Goal: Task Accomplishment & Management: Complete application form

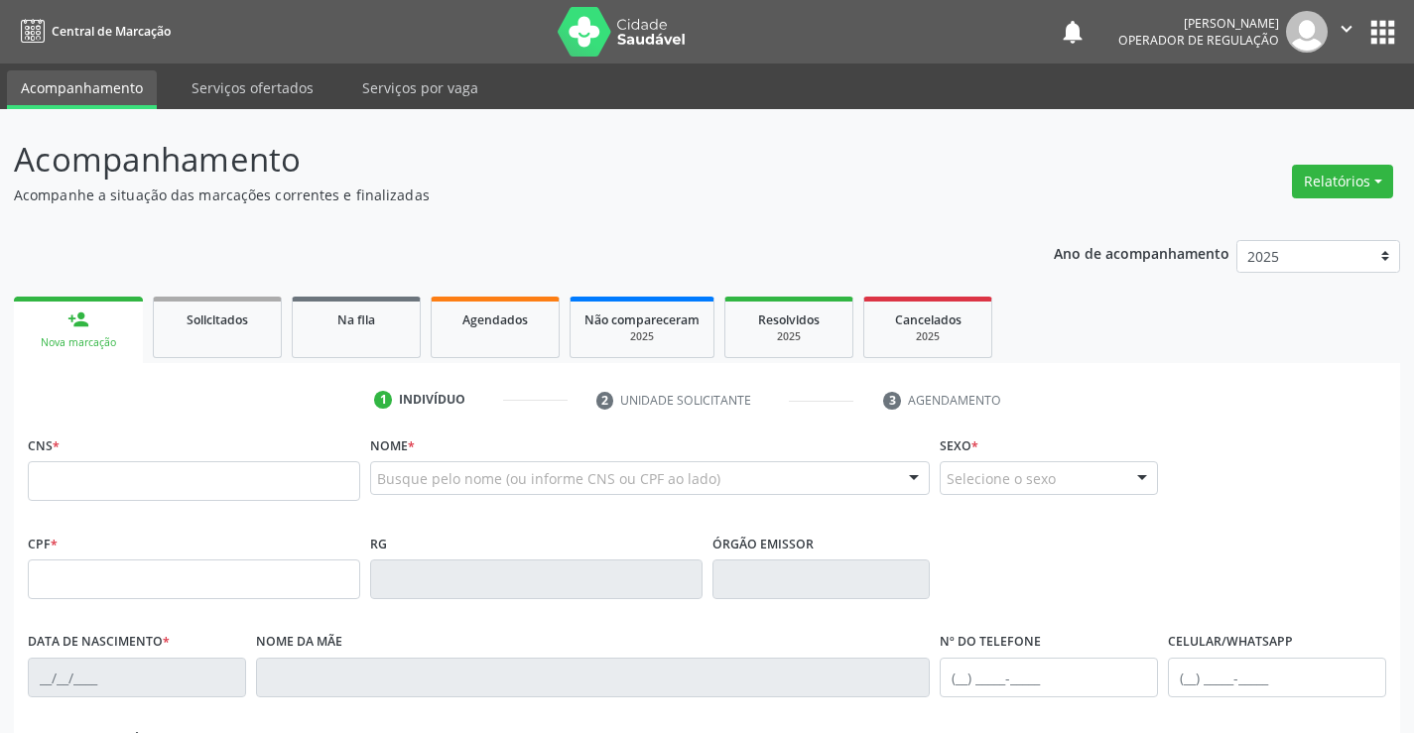
click at [365, 485] on div "Nome * Busque pelo nome (ou informe CNS ou CPF ao lado) Nenhum resultado encont…" at bounding box center [650, 480] width 571 height 98
click at [291, 493] on input "text" at bounding box center [194, 481] width 332 height 40
type input "707 8006 0798 2815"
type input "2325384926"
type input "[DATE]"
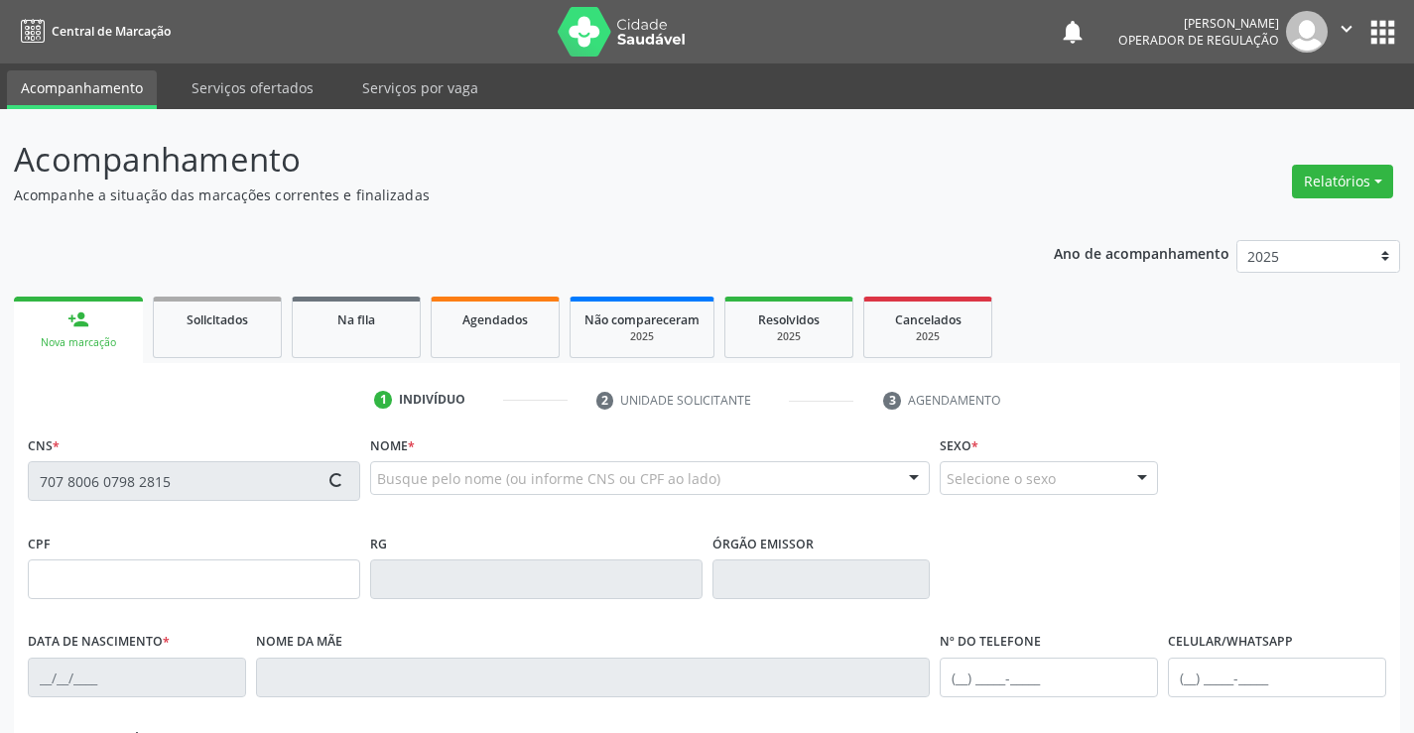
type input "[PHONE_NUMBER]"
type input "S/N"
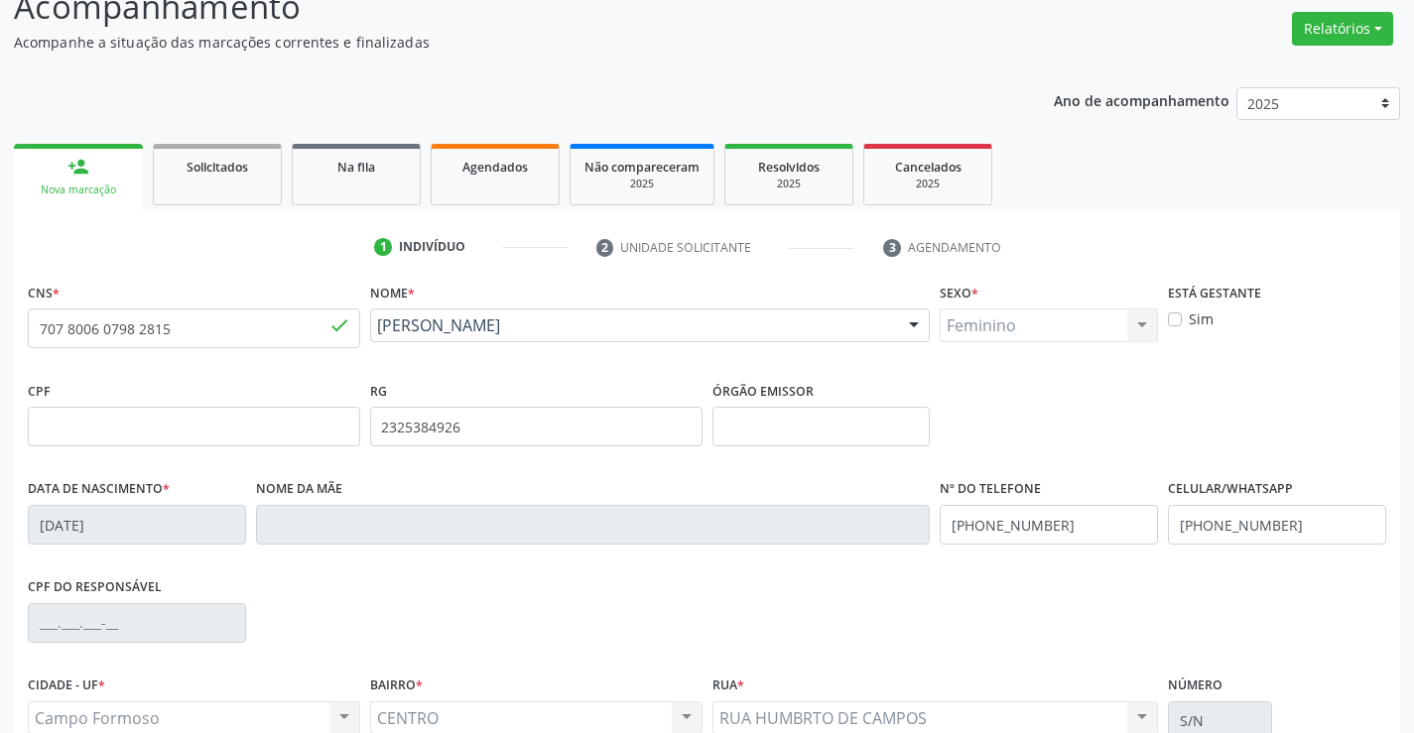
scroll to position [342, 0]
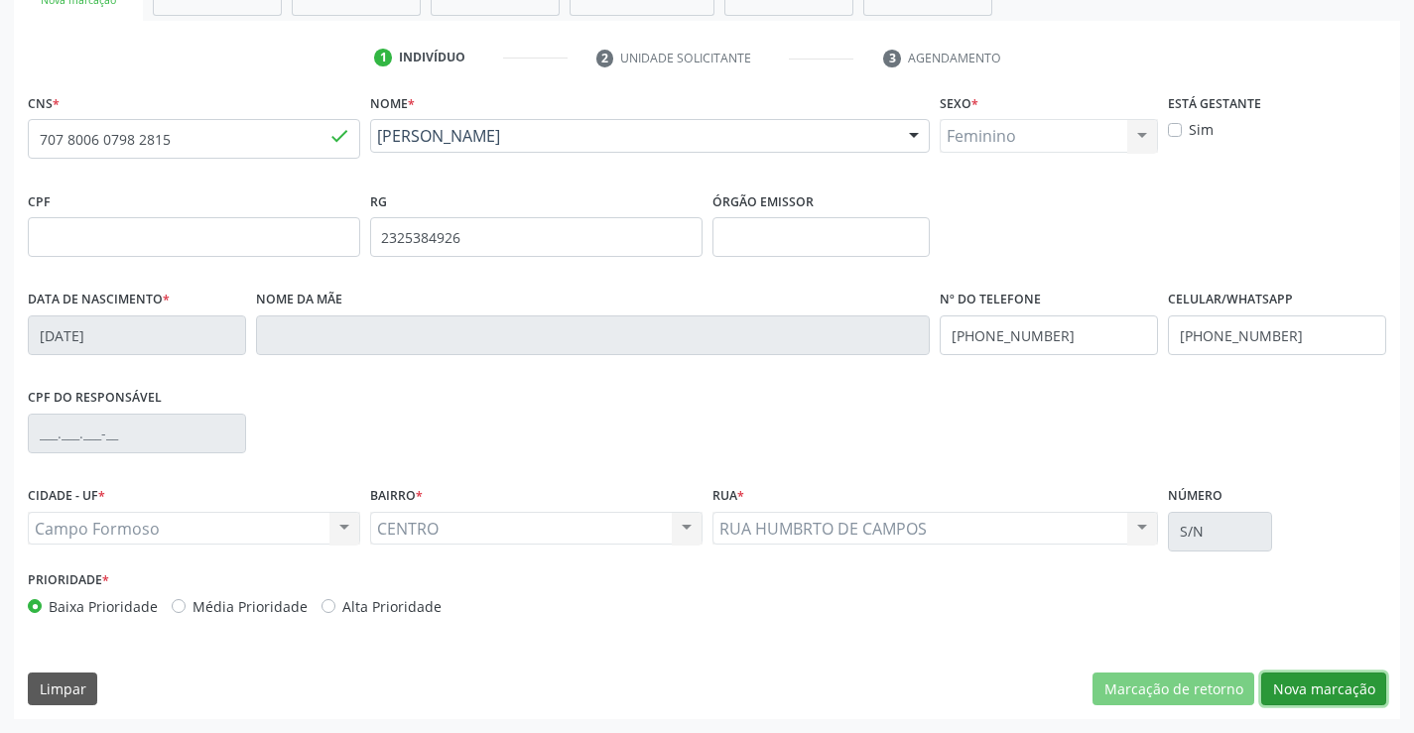
click at [1339, 688] on button "Nova marcação" at bounding box center [1323, 690] width 125 height 34
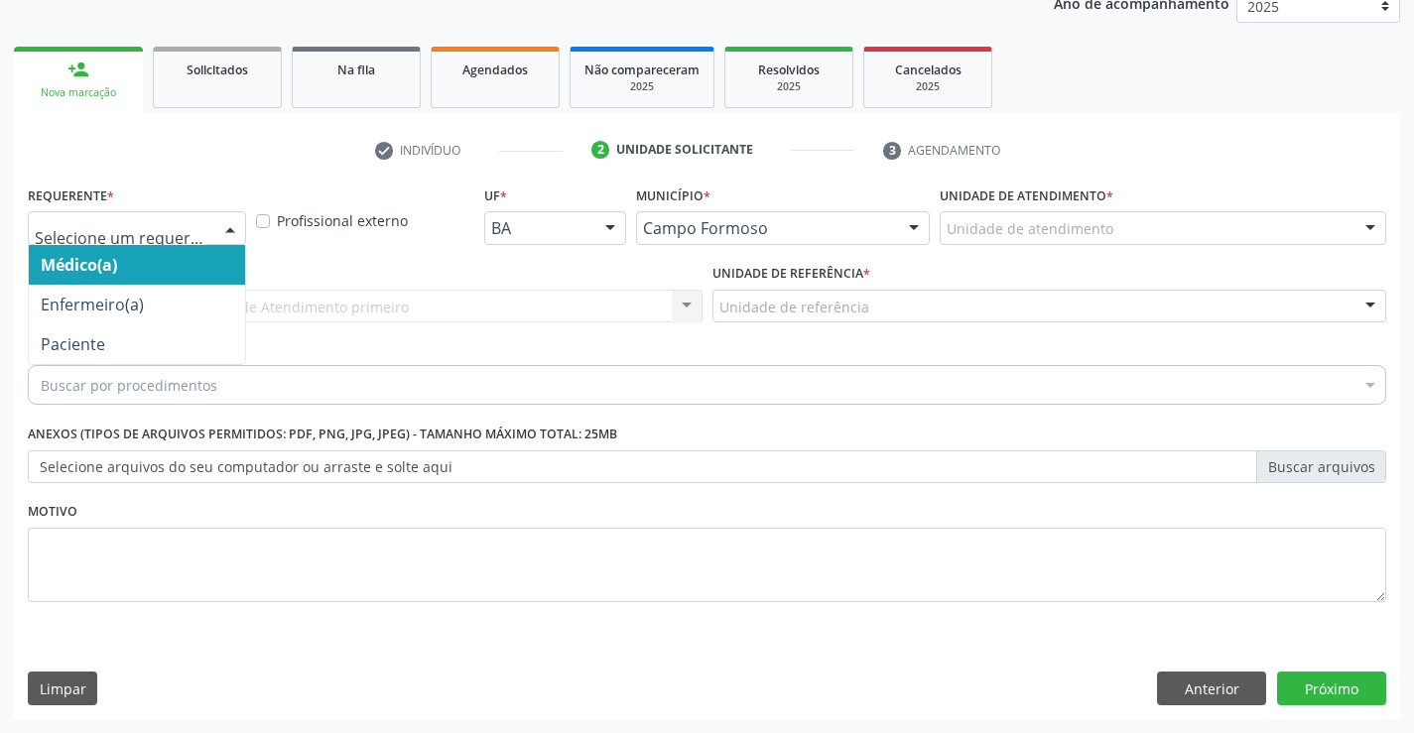
click at [193, 213] on div at bounding box center [137, 228] width 218 height 34
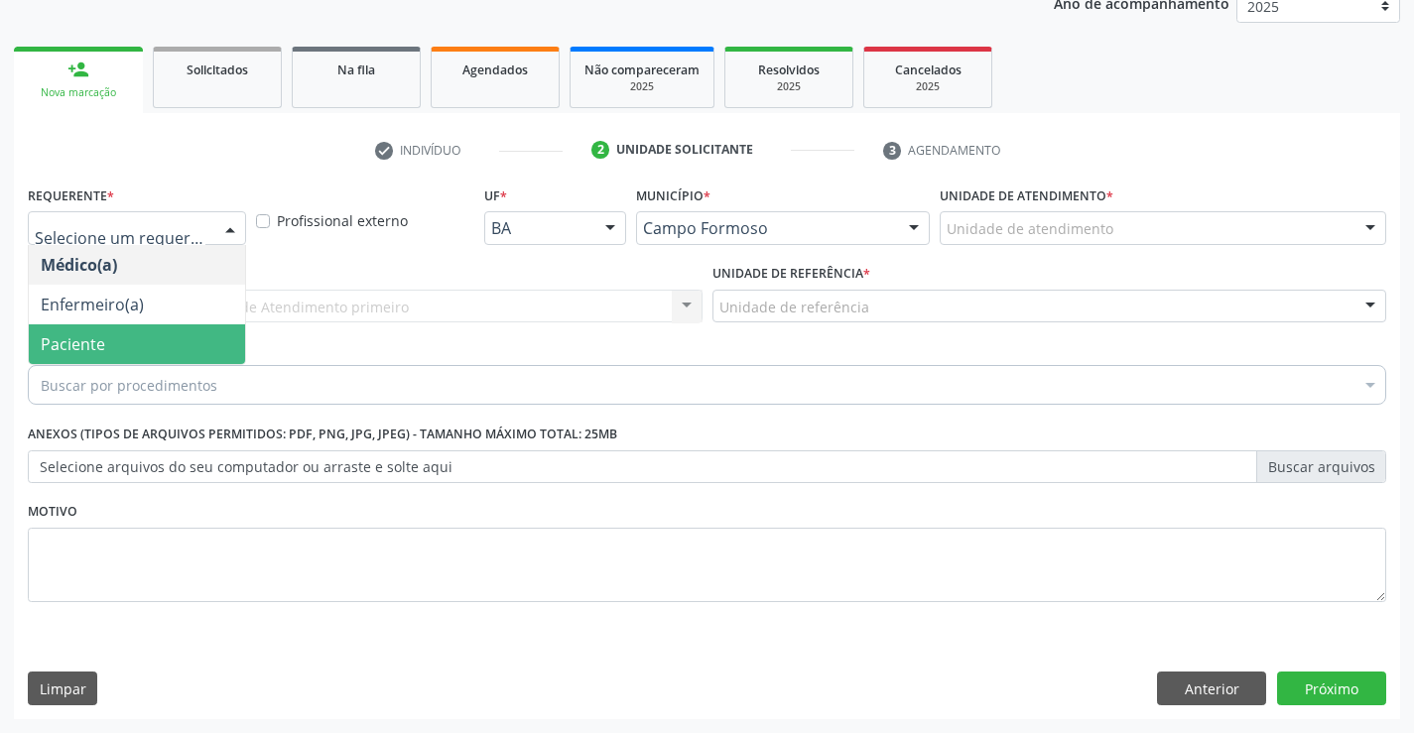
drag, startPoint x: 70, startPoint y: 330, endPoint x: 337, endPoint y: 296, distance: 269.2
click at [81, 324] on span "Paciente" at bounding box center [137, 344] width 216 height 40
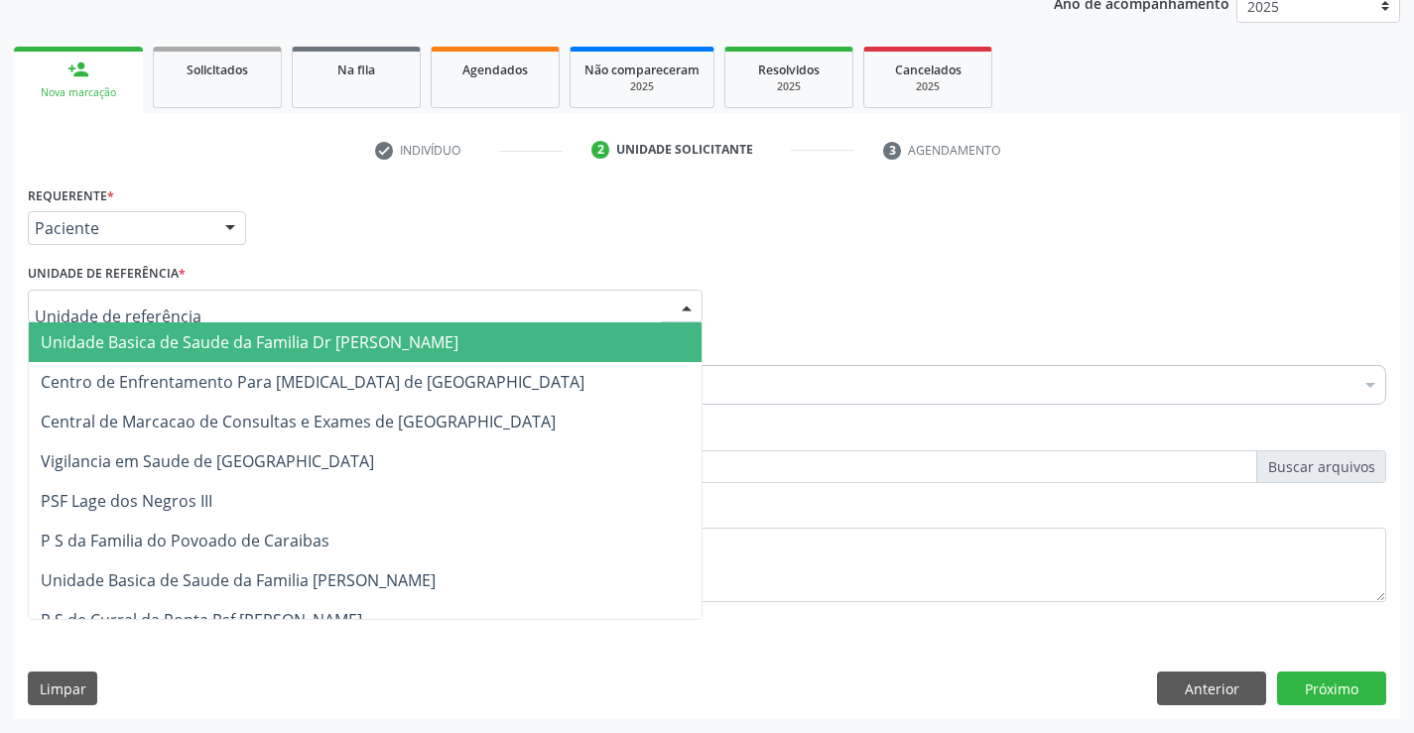
click at [341, 296] on div at bounding box center [365, 307] width 675 height 34
drag, startPoint x: 212, startPoint y: 319, endPoint x: 269, endPoint y: 333, distance: 58.5
click at [212, 319] on input "text" at bounding box center [348, 317] width 627 height 40
click at [347, 346] on span "Unidade Basica de Saude da Familia Dr [PERSON_NAME]" at bounding box center [250, 342] width 418 height 22
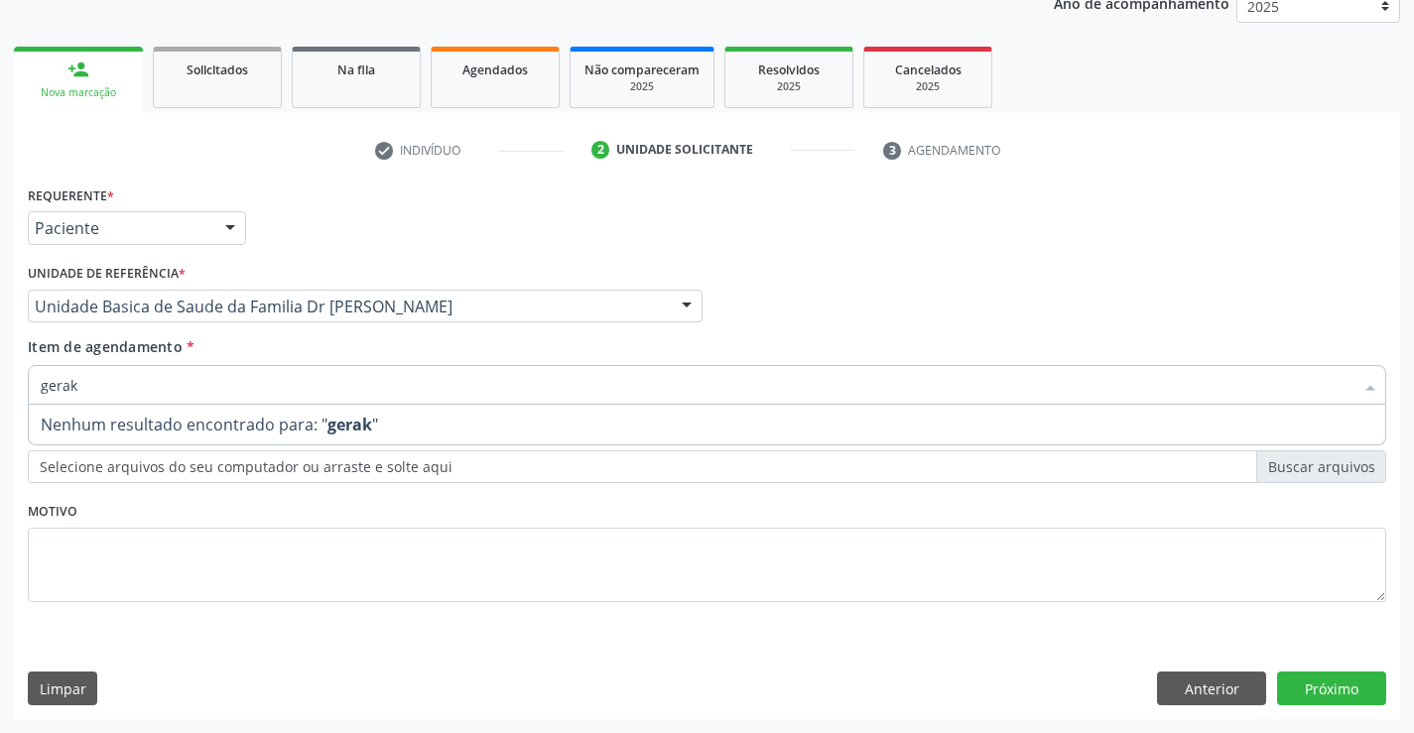
type input "gera"
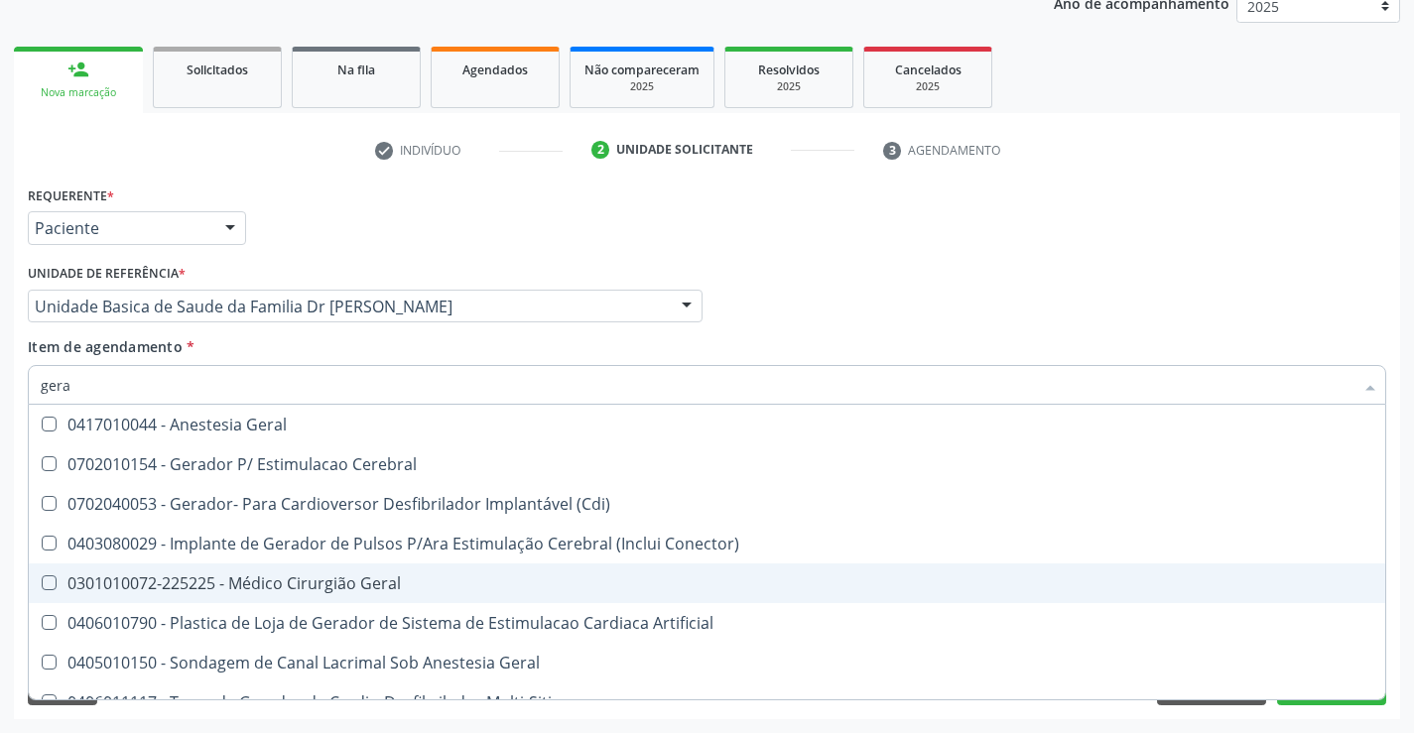
drag, startPoint x: 340, startPoint y: 580, endPoint x: 689, endPoint y: 678, distance: 361.6
click at [349, 580] on div "0301010072-225225 - Médico Cirurgião Geral" at bounding box center [707, 583] width 1333 height 16
checkbox Geral "true"
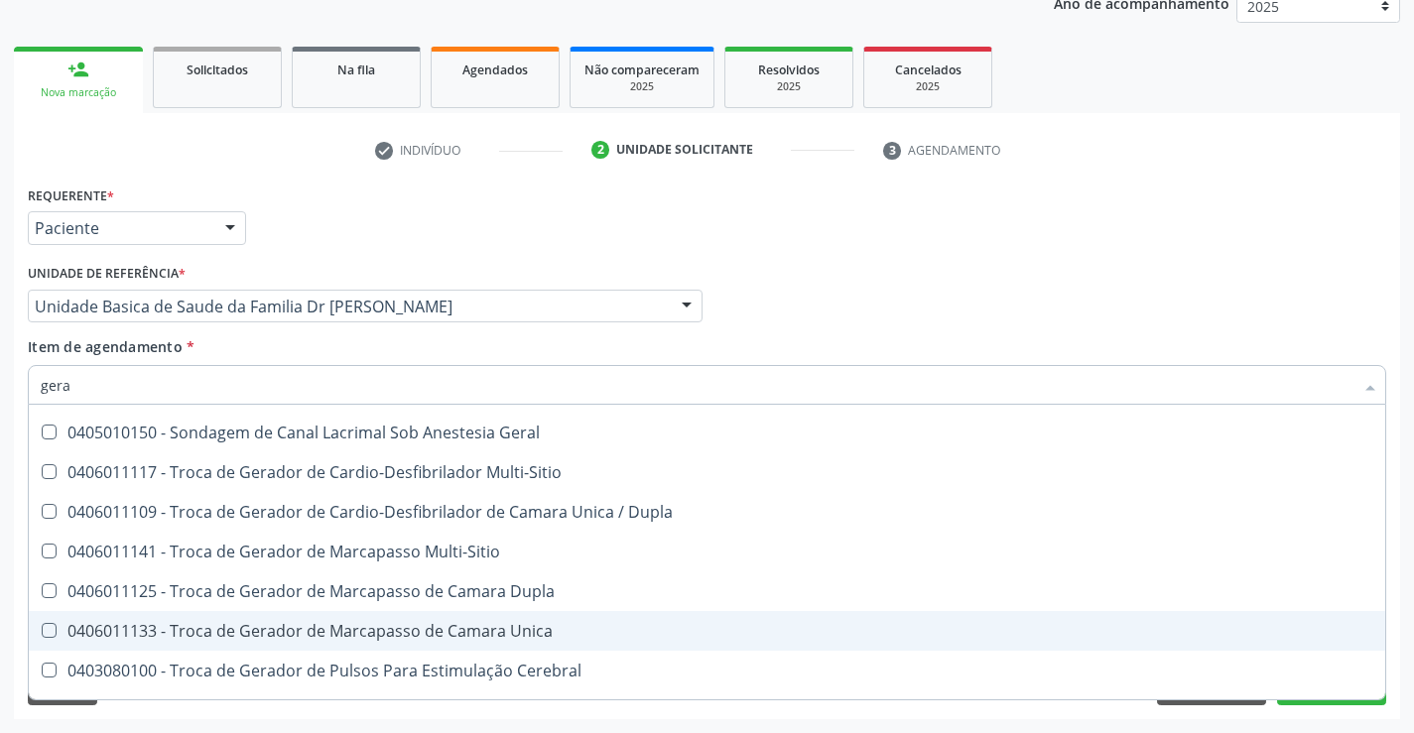
scroll to position [420, 0]
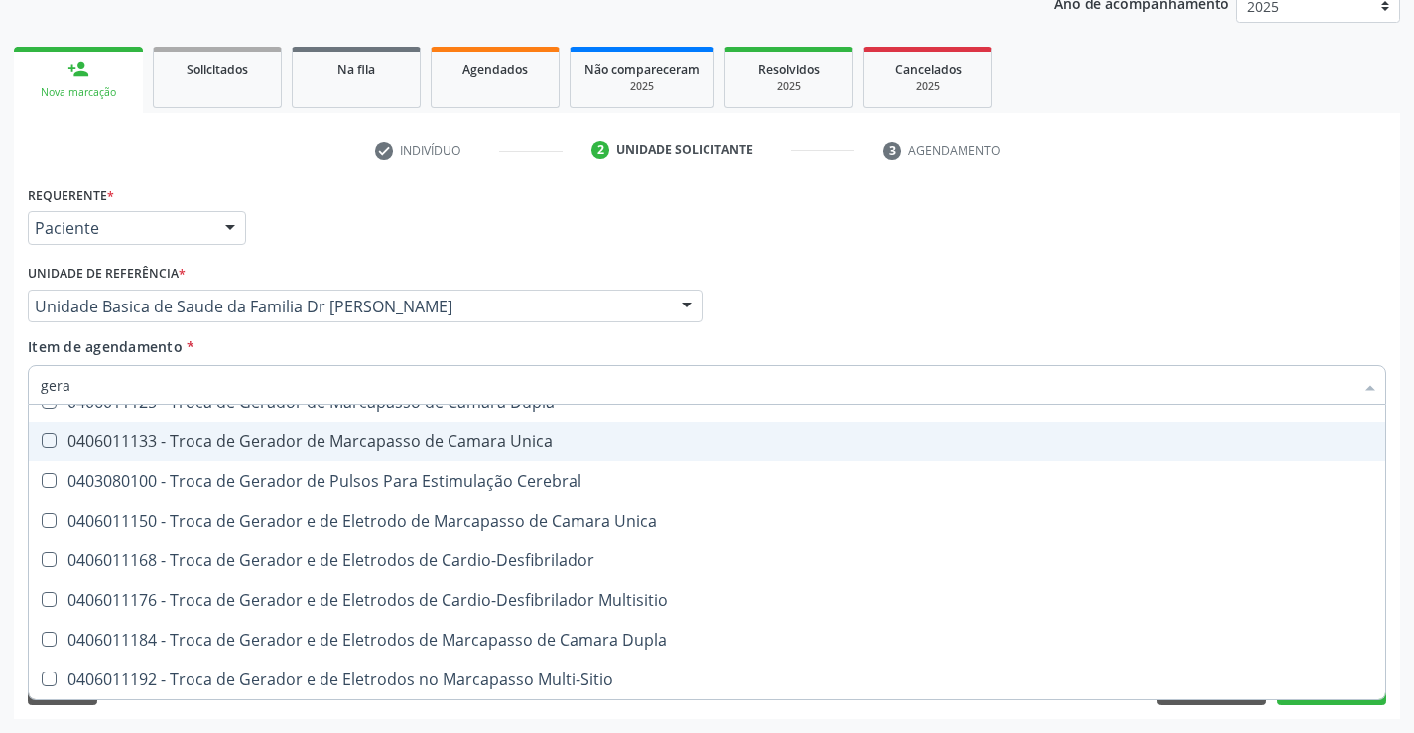
drag, startPoint x: 1162, startPoint y: 281, endPoint x: 1271, endPoint y: 686, distance: 419.3
click at [1164, 272] on div "Médico Solicitante Por favor, selecione a Unidade de Atendimento primeiro Nenhu…" at bounding box center [707, 297] width 1368 height 77
checkbox Cerebral "true"
checkbox Geral "false"
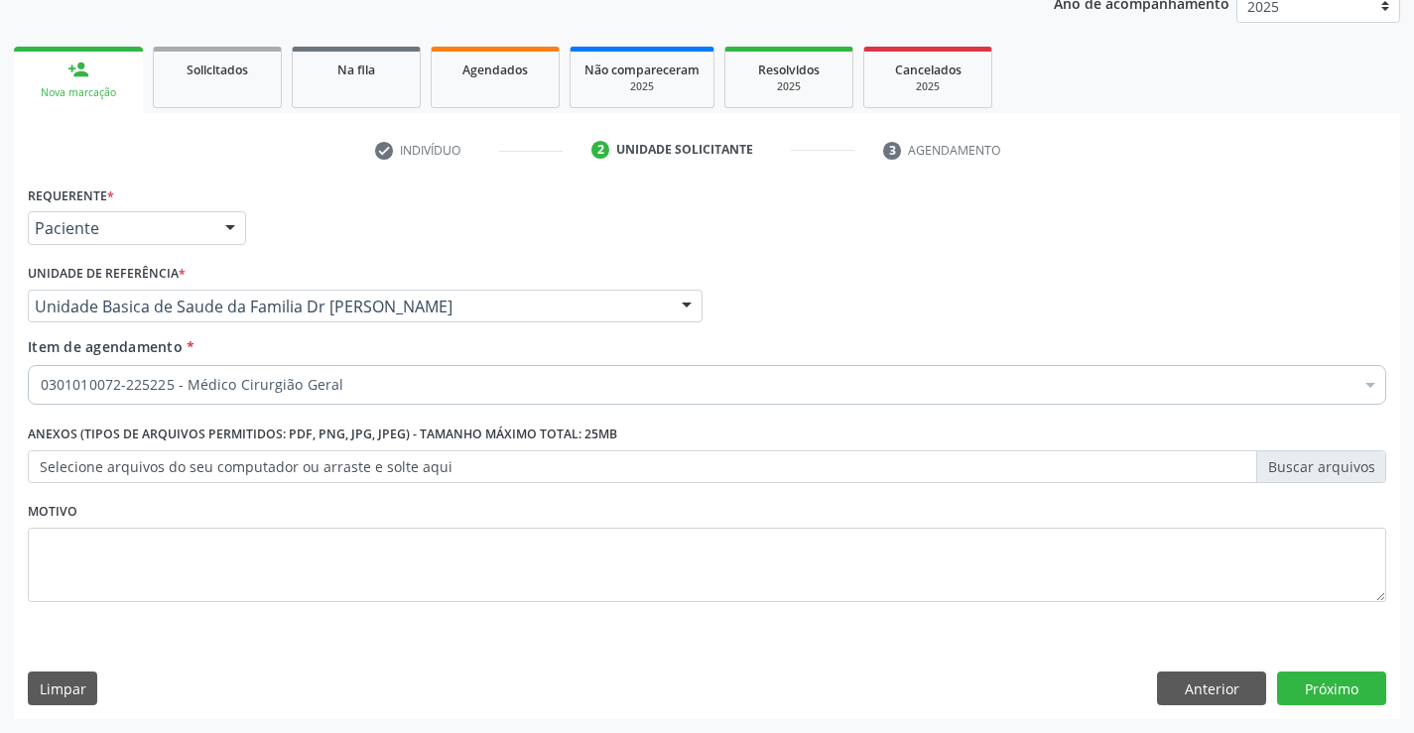
scroll to position [0, 0]
click at [1332, 685] on button "Próximo" at bounding box center [1331, 689] width 109 height 34
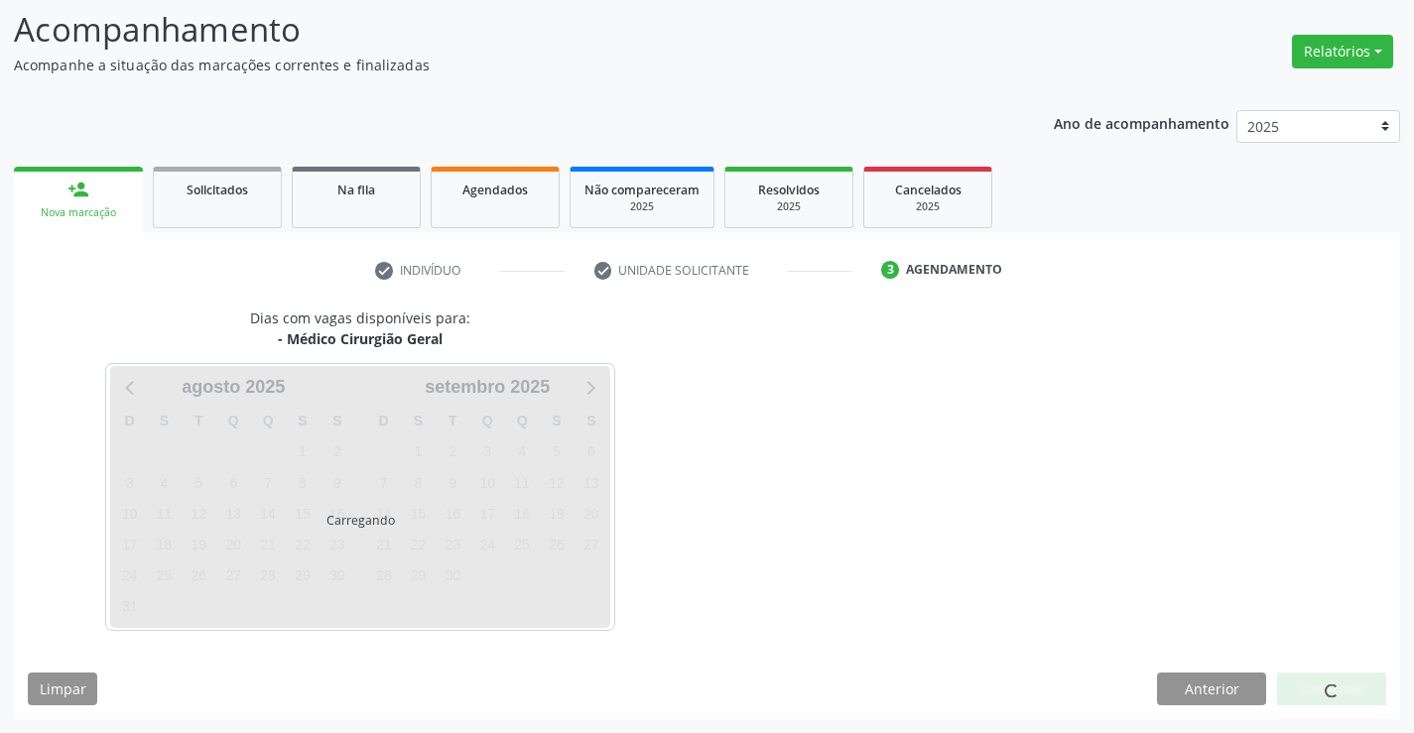
scroll to position [130, 0]
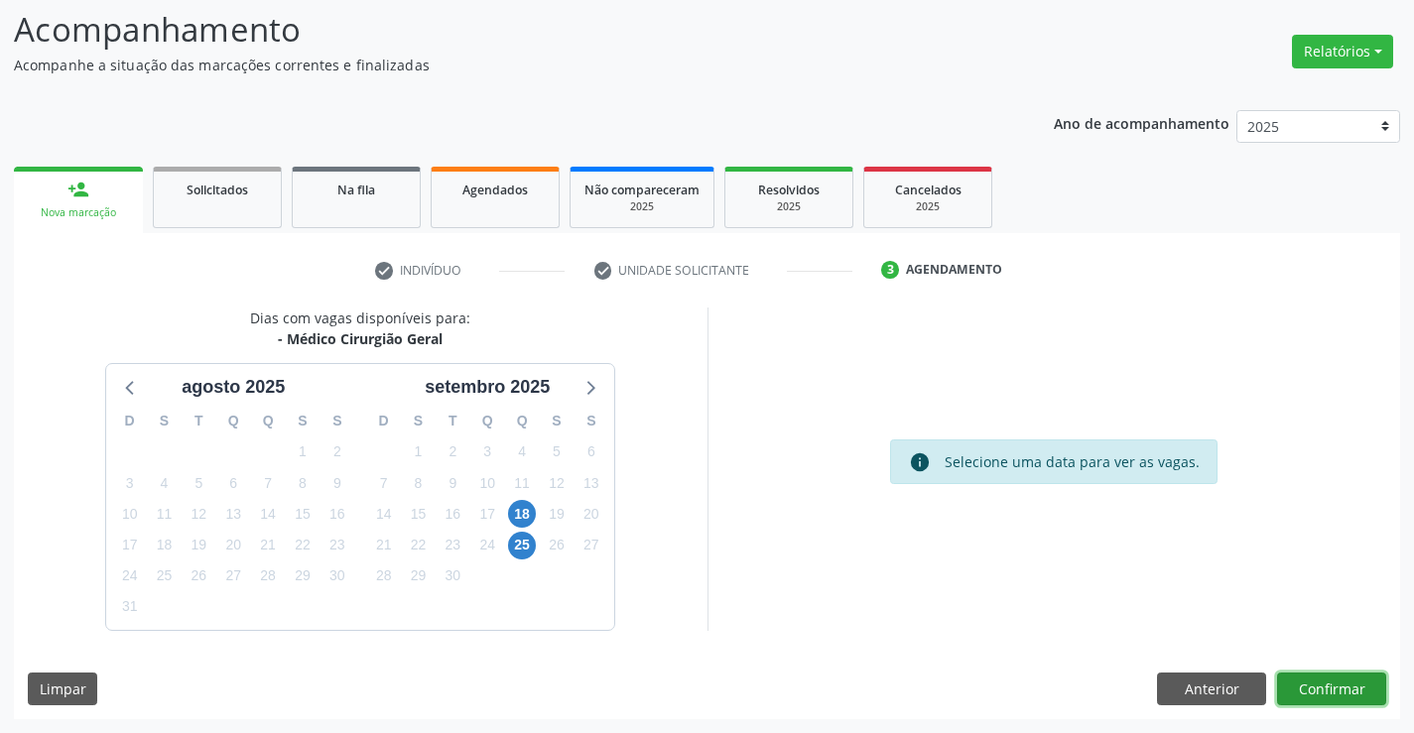
click at [1373, 690] on button "Confirmar" at bounding box center [1331, 690] width 109 height 34
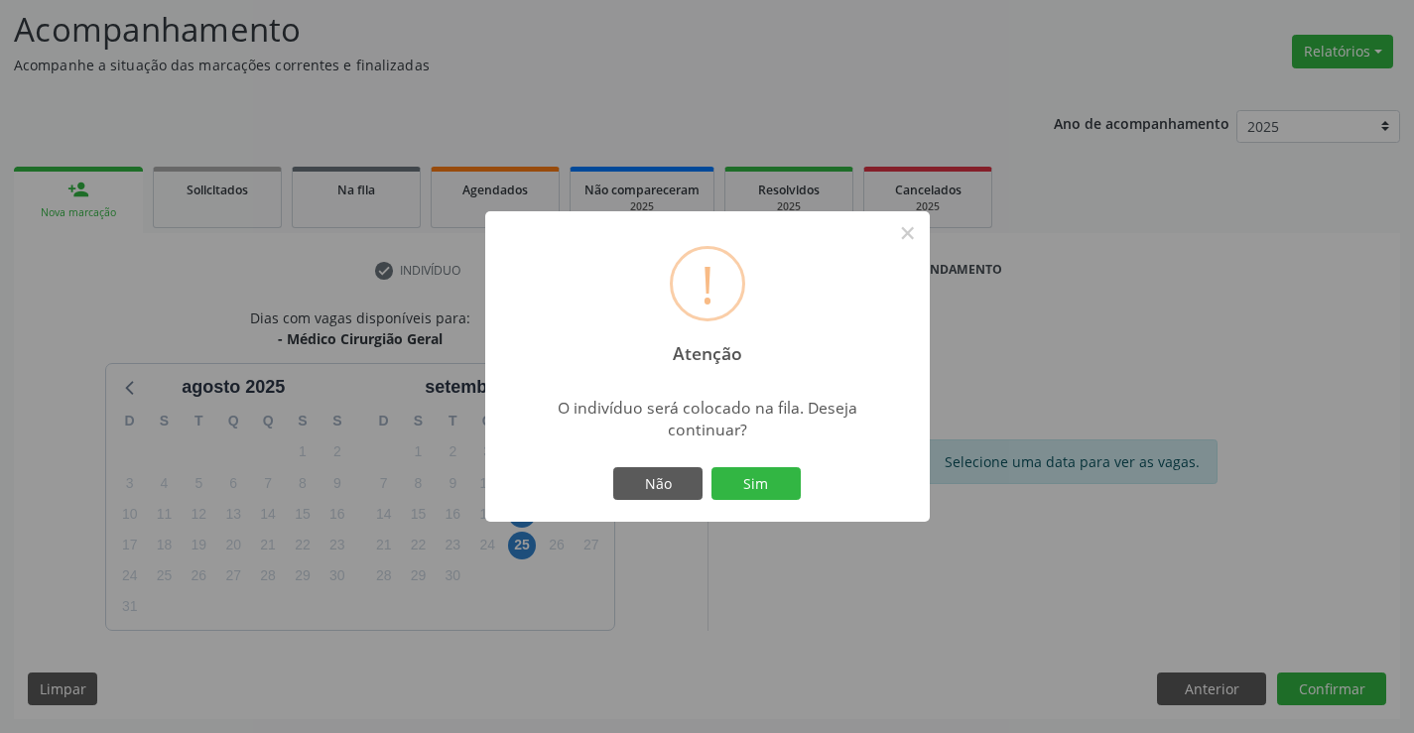
drag, startPoint x: 790, startPoint y: 488, endPoint x: 822, endPoint y: 478, distance: 33.3
click at [790, 487] on button "Sim" at bounding box center [755, 484] width 89 height 34
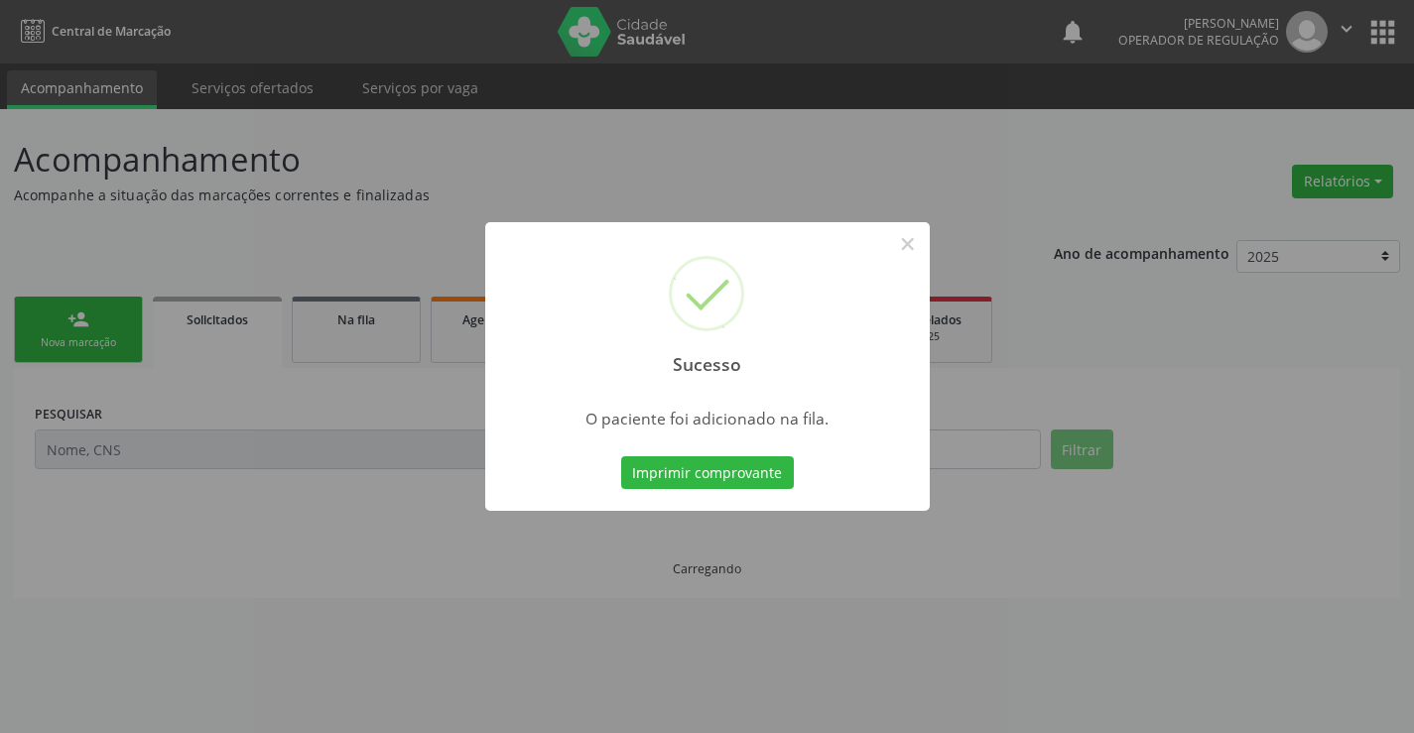
scroll to position [0, 0]
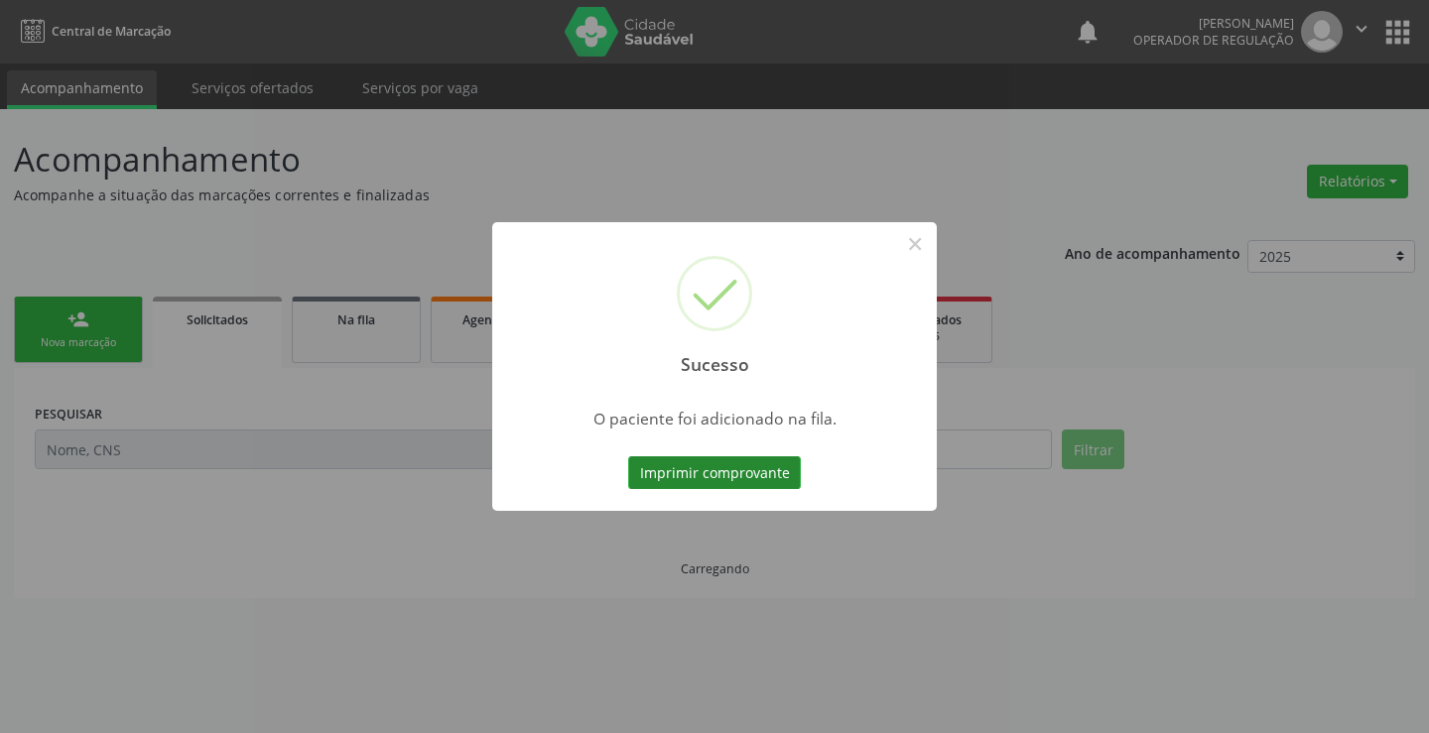
click at [703, 478] on button "Imprimir comprovante" at bounding box center [714, 473] width 173 height 34
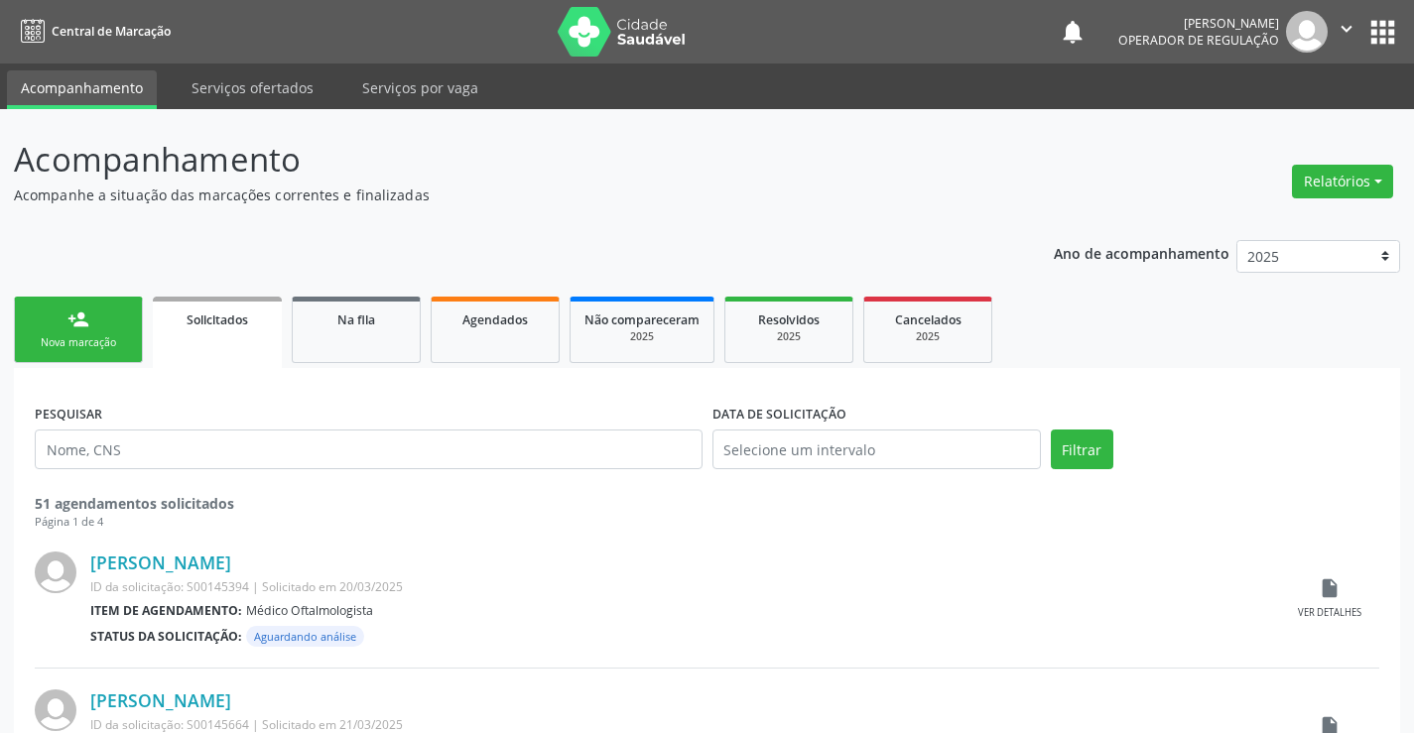
click at [109, 331] on link "person_add Nova marcação" at bounding box center [78, 330] width 129 height 66
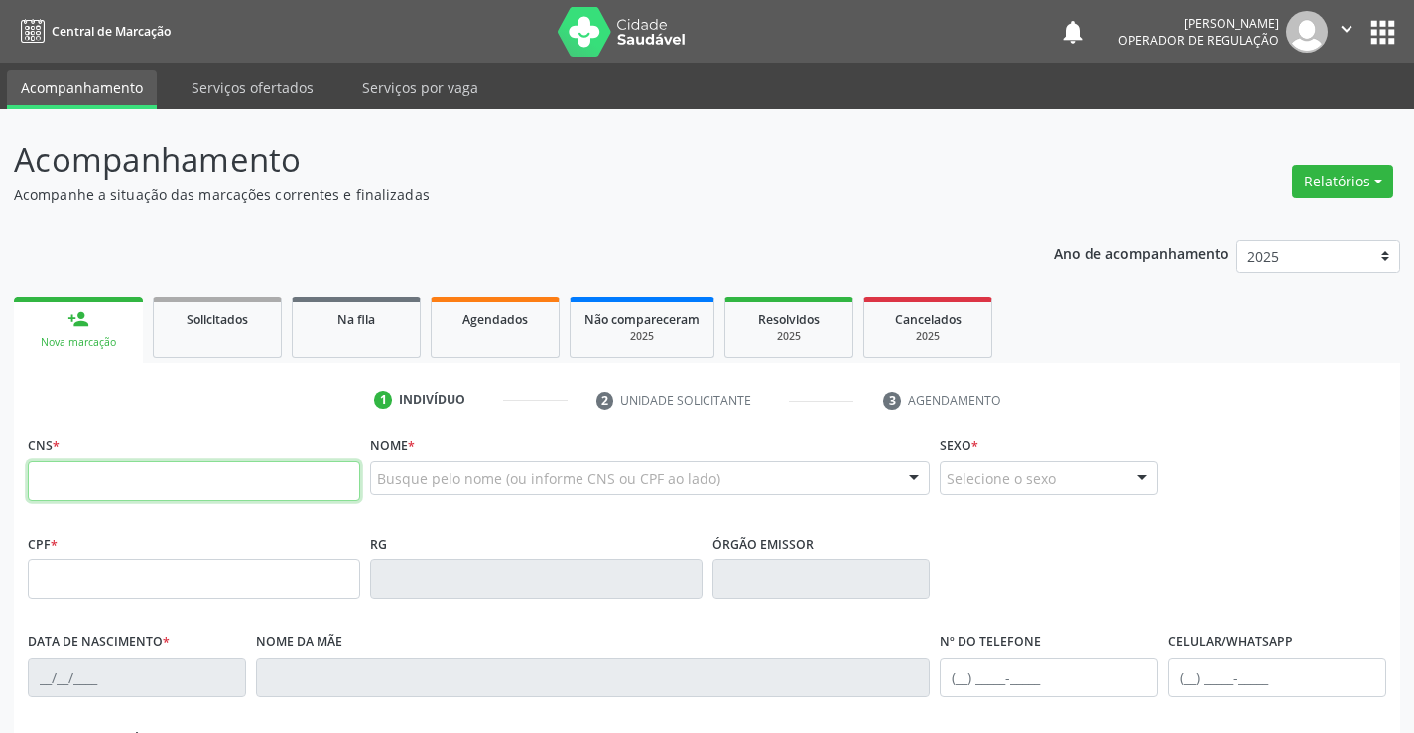
click at [131, 484] on input "text" at bounding box center [194, 481] width 332 height 40
type input "705 0094 6231 7459"
type input "246.884.875-68"
type input "0264645782"
type input "[DATE]"
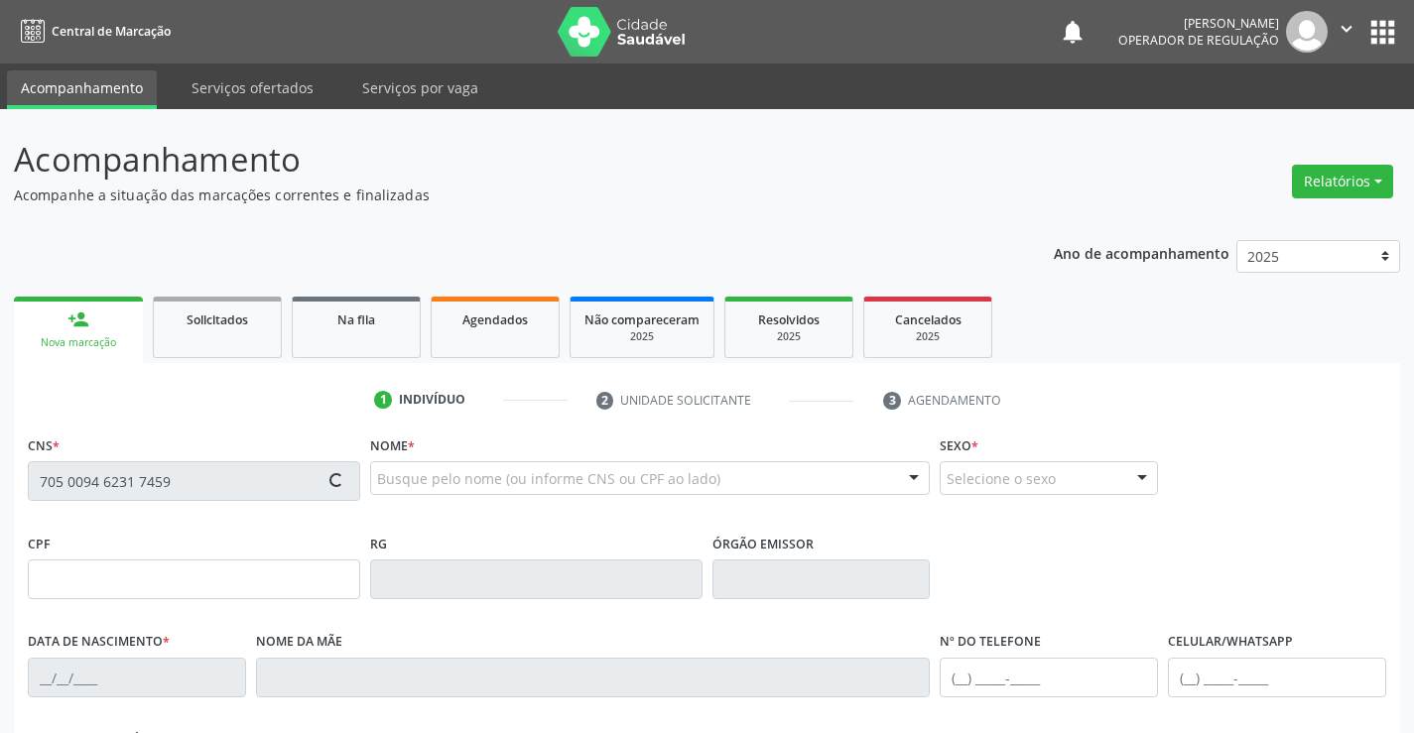
type input "[PHONE_NUMBER]"
type input "S/N"
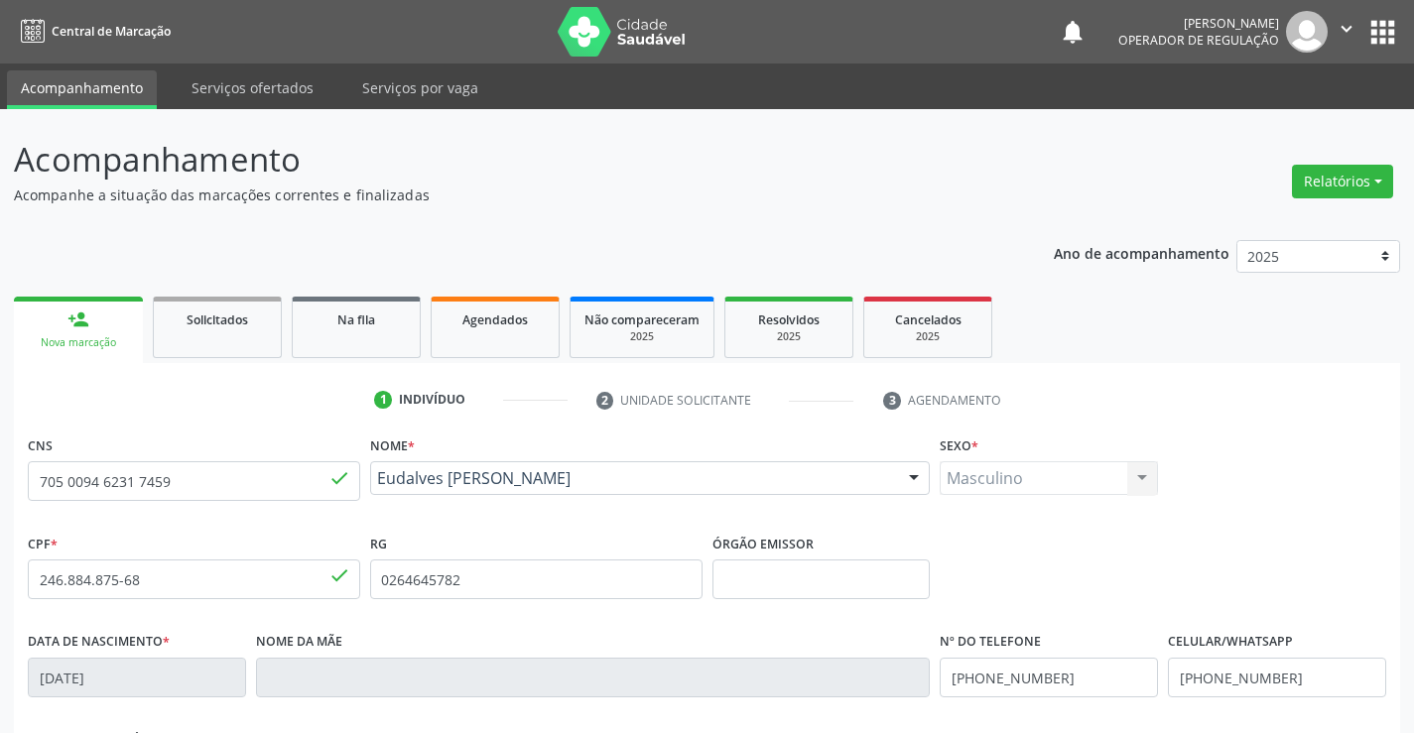
scroll to position [342, 0]
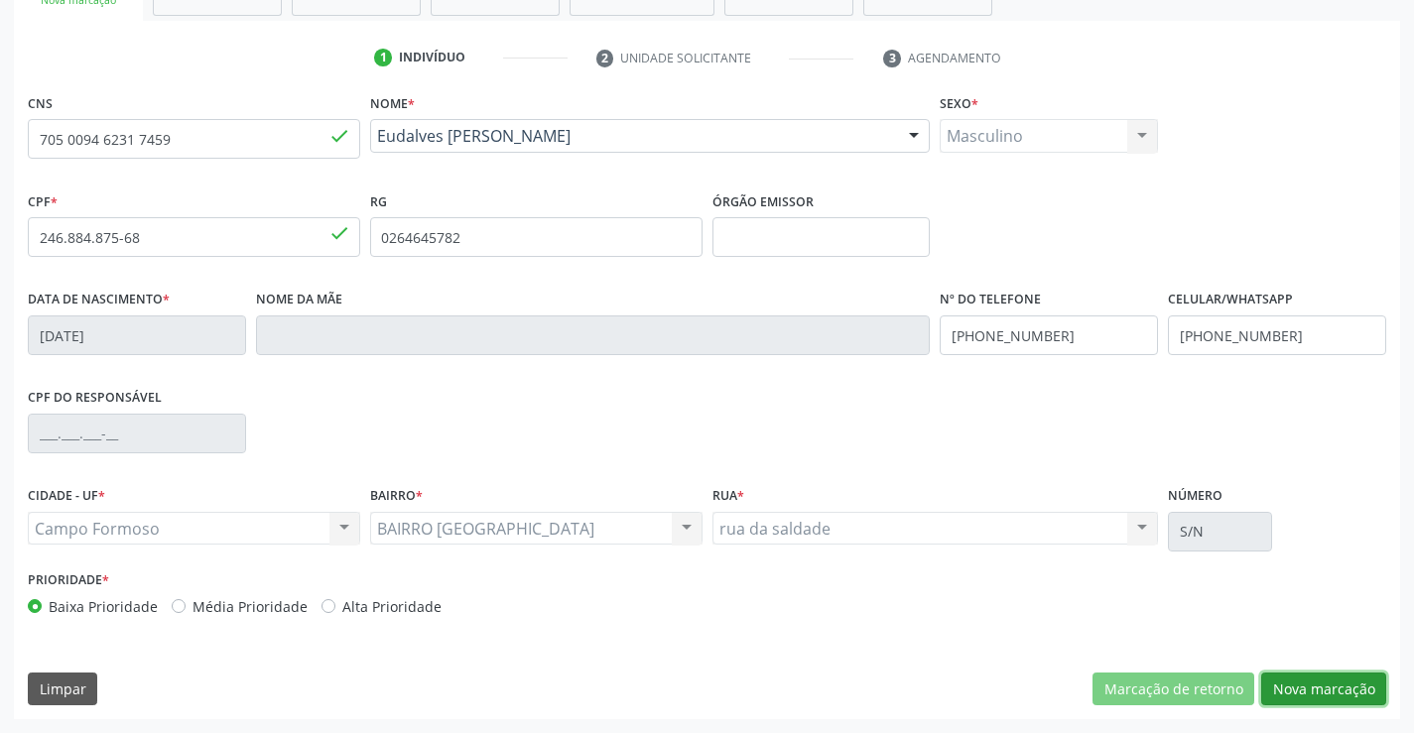
drag, startPoint x: 1320, startPoint y: 681, endPoint x: 996, endPoint y: 495, distance: 372.9
click at [1314, 682] on button "Nova marcação" at bounding box center [1323, 690] width 125 height 34
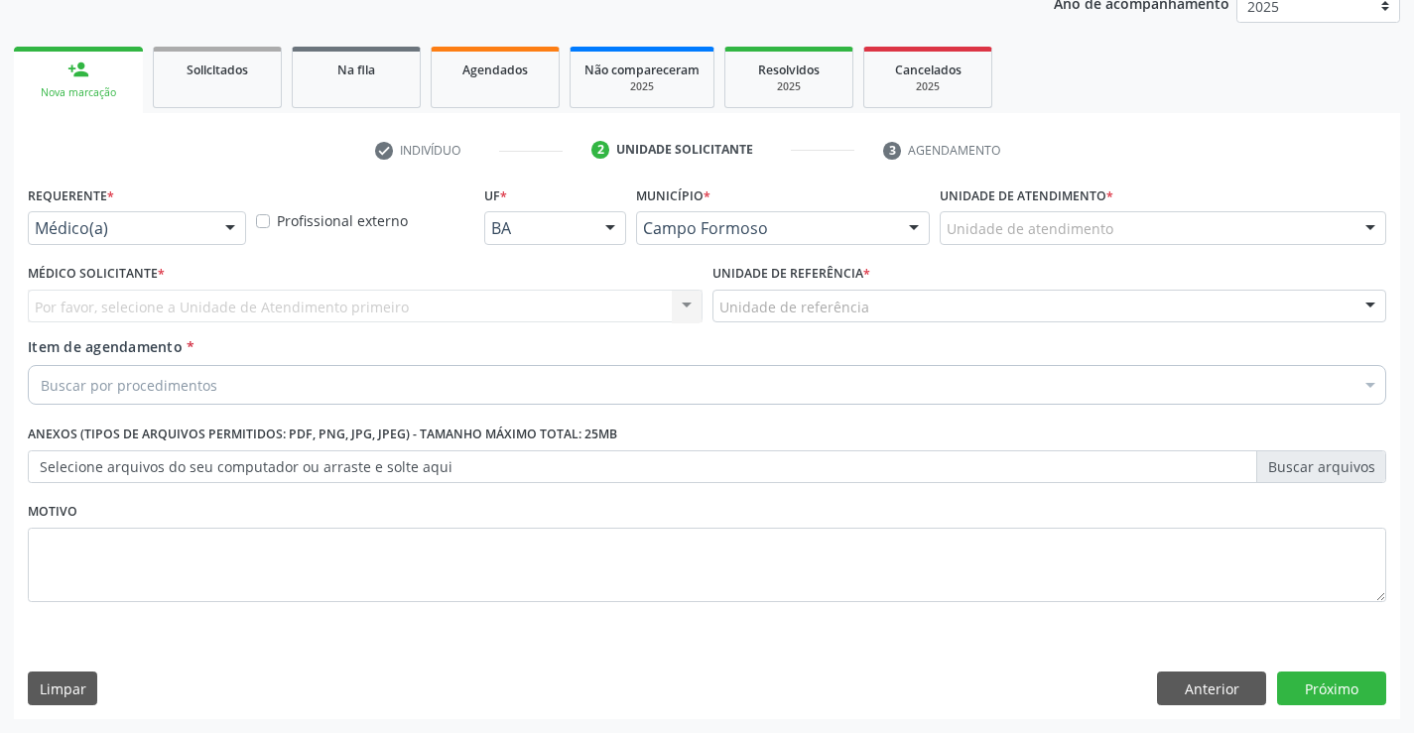
click at [223, 234] on div at bounding box center [230, 229] width 30 height 34
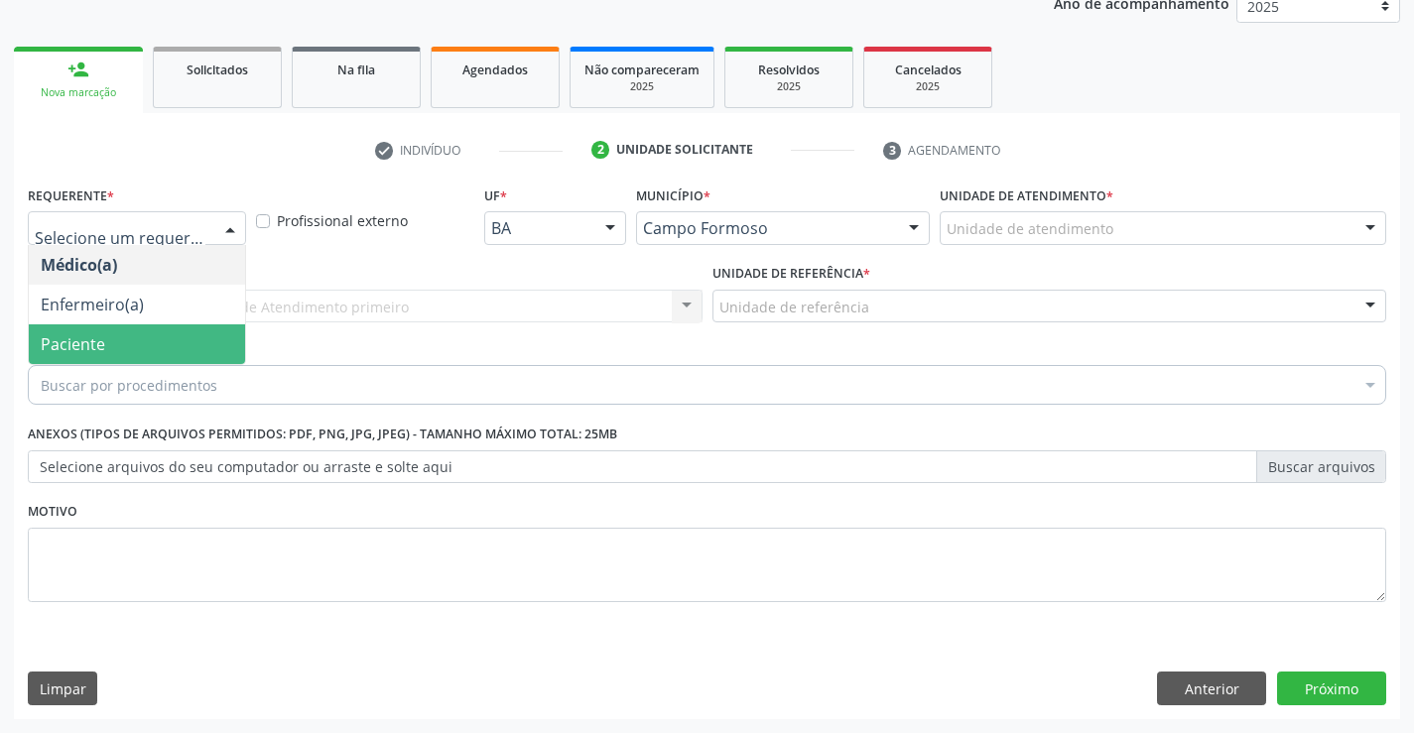
drag, startPoint x: 101, startPoint y: 346, endPoint x: 305, endPoint y: 308, distance: 207.1
click at [114, 342] on span "Paciente" at bounding box center [137, 344] width 216 height 40
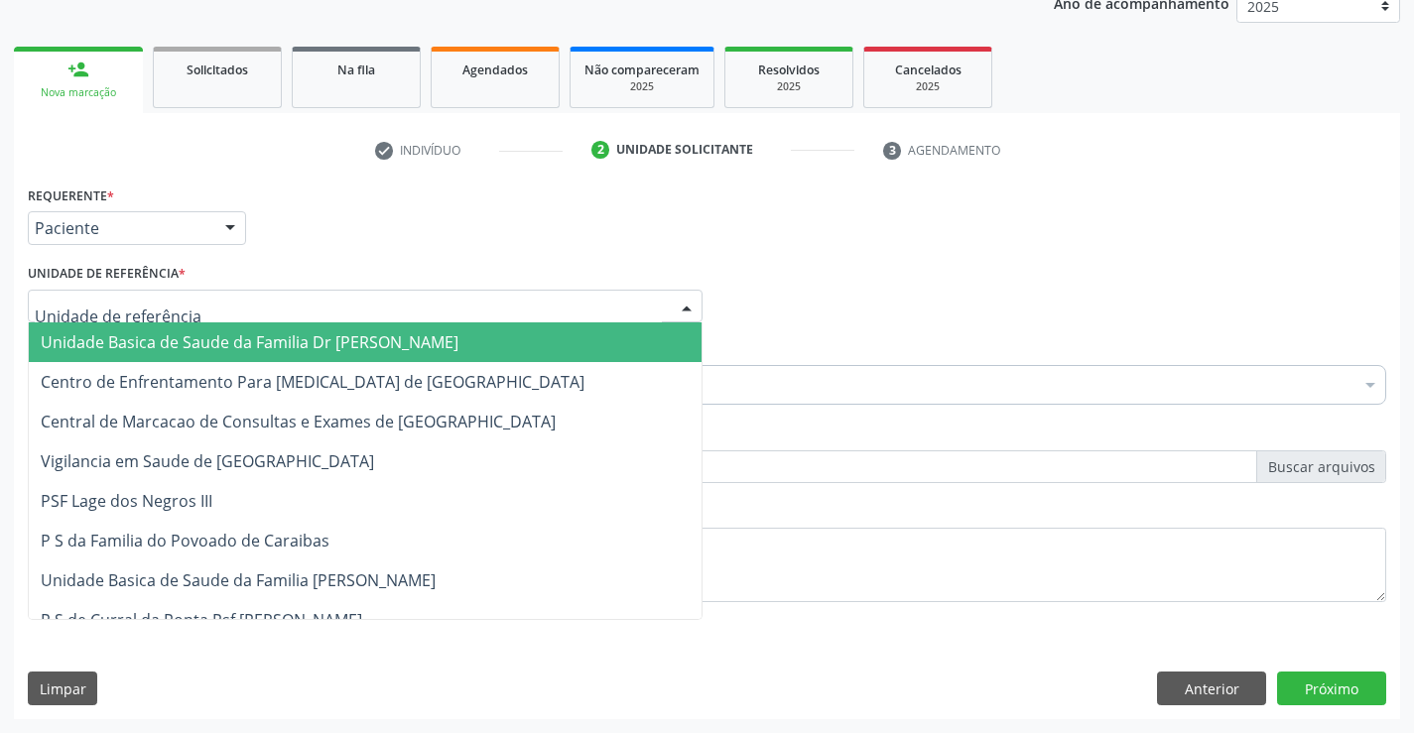
drag, startPoint x: 322, startPoint y: 303, endPoint x: 211, endPoint y: 351, distance: 121.3
click at [316, 307] on div at bounding box center [365, 307] width 675 height 34
click at [209, 351] on span "Unidade Basica de Saude da Familia Dr [PERSON_NAME]" at bounding box center [250, 342] width 418 height 22
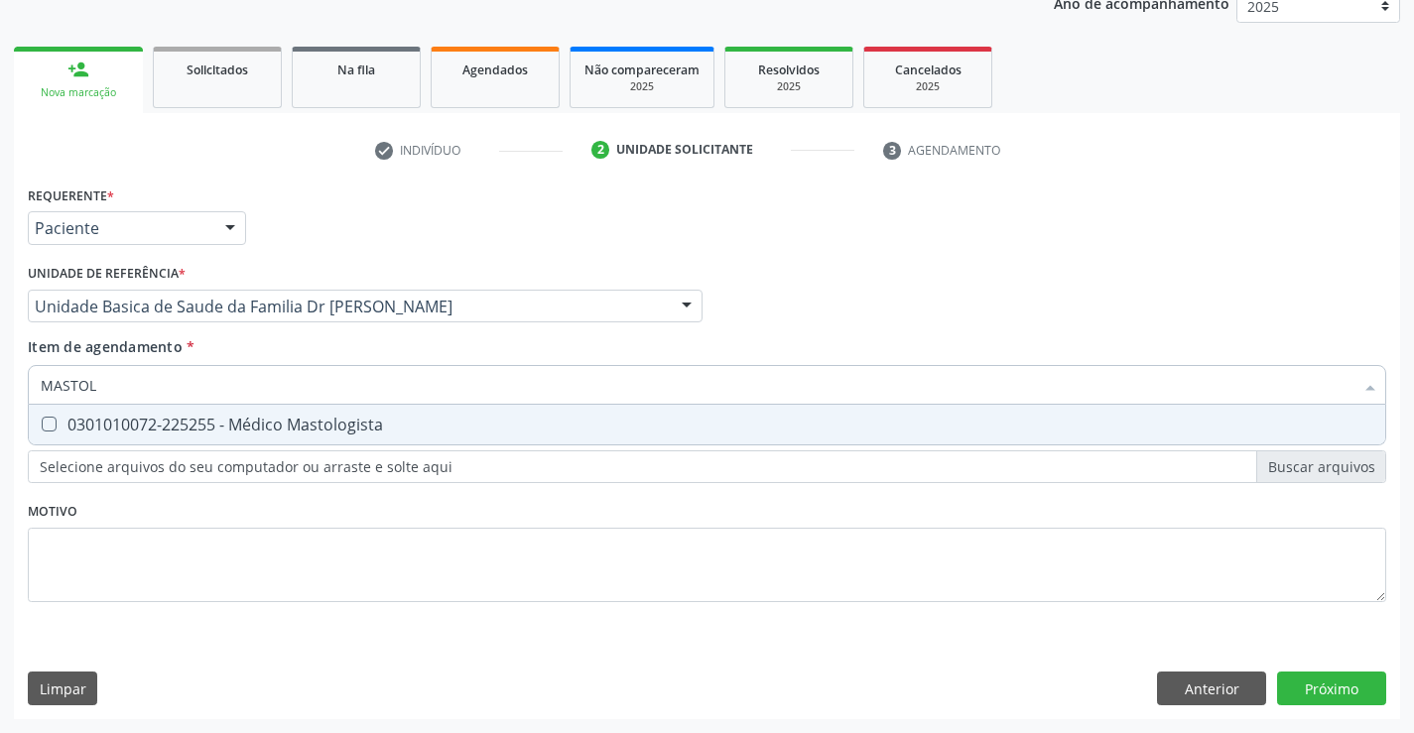
type input "MASTOLO"
click at [370, 424] on div "0301010072-225255 - Médico Mastologista" at bounding box center [707, 425] width 1333 height 16
checkbox Mastologista "true"
click at [733, 577] on div "Requerente * Paciente Médico(a) Enfermeiro(a) Paciente Nenhum resultado encontr…" at bounding box center [707, 405] width 1358 height 449
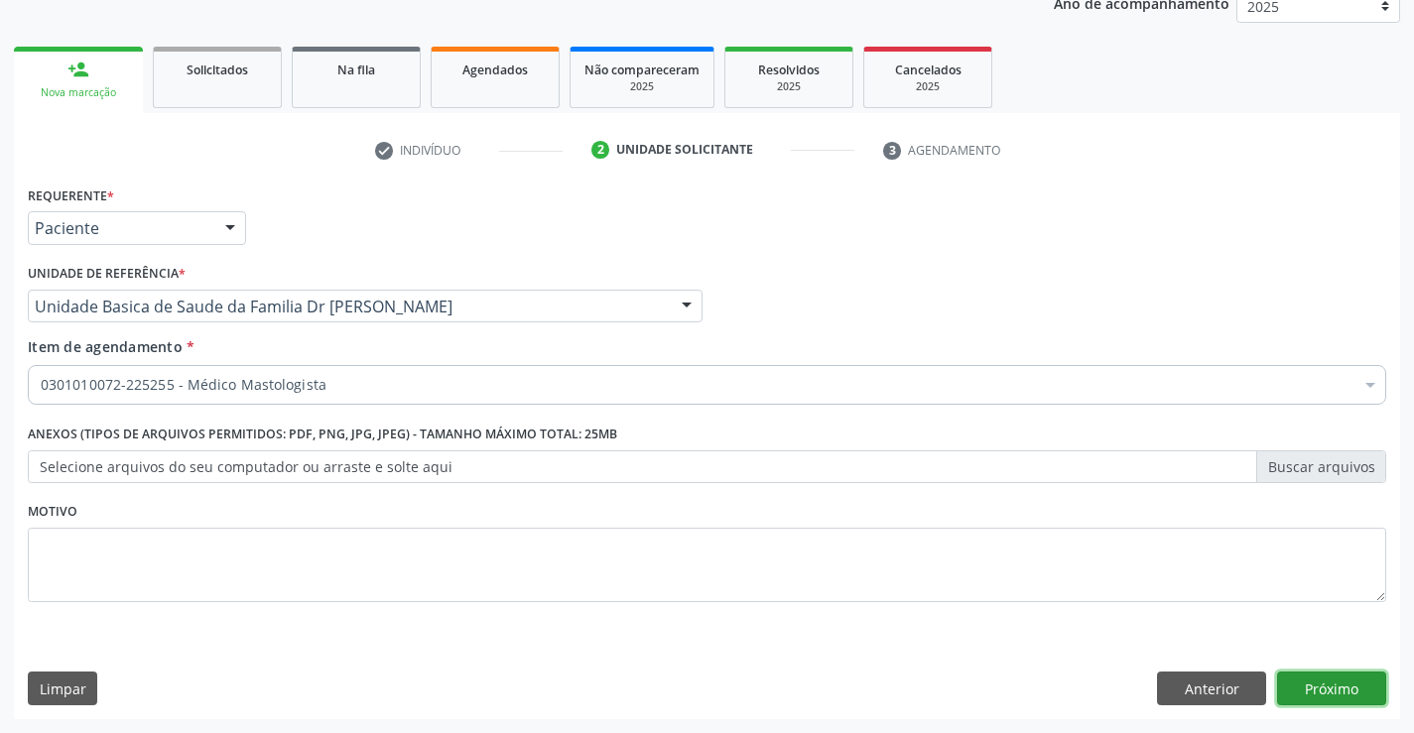
click at [1325, 677] on button "Próximo" at bounding box center [1331, 689] width 109 height 34
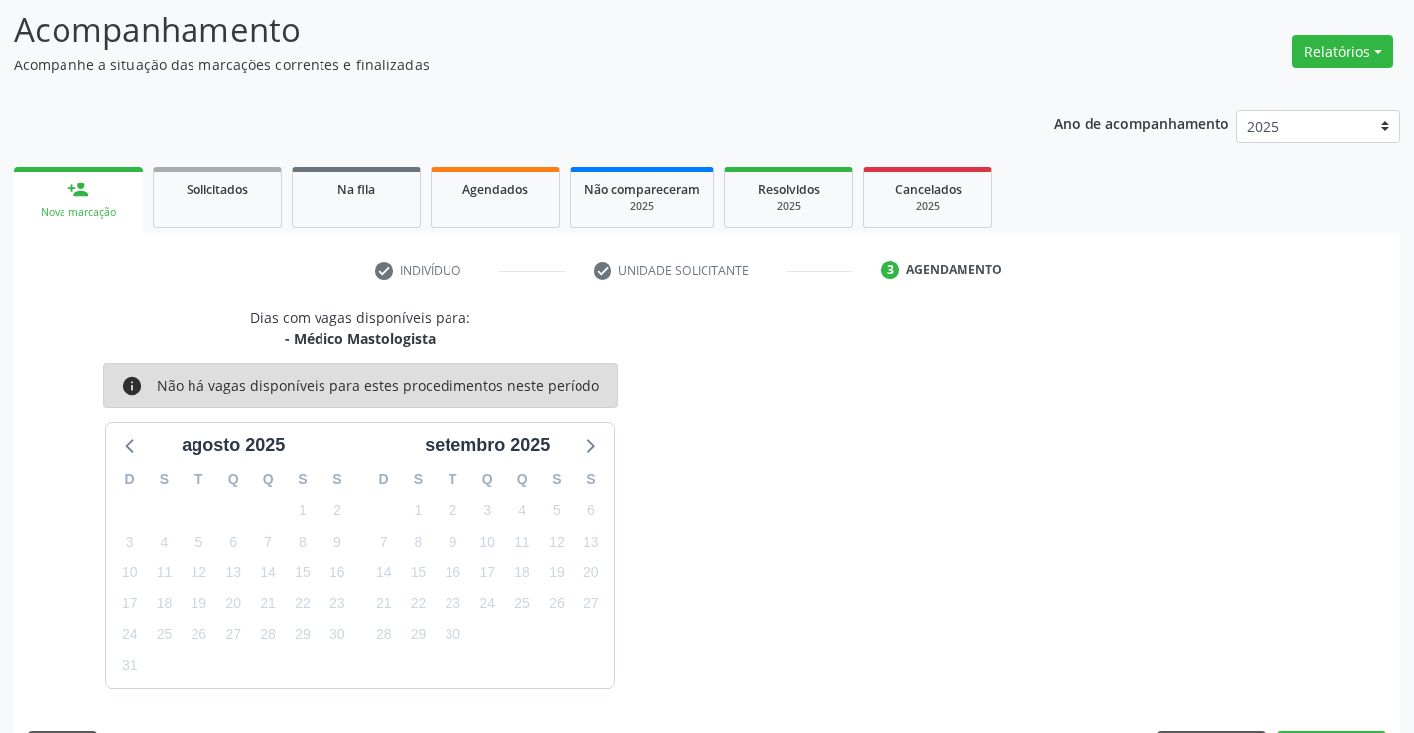
scroll to position [189, 0]
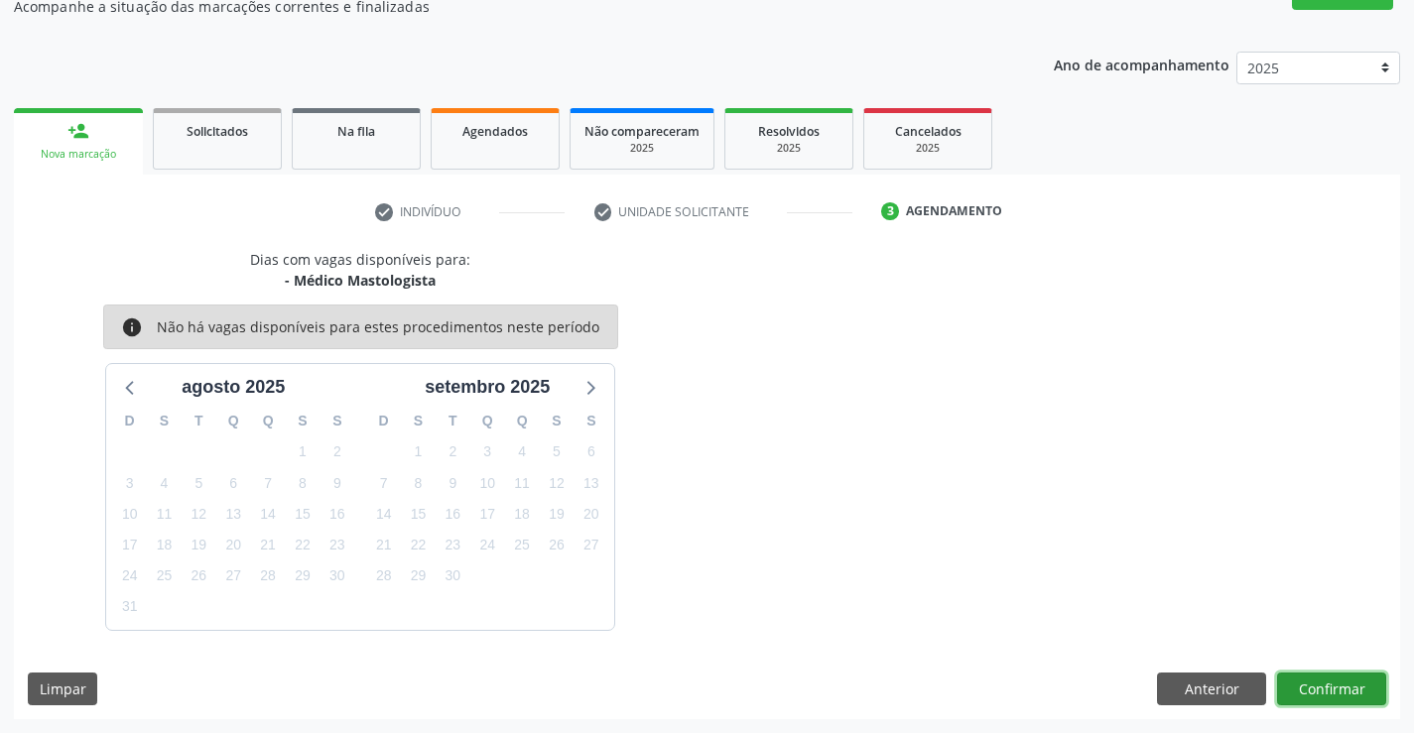
click at [1347, 684] on button "Confirmar" at bounding box center [1331, 690] width 109 height 34
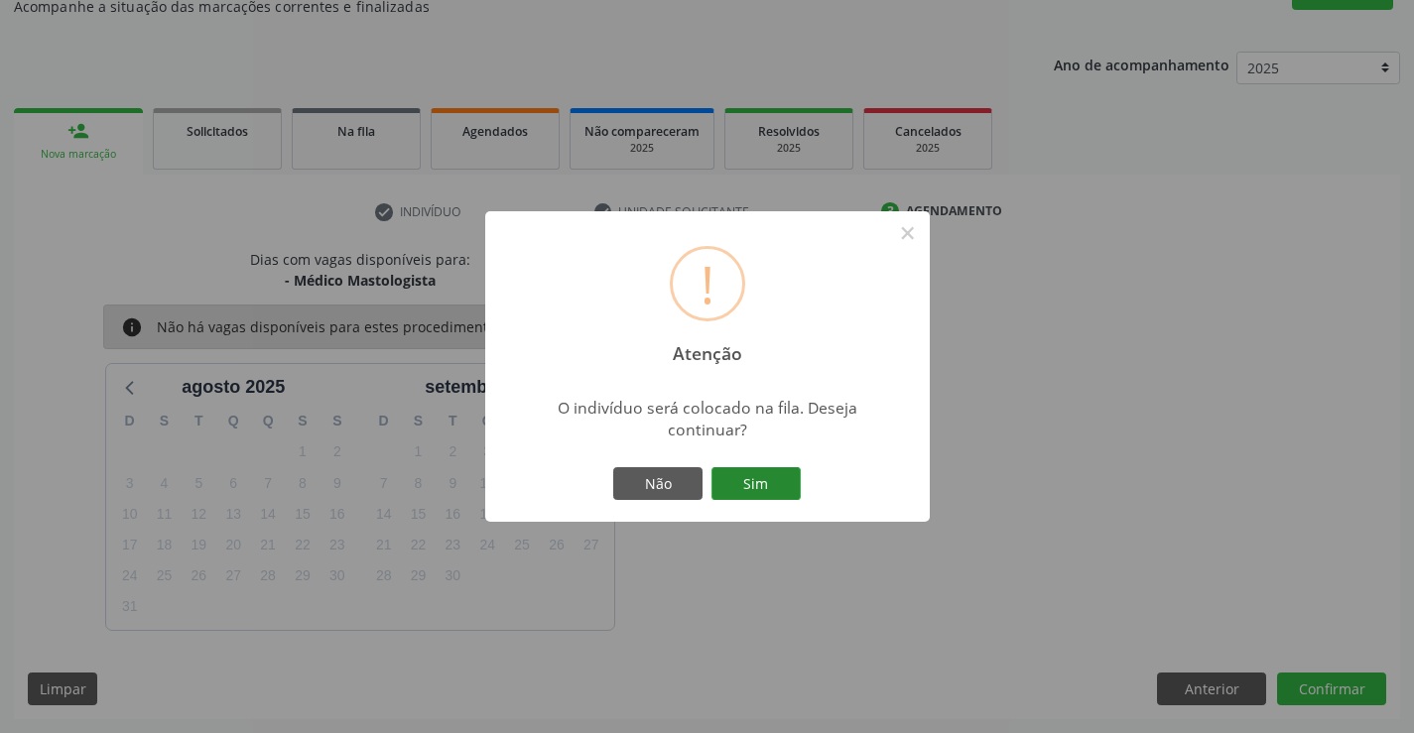
click at [772, 482] on button "Sim" at bounding box center [755, 484] width 89 height 34
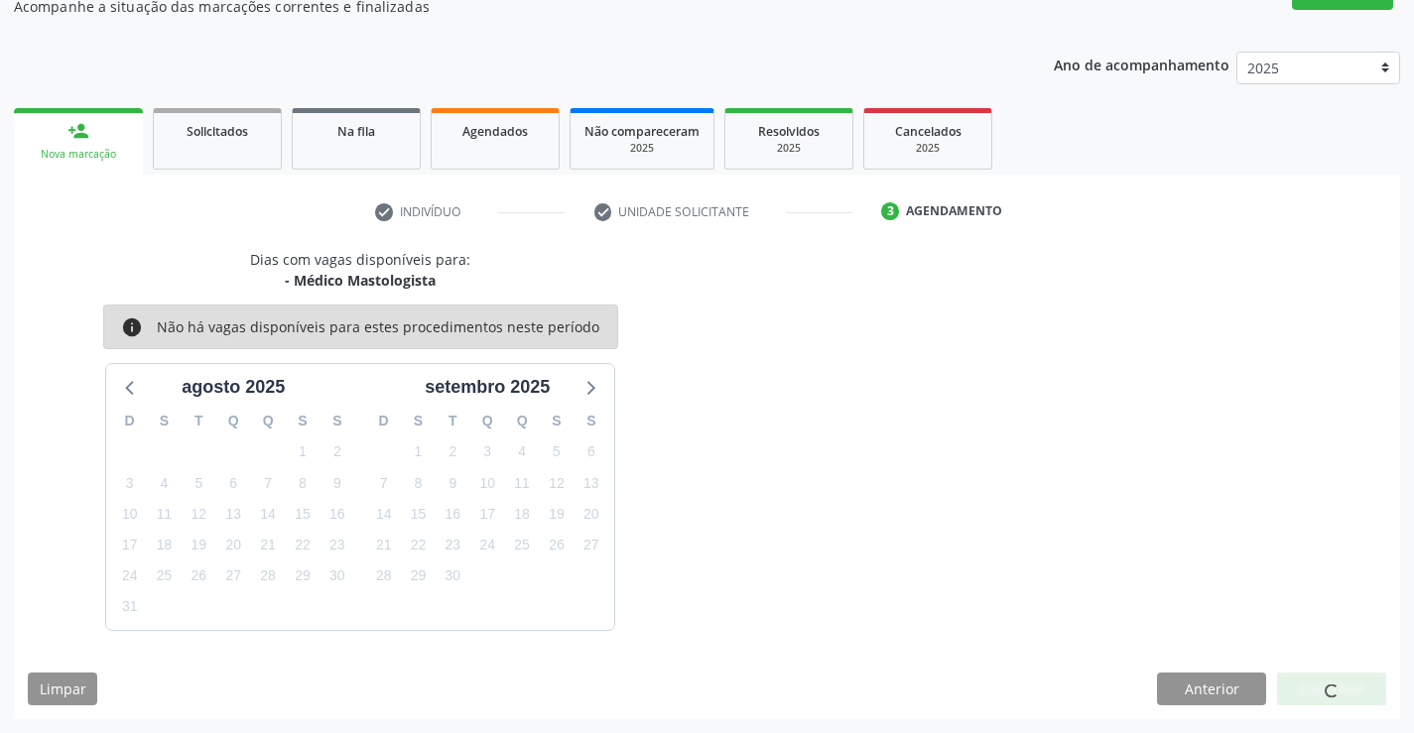
scroll to position [0, 0]
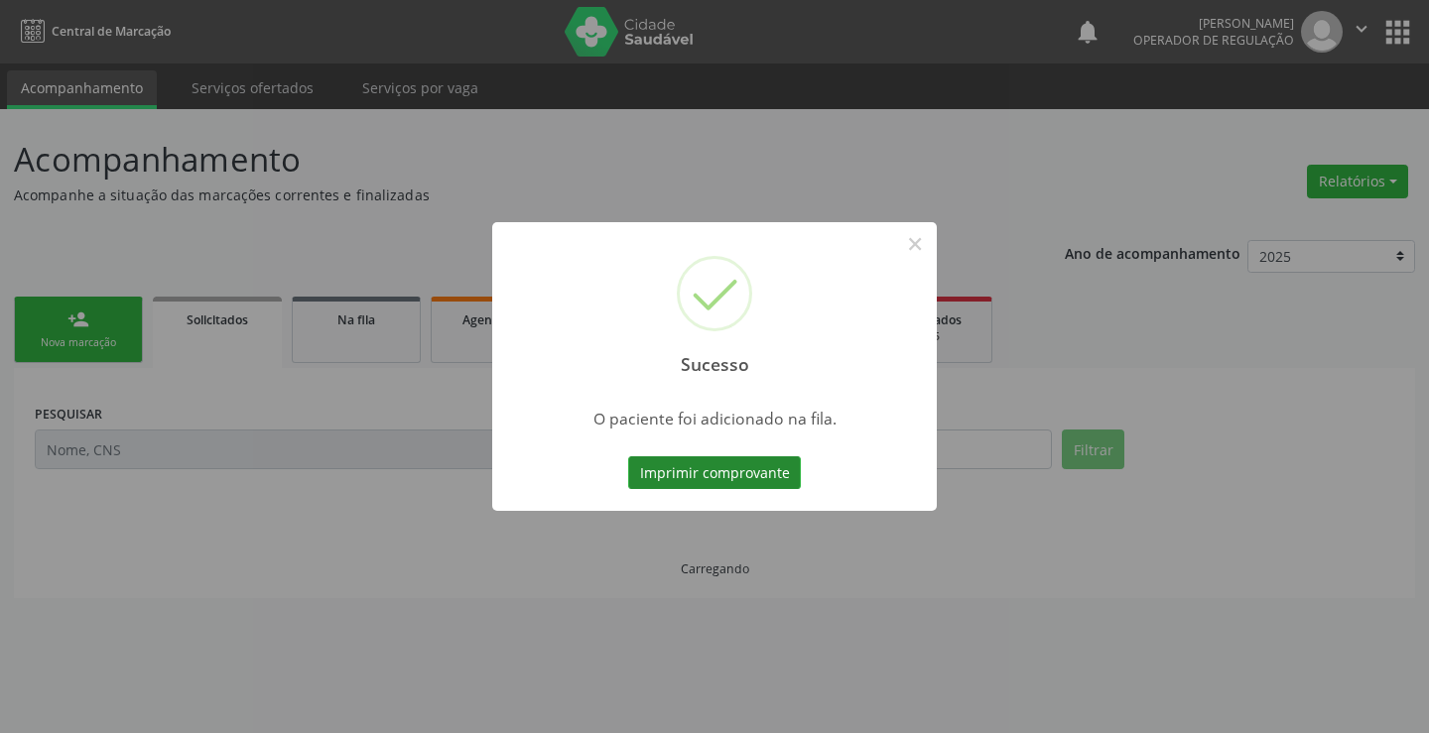
click at [691, 474] on button "Imprimir comprovante" at bounding box center [714, 473] width 173 height 34
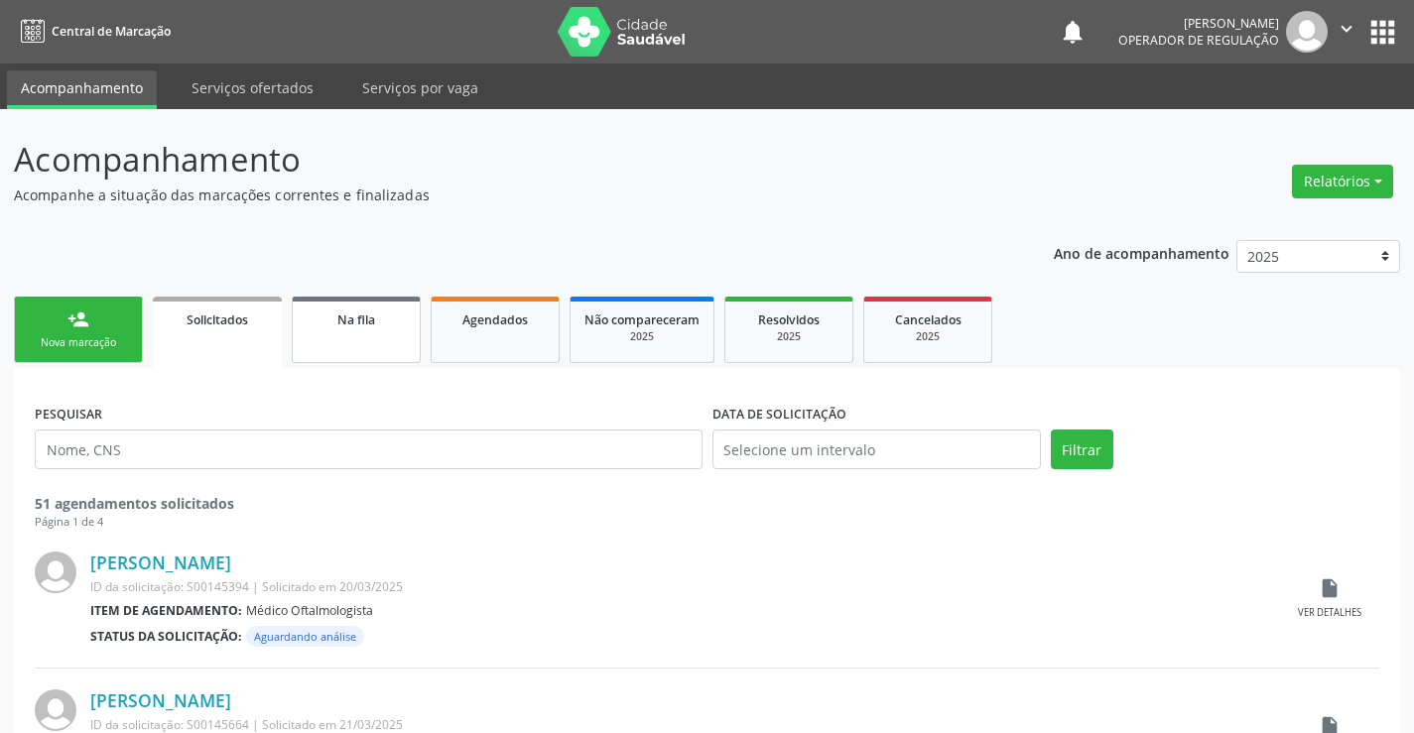
click at [342, 351] on link "Na fila" at bounding box center [356, 330] width 129 height 66
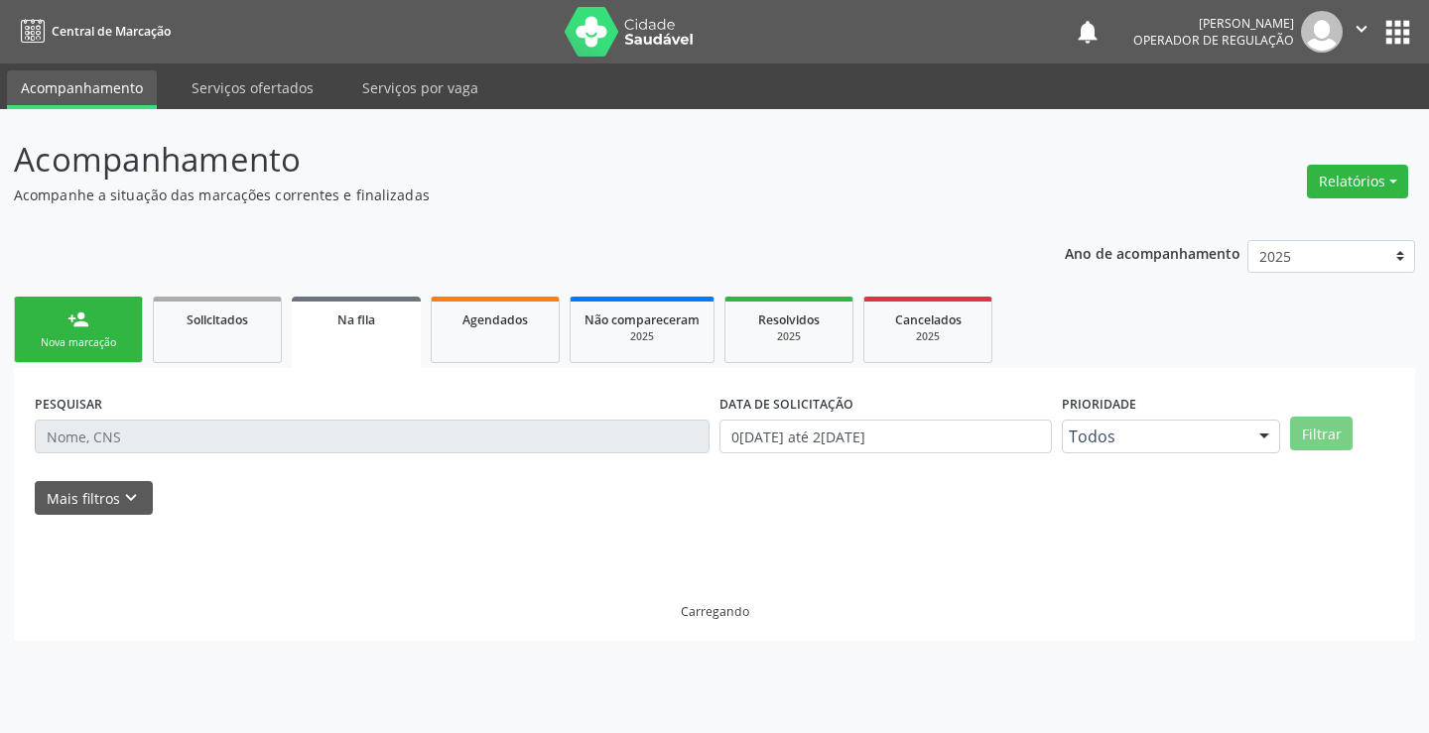
click at [343, 348] on link "Na fila" at bounding box center [356, 332] width 129 height 71
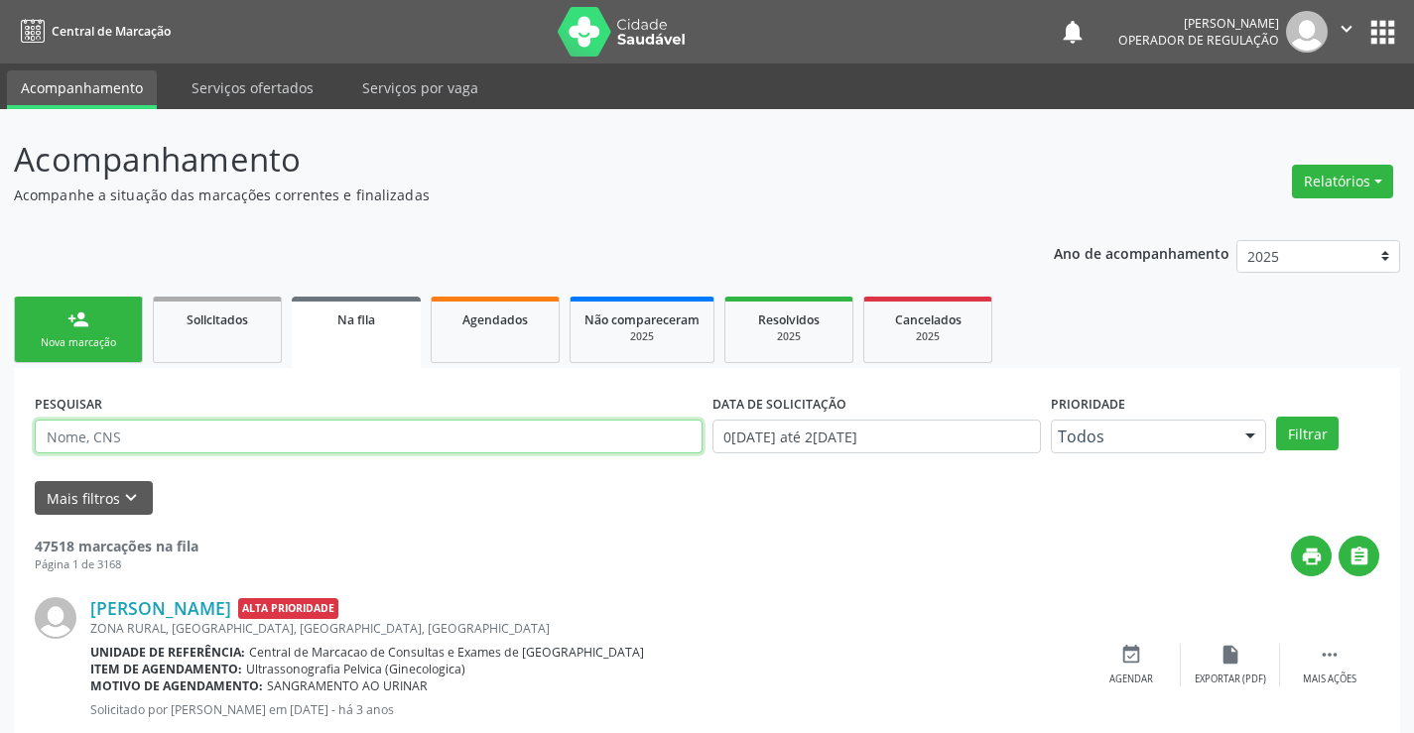
click at [182, 421] on input "text" at bounding box center [369, 437] width 668 height 34
type input "700003501082007"
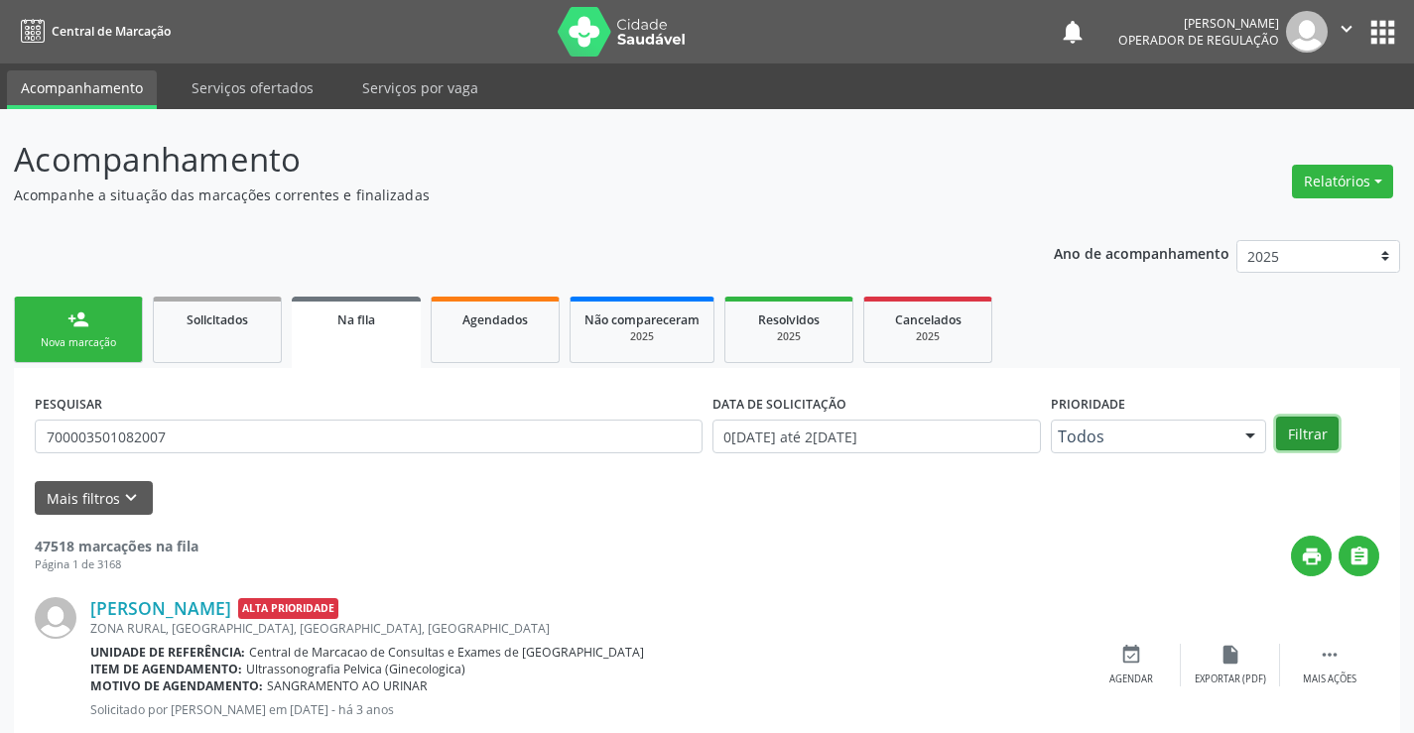
click at [1310, 438] on button "Filtrar" at bounding box center [1307, 434] width 63 height 34
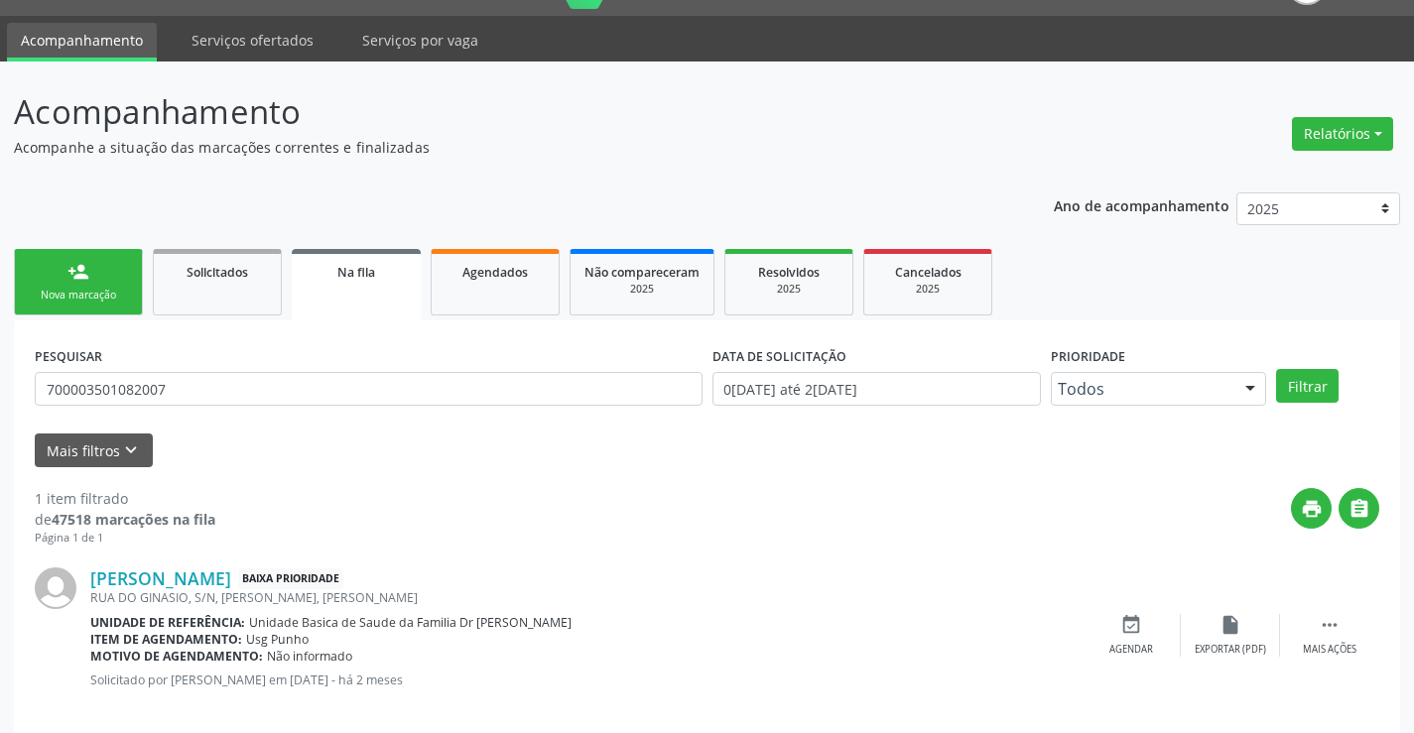
scroll to position [72, 0]
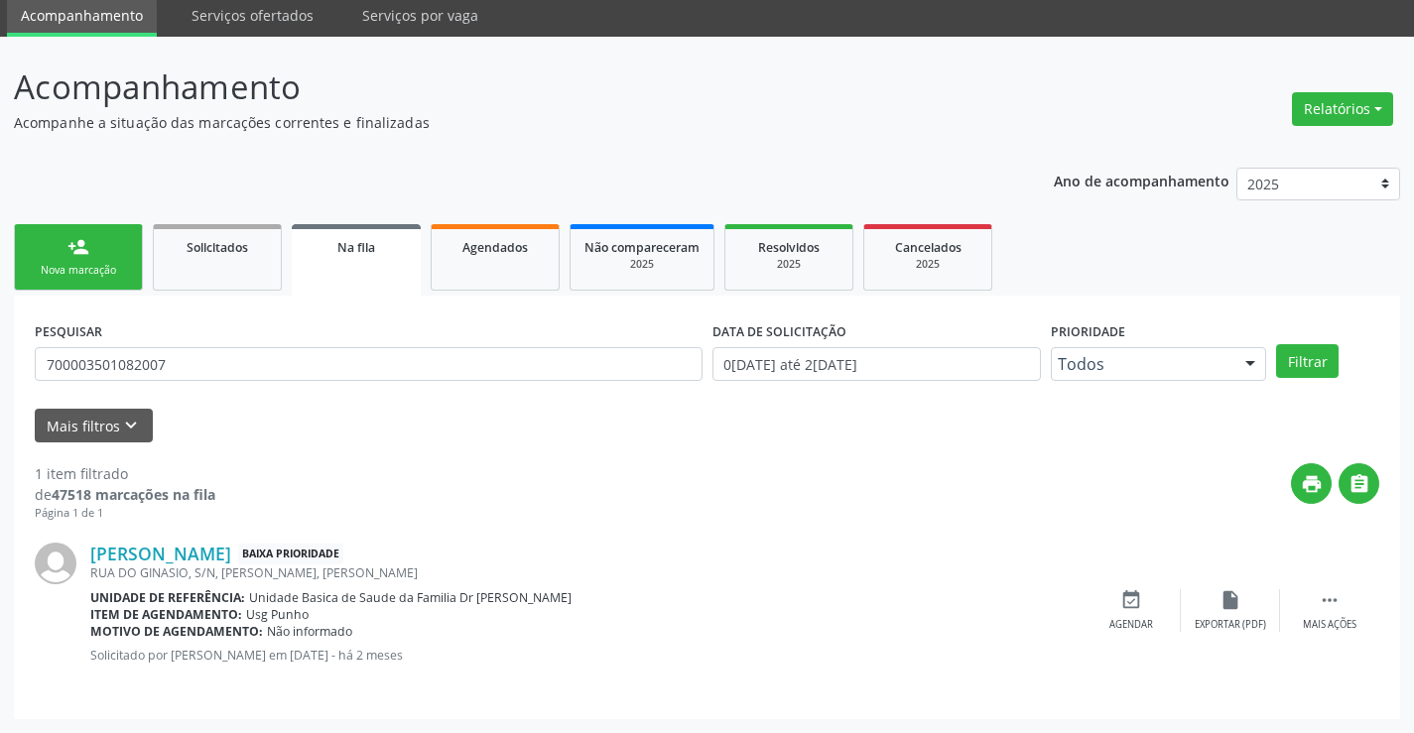
drag, startPoint x: 44, startPoint y: 281, endPoint x: 79, endPoint y: 267, distance: 38.3
click at [45, 281] on link "person_add Nova marcação" at bounding box center [78, 257] width 129 height 66
click at [51, 278] on link "person_add Nova marcação" at bounding box center [78, 257] width 129 height 66
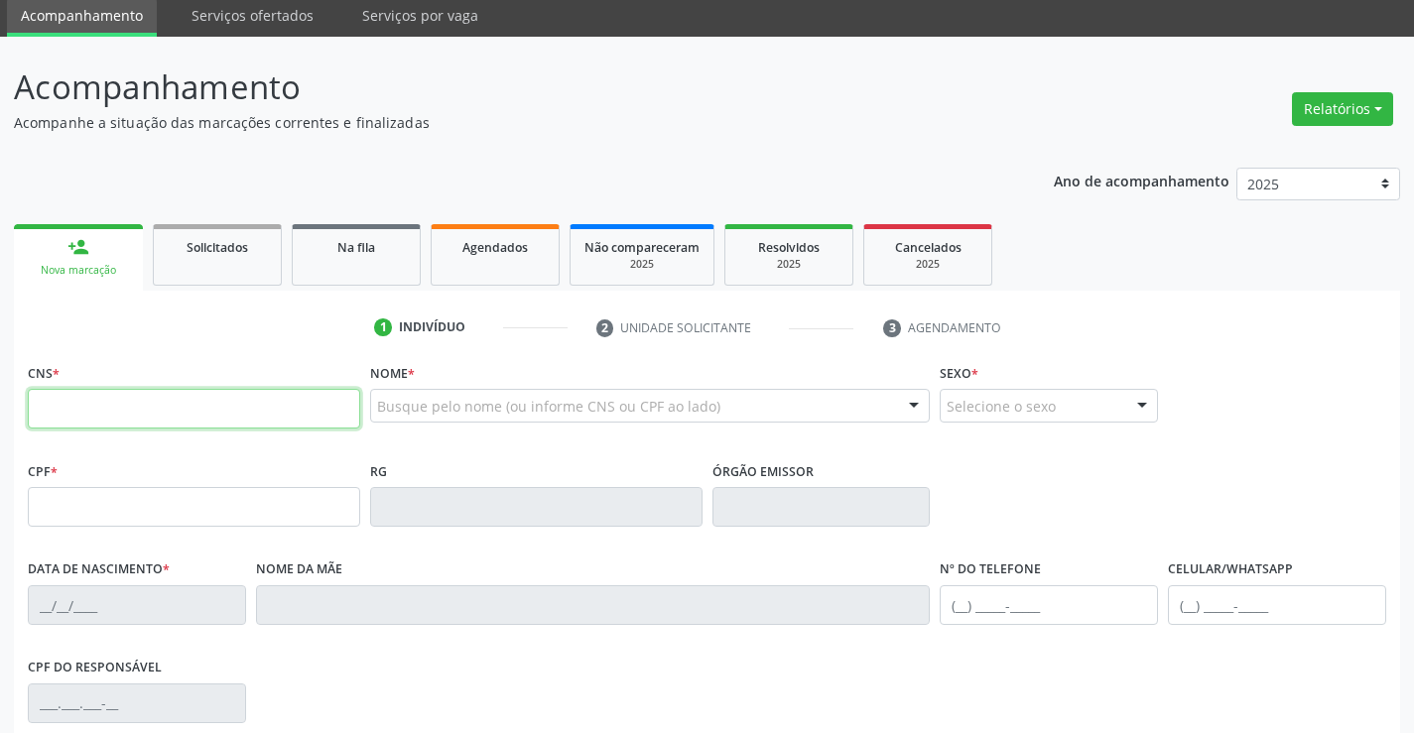
drag, startPoint x: 103, startPoint y: 420, endPoint x: 170, endPoint y: 408, distance: 67.5
click at [120, 415] on input "text" at bounding box center [194, 409] width 332 height 40
type input "709 8010 7996 4097"
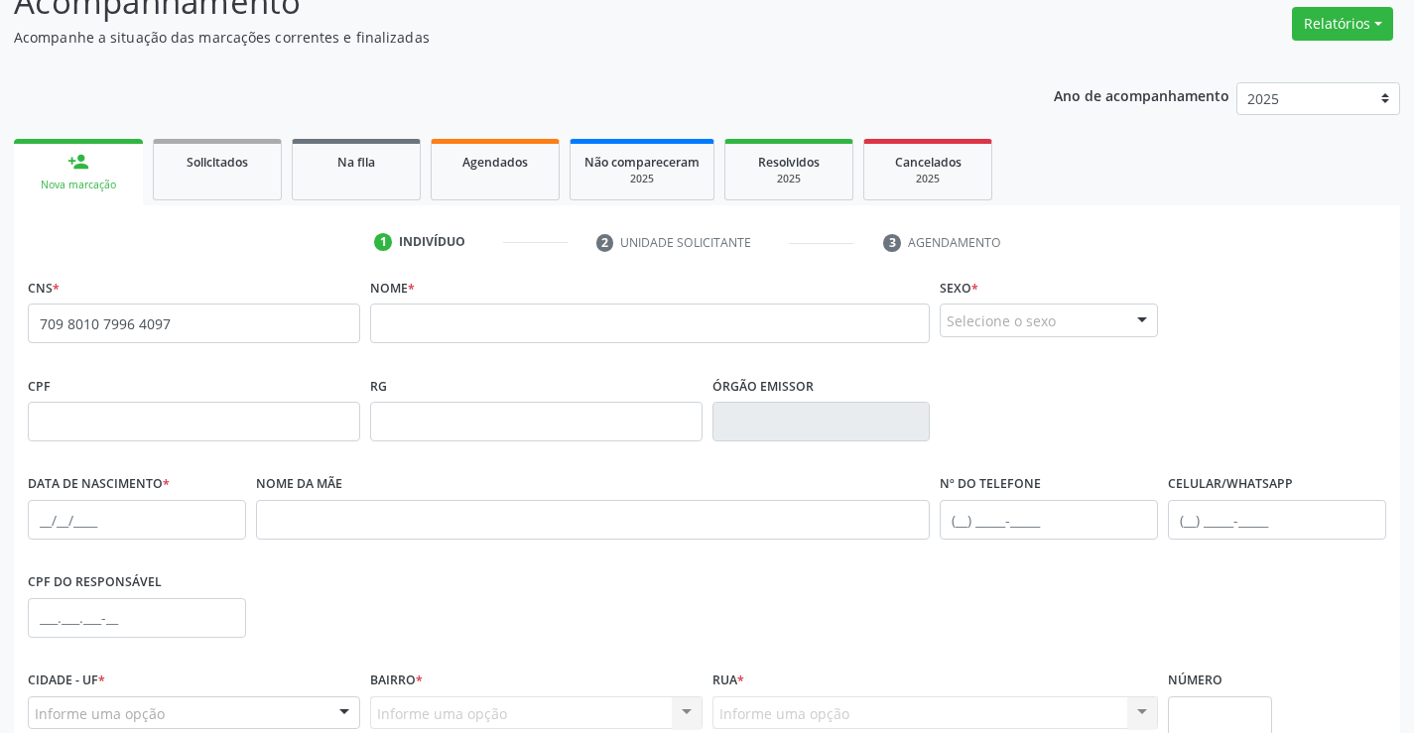
scroll to position [144, 0]
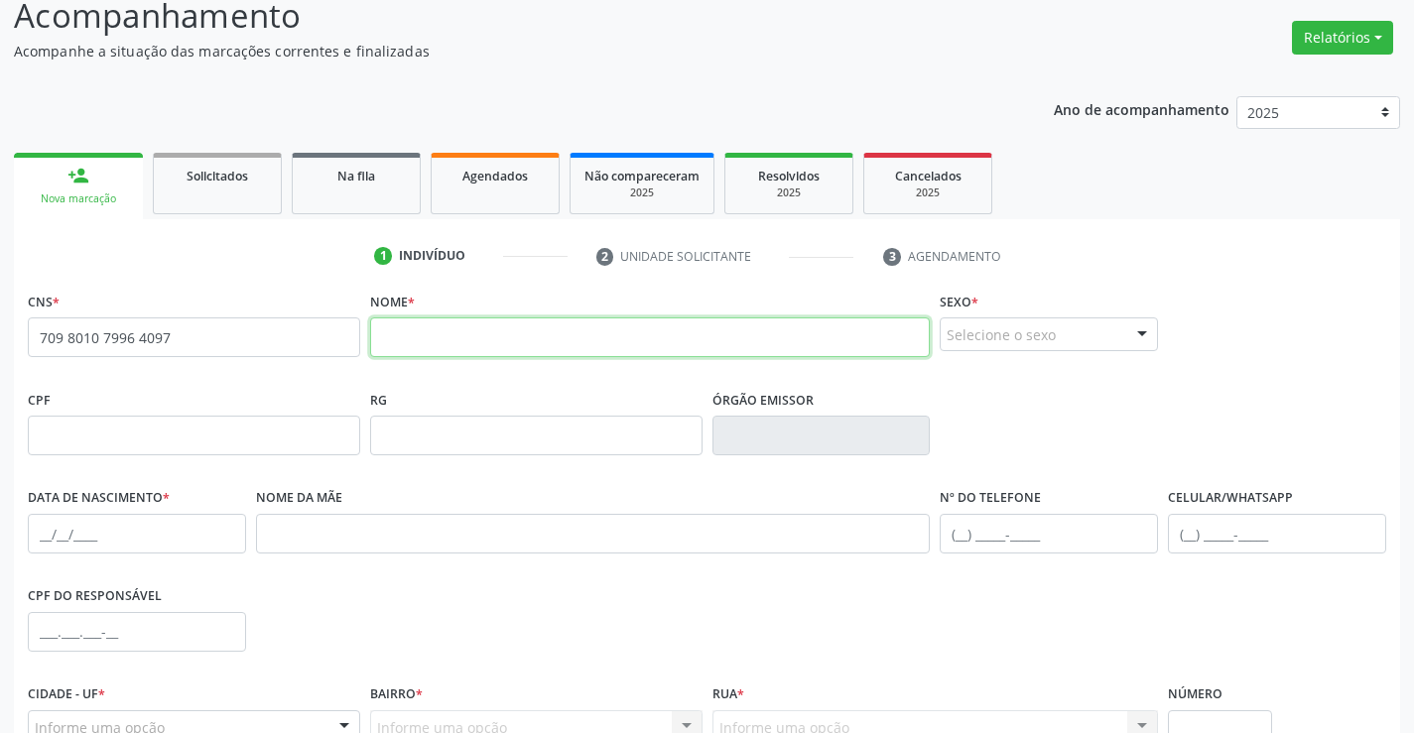
click at [432, 333] on input "text" at bounding box center [650, 338] width 561 height 40
type input "[PERSON_NAME]"
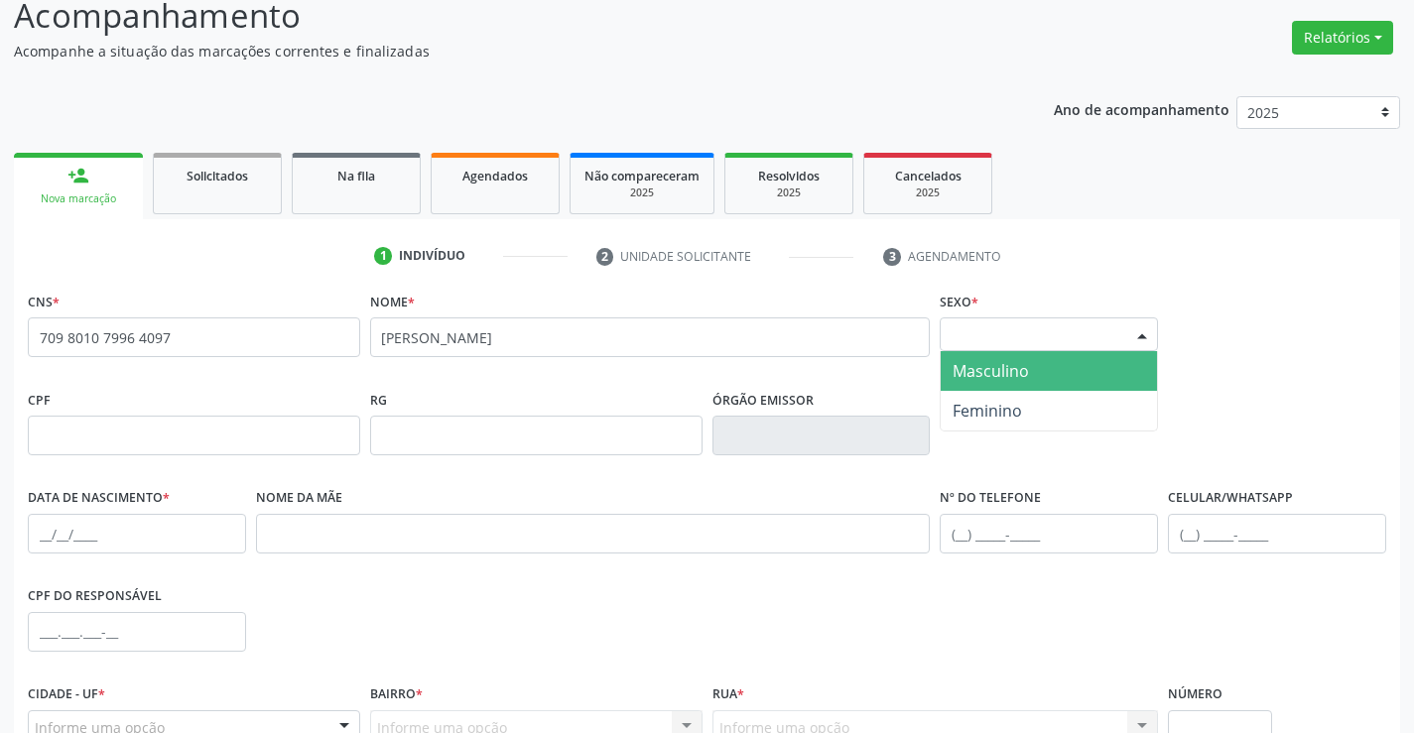
click at [1146, 328] on div at bounding box center [1142, 336] width 30 height 34
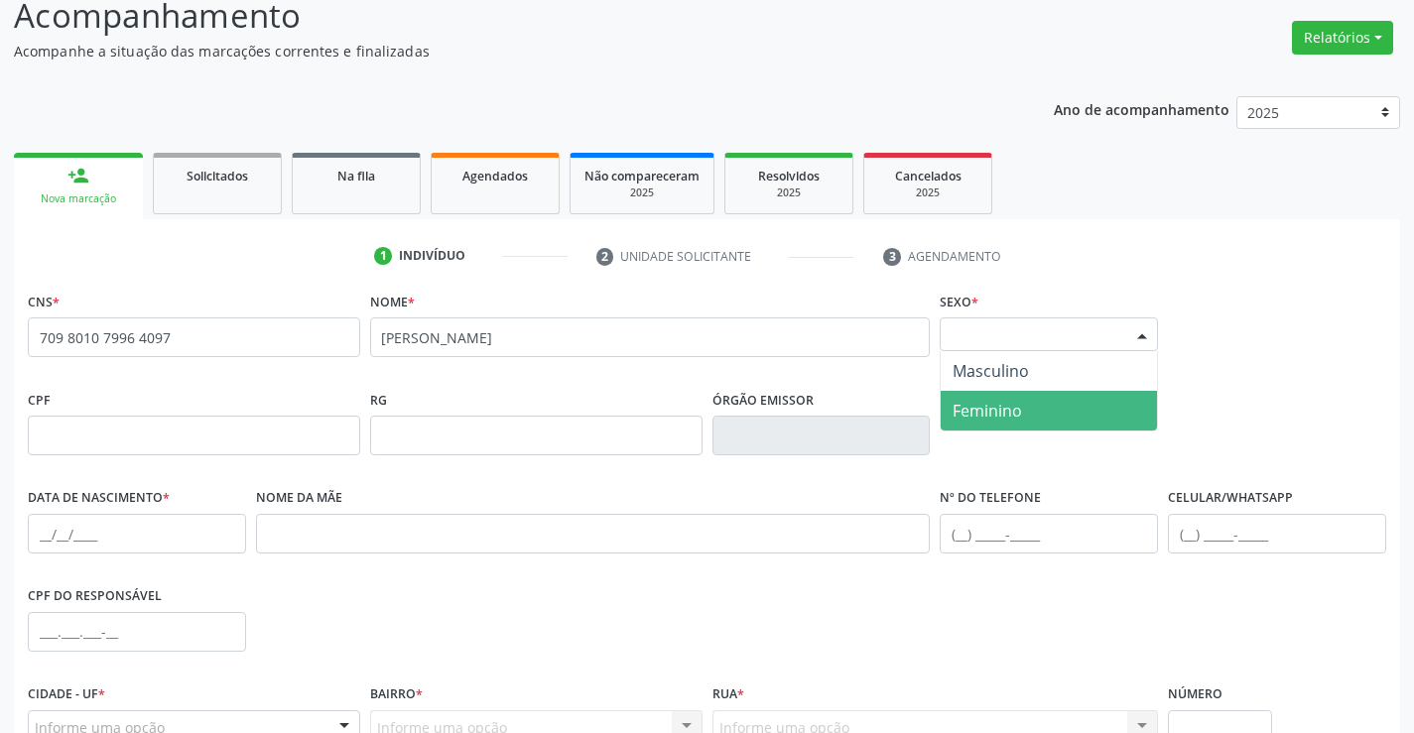
click at [1005, 409] on span "Feminino" at bounding box center [987, 411] width 69 height 22
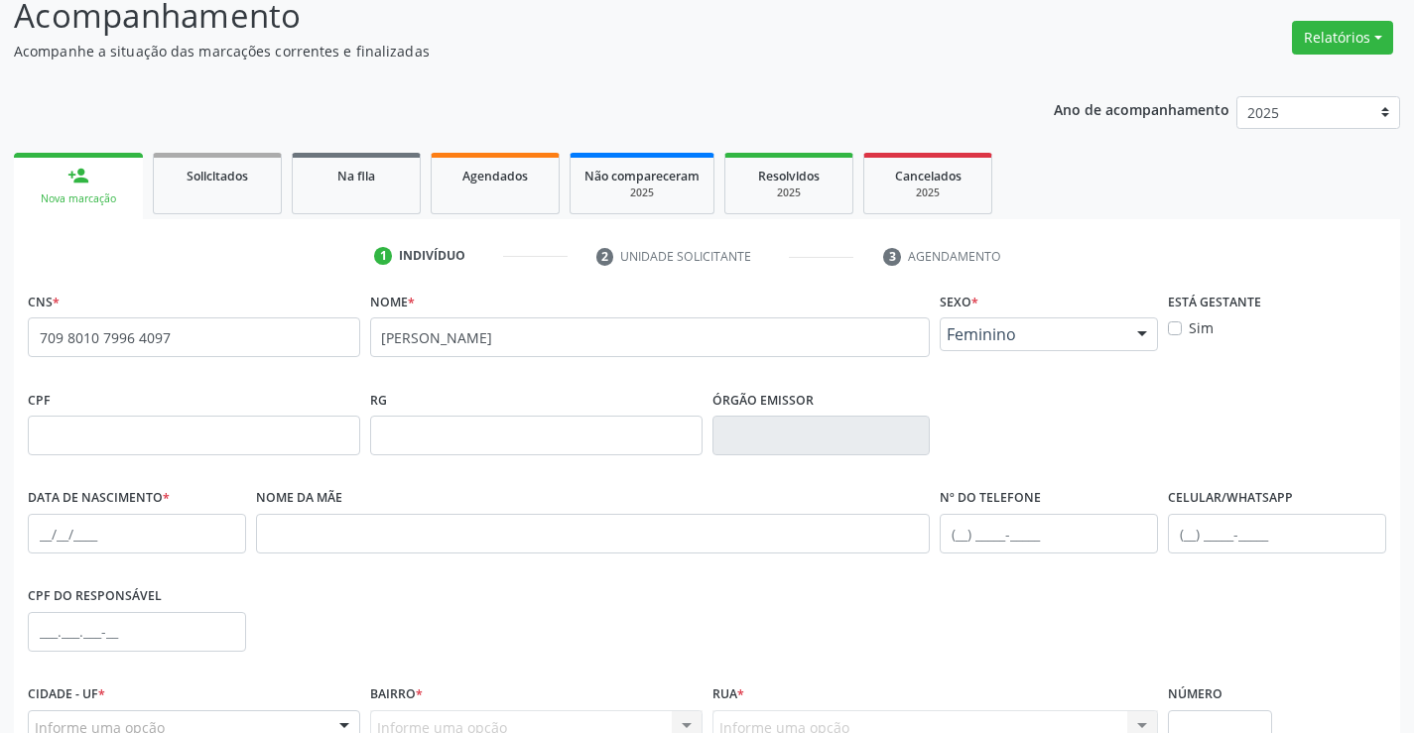
click at [1125, 331] on div "Feminino Masculino Feminino Nenhum resultado encontrado para: " " Não há nenhum…" at bounding box center [1049, 335] width 218 height 34
click at [1002, 408] on span "Feminino" at bounding box center [990, 411] width 75 height 22
click at [1060, 340] on span "Feminino" at bounding box center [1032, 334] width 171 height 20
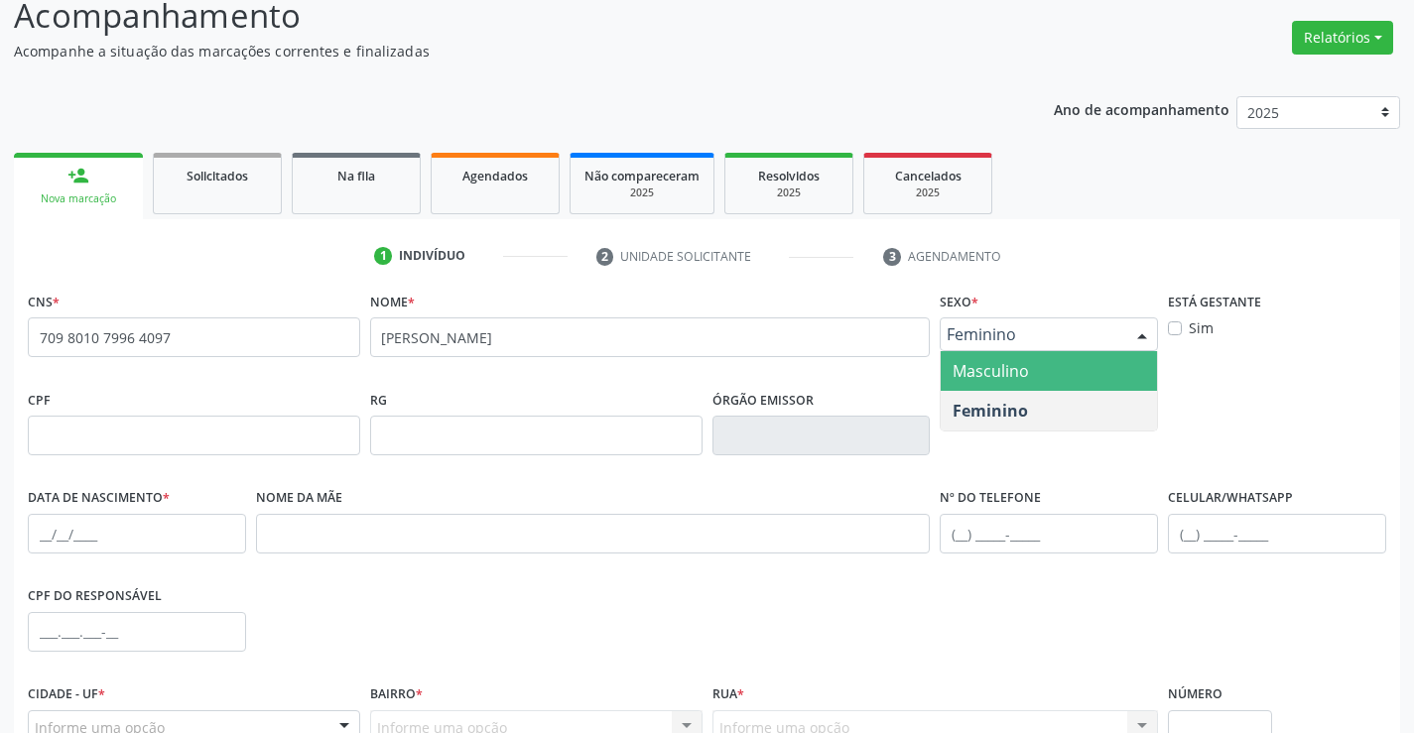
drag, startPoint x: 1015, startPoint y: 360, endPoint x: 1078, endPoint y: 372, distance: 63.6
click at [1018, 360] on span "Masculino" at bounding box center [991, 371] width 76 height 22
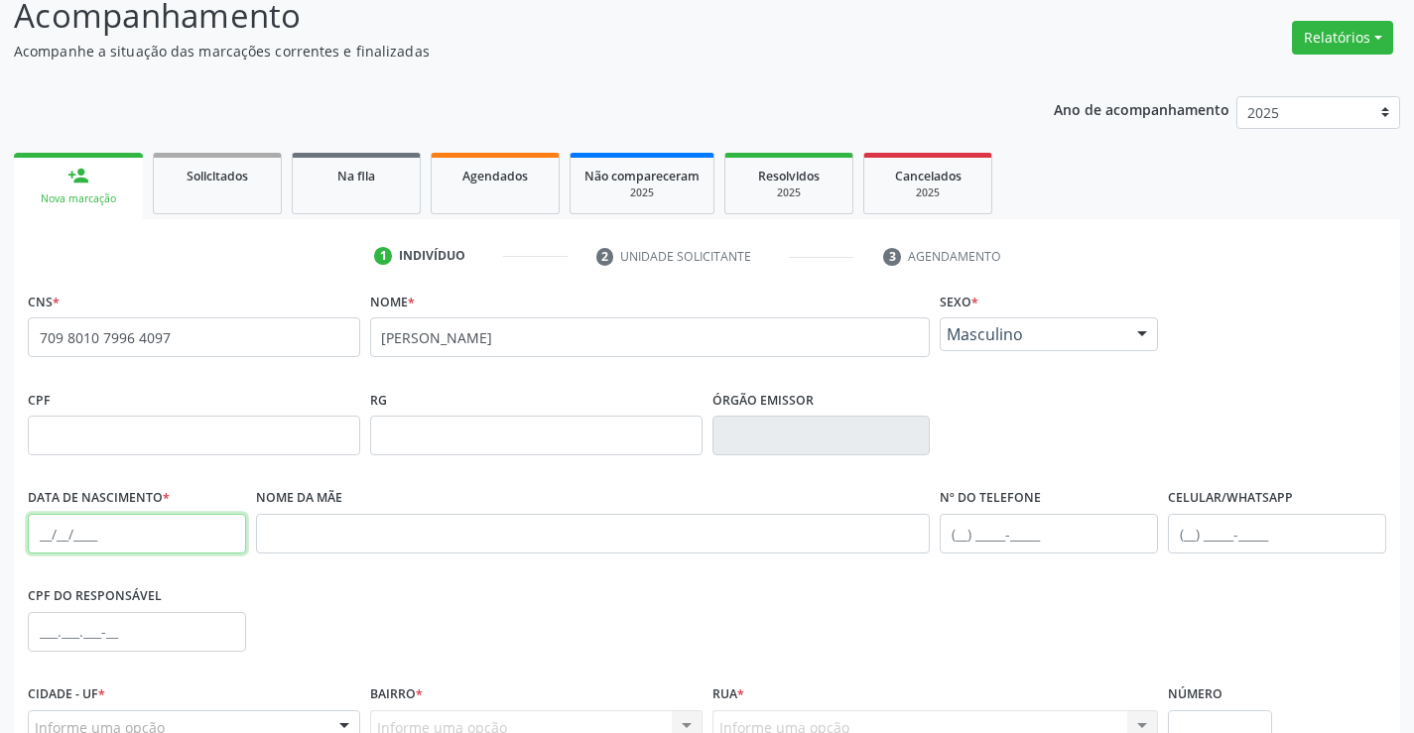
drag, startPoint x: 103, startPoint y: 539, endPoint x: 324, endPoint y: 476, distance: 229.9
click at [118, 535] on input "text" at bounding box center [137, 534] width 218 height 40
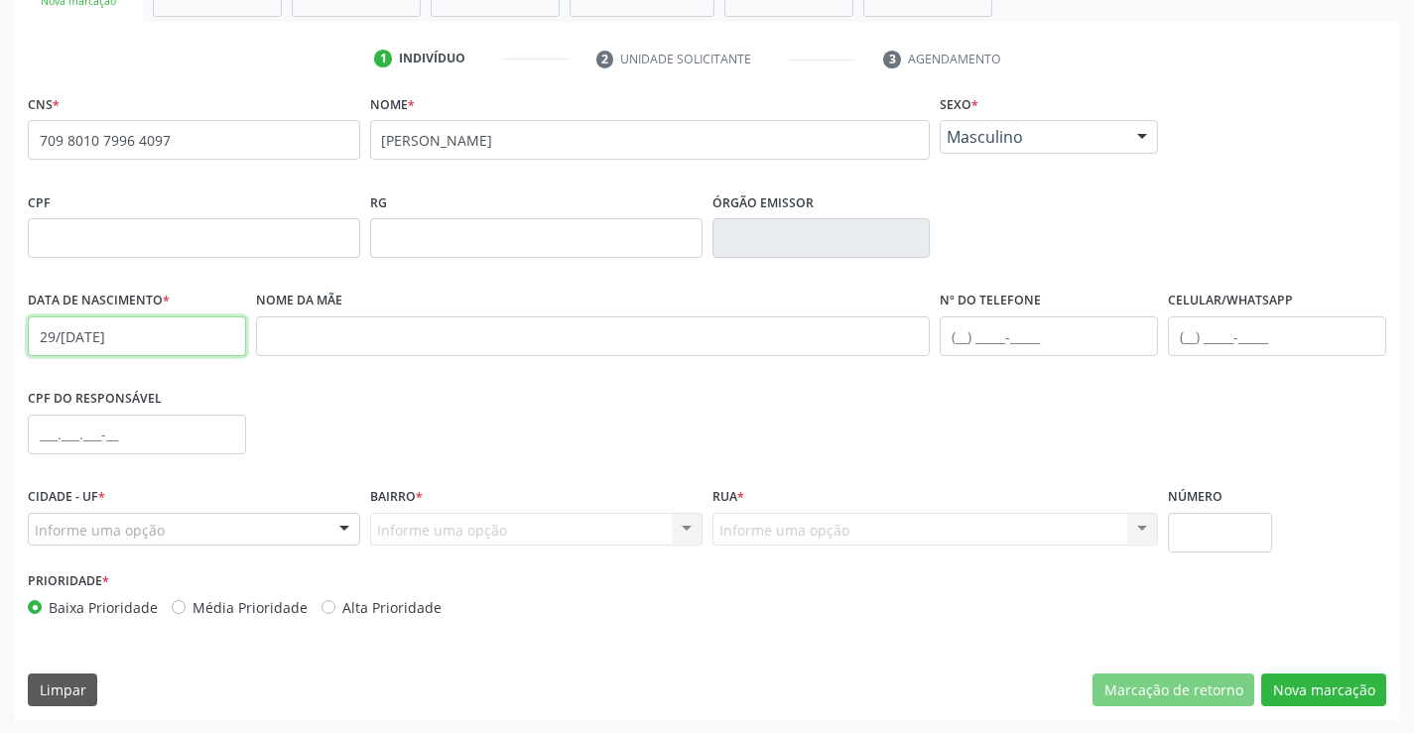
scroll to position [342, 0]
type input "29/[DATE]"
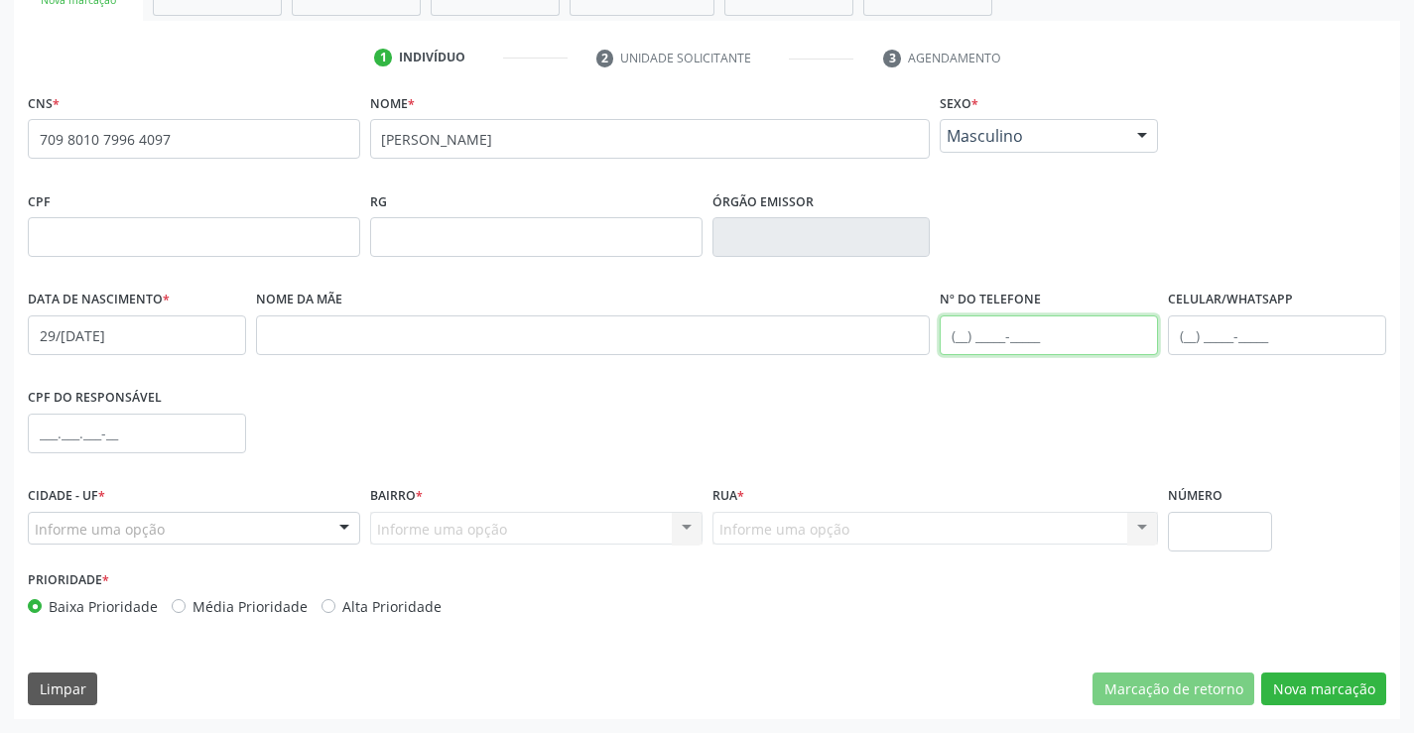
click at [1043, 330] on input "text" at bounding box center [1049, 336] width 218 height 40
type input "[PHONE_NUMBER]"
click at [326, 530] on div "Informe uma opção Campo Formoso - BA Nenhum resultado encontrado para: " " Nenh…" at bounding box center [194, 529] width 332 height 34
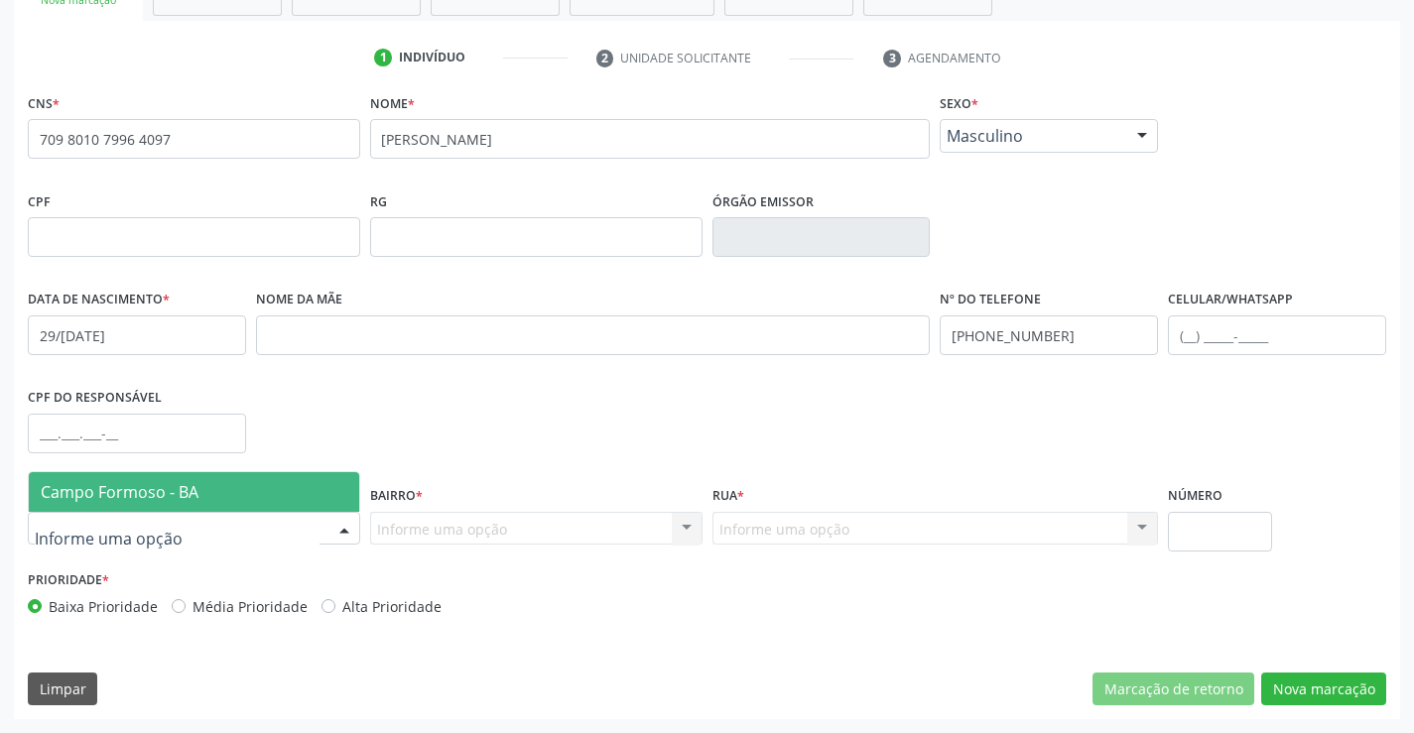
click at [137, 501] on span "Campo Formoso - BA" at bounding box center [120, 492] width 158 height 22
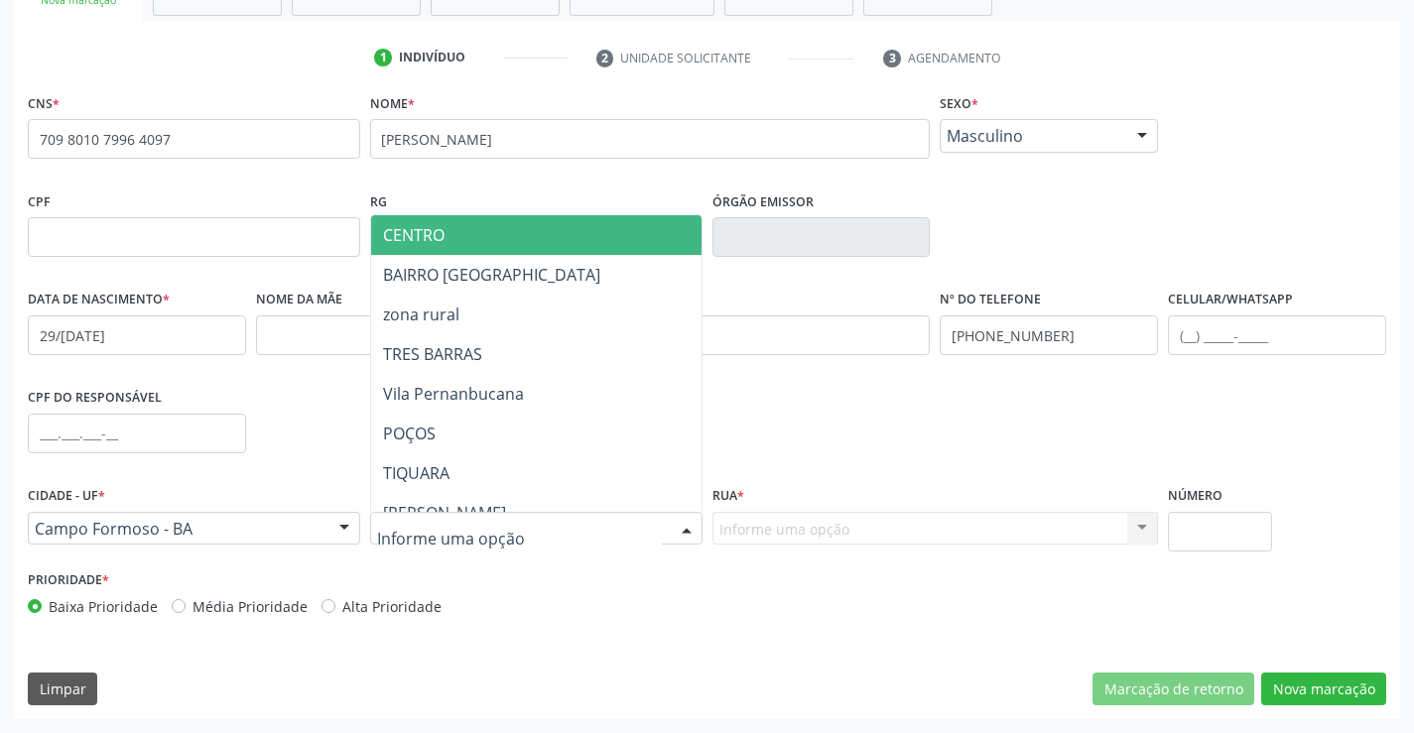
click at [679, 520] on div at bounding box center [687, 530] width 30 height 34
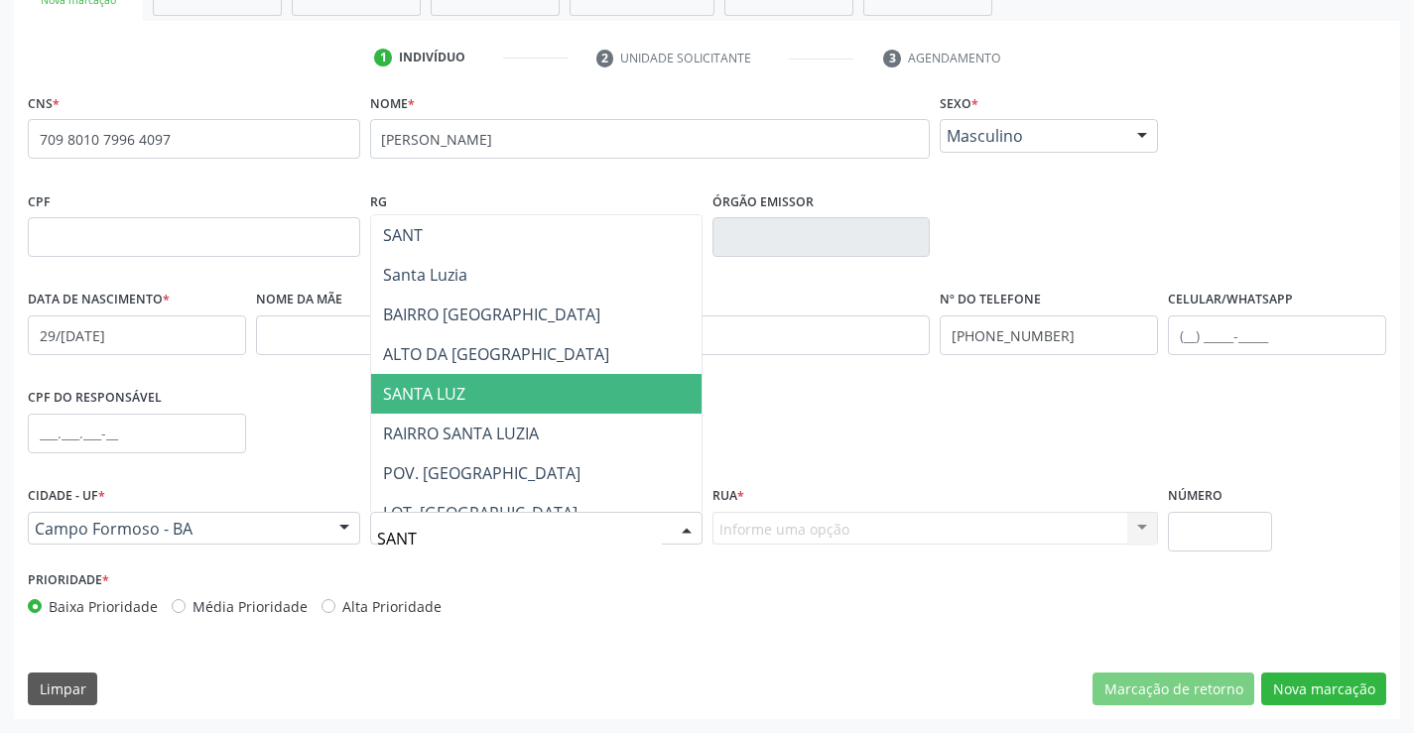
type input "SANTA"
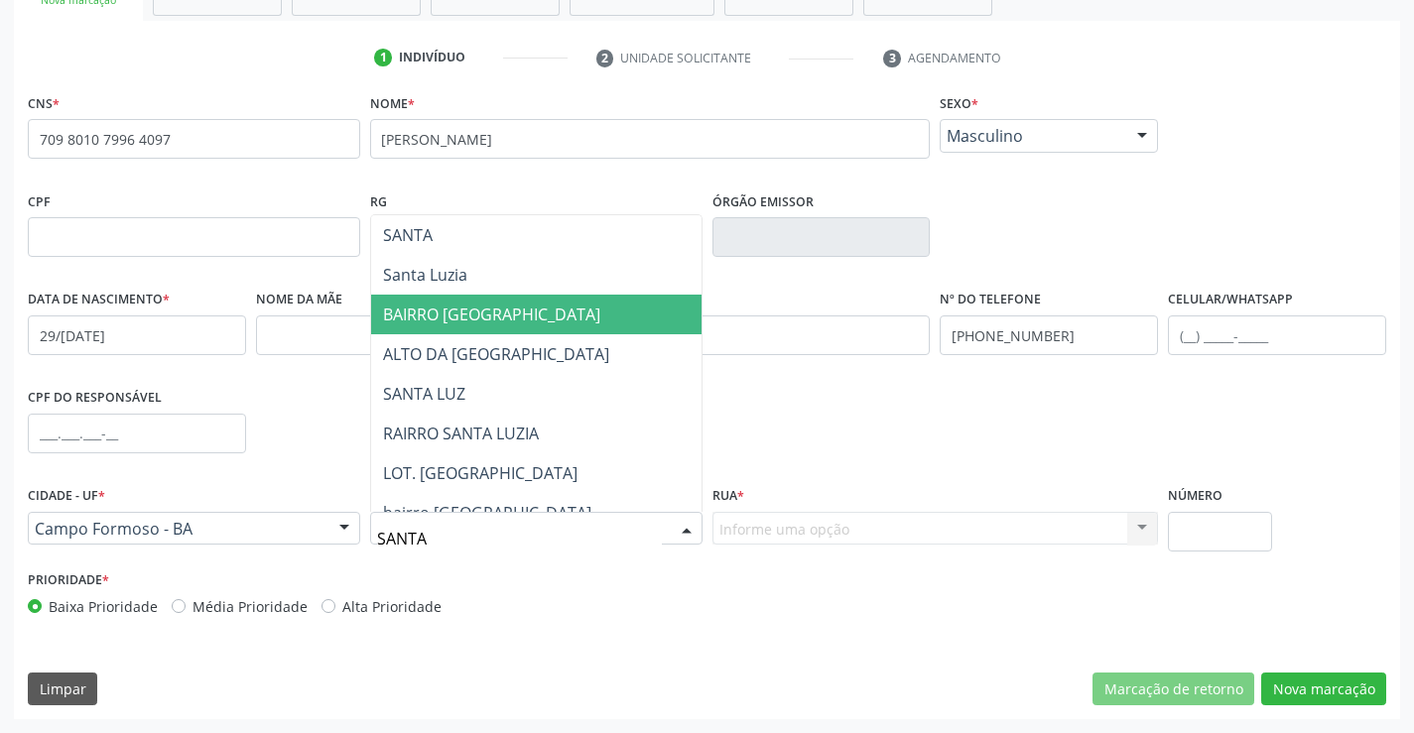
click at [424, 315] on span "BAIRRO [GEOGRAPHIC_DATA]" at bounding box center [491, 315] width 217 height 22
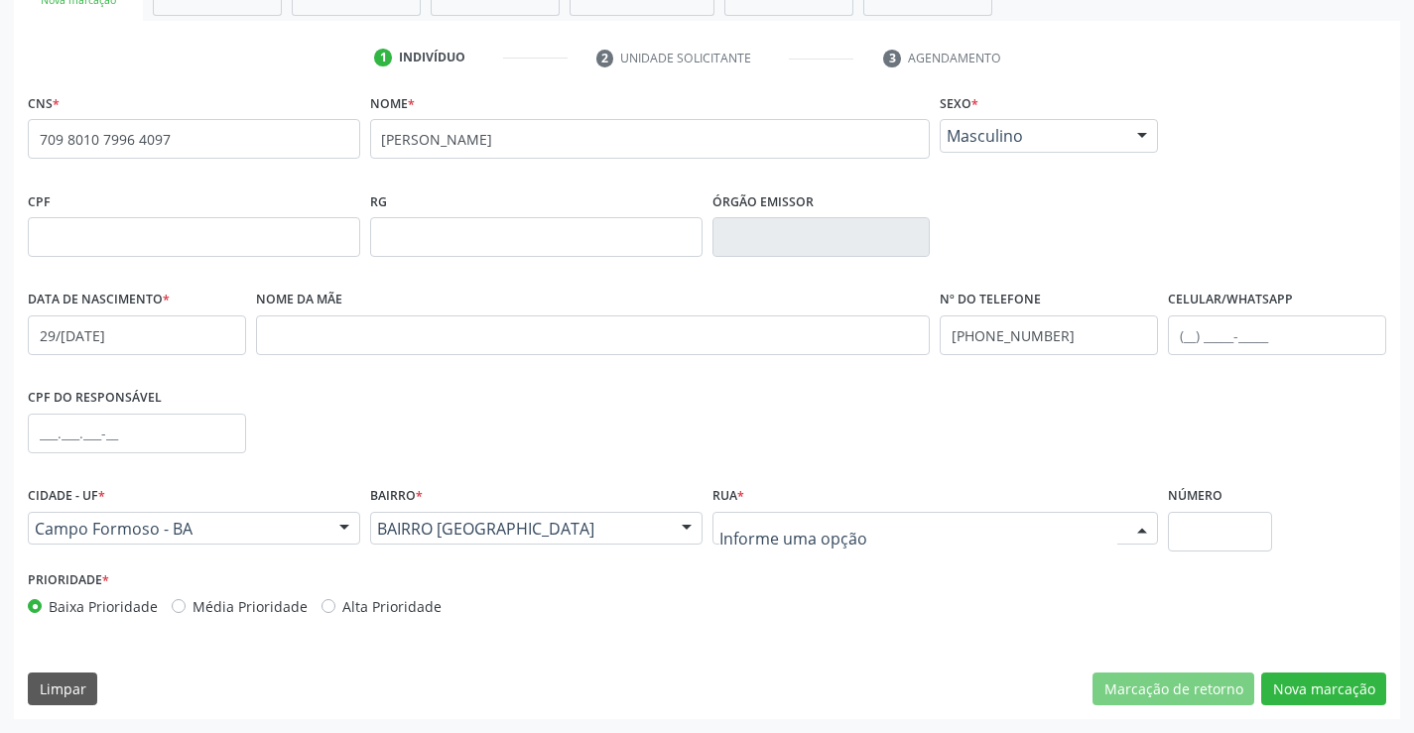
click at [894, 524] on div at bounding box center [935, 529] width 447 height 34
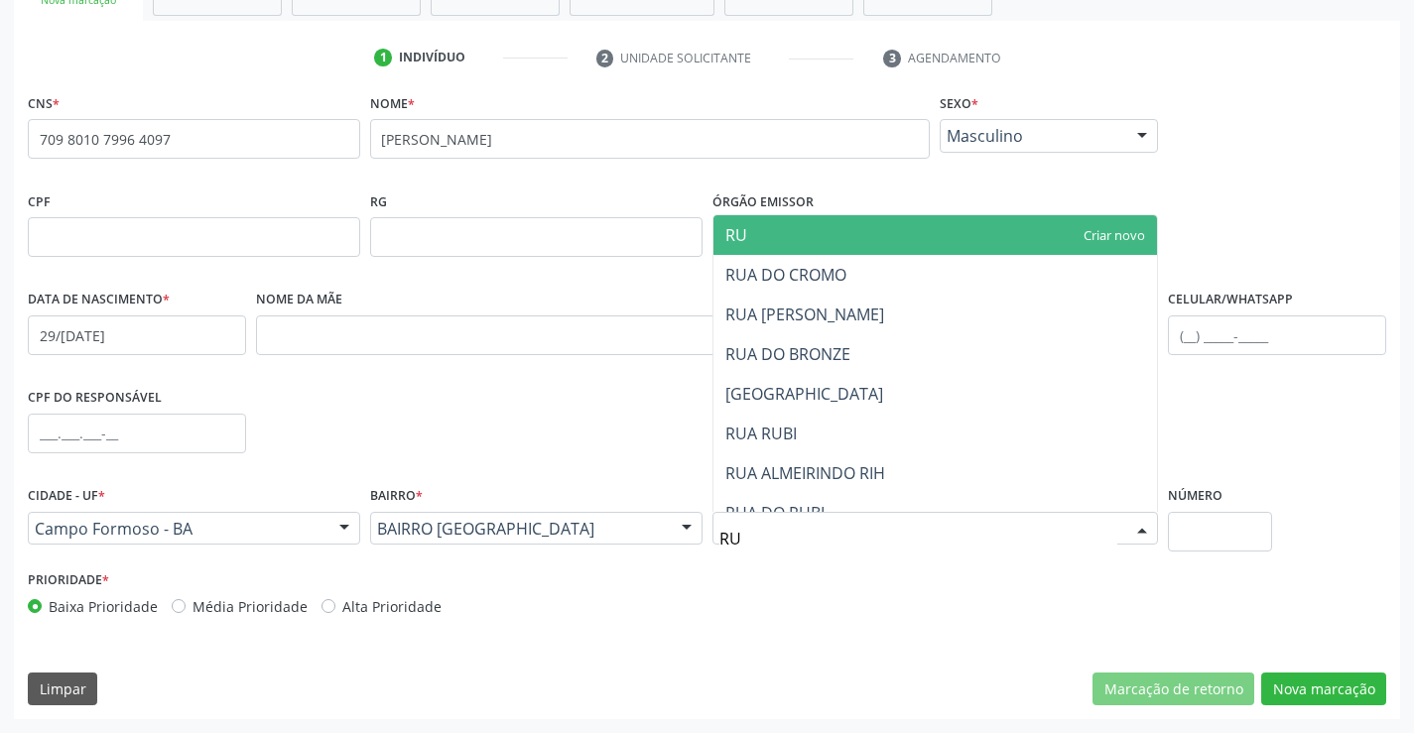
type input "R"
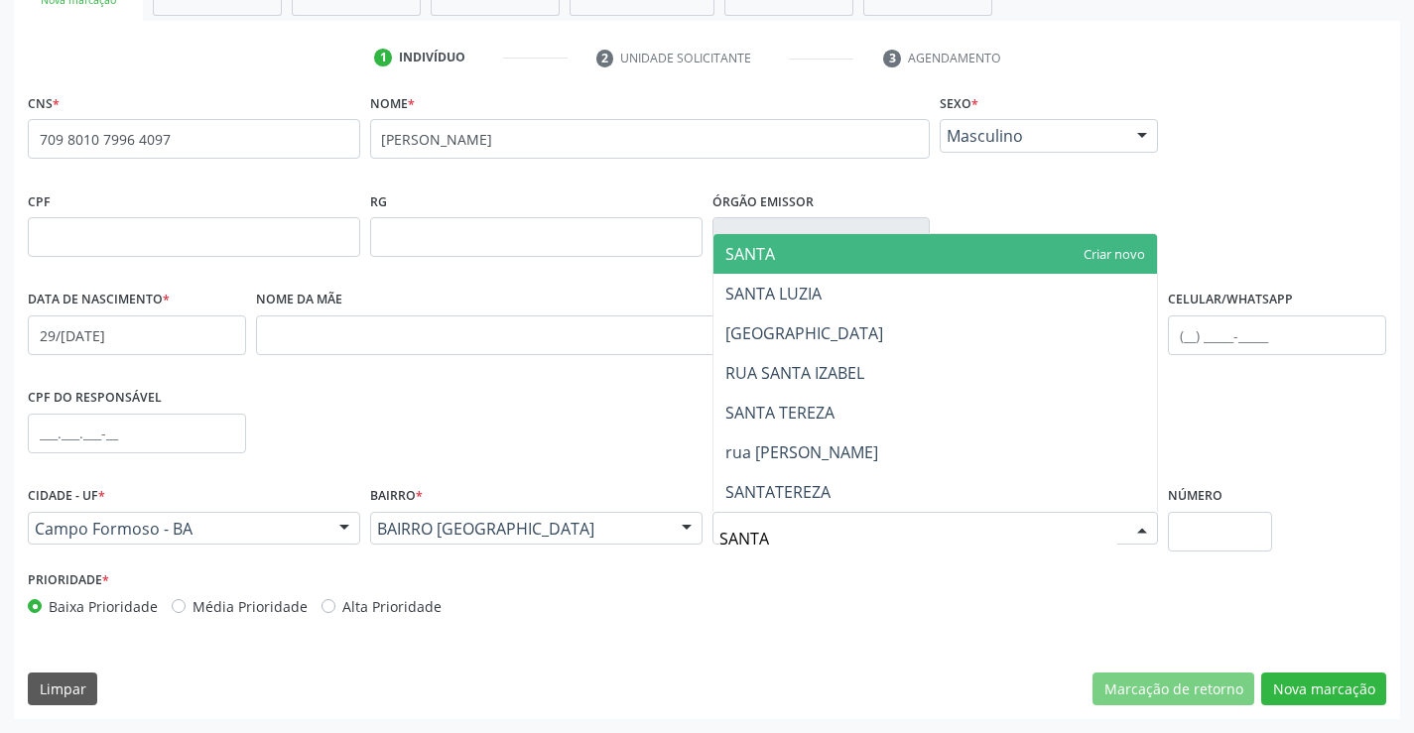
type input "SANTA"
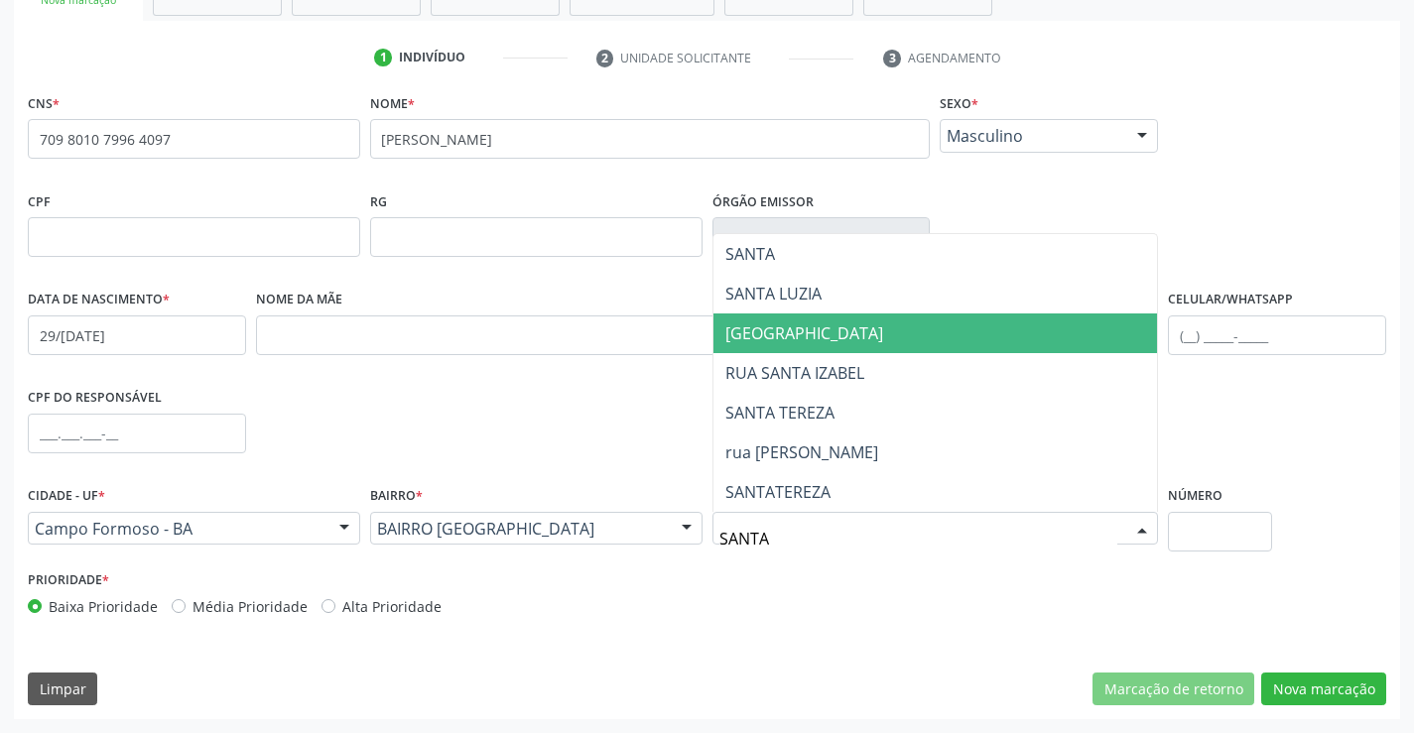
click at [824, 332] on span "[GEOGRAPHIC_DATA]" at bounding box center [804, 333] width 158 height 22
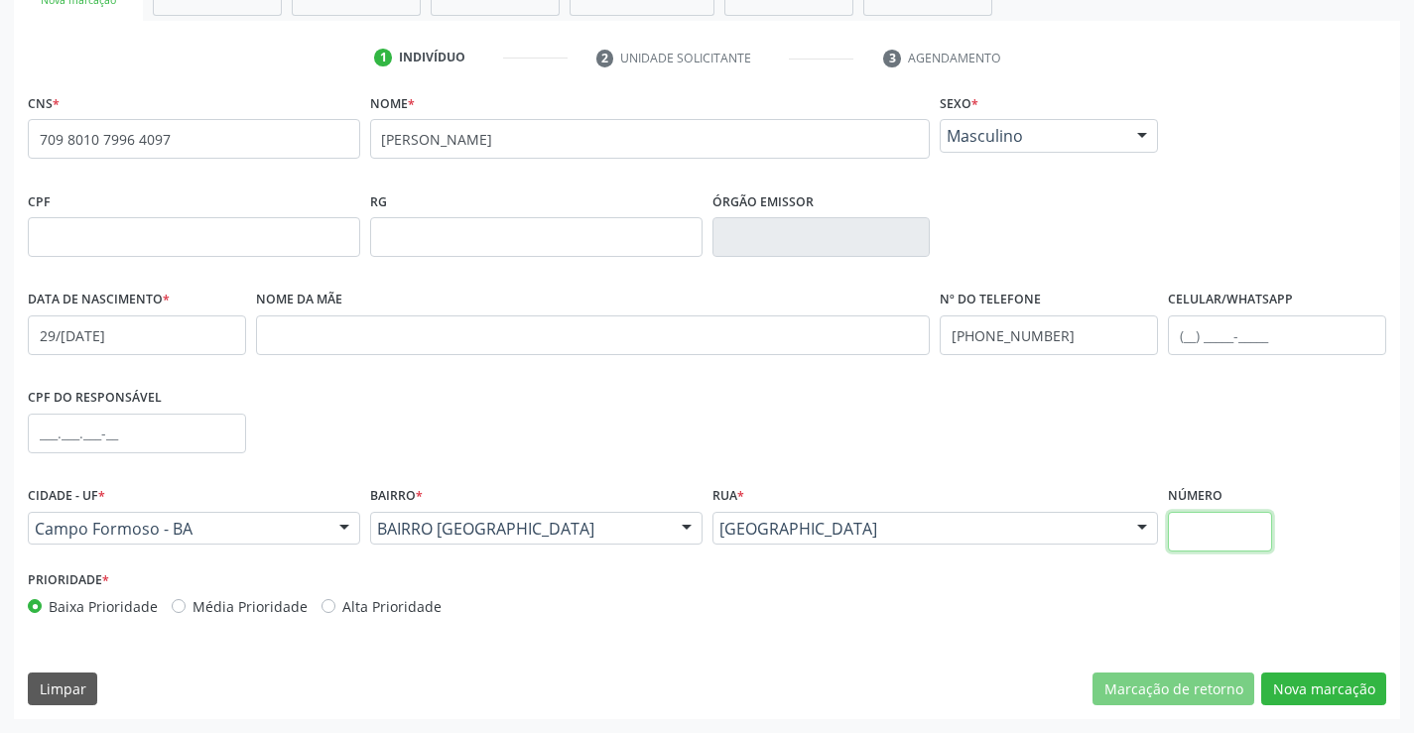
click at [1219, 518] on input "text" at bounding box center [1220, 532] width 104 height 40
type input "SN"
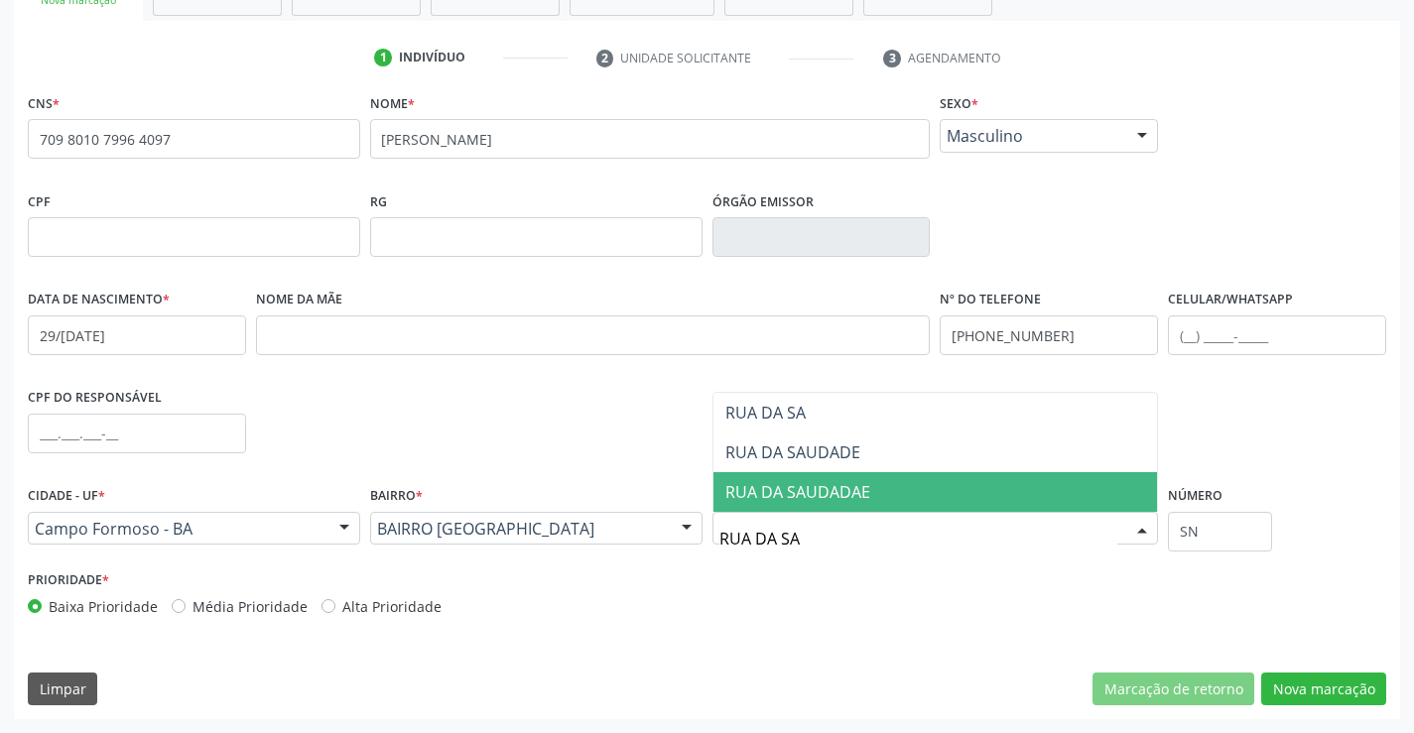
type input "RUA DA SAU"
click at [790, 495] on span "RUA DA SAUDADAE" at bounding box center [797, 492] width 145 height 22
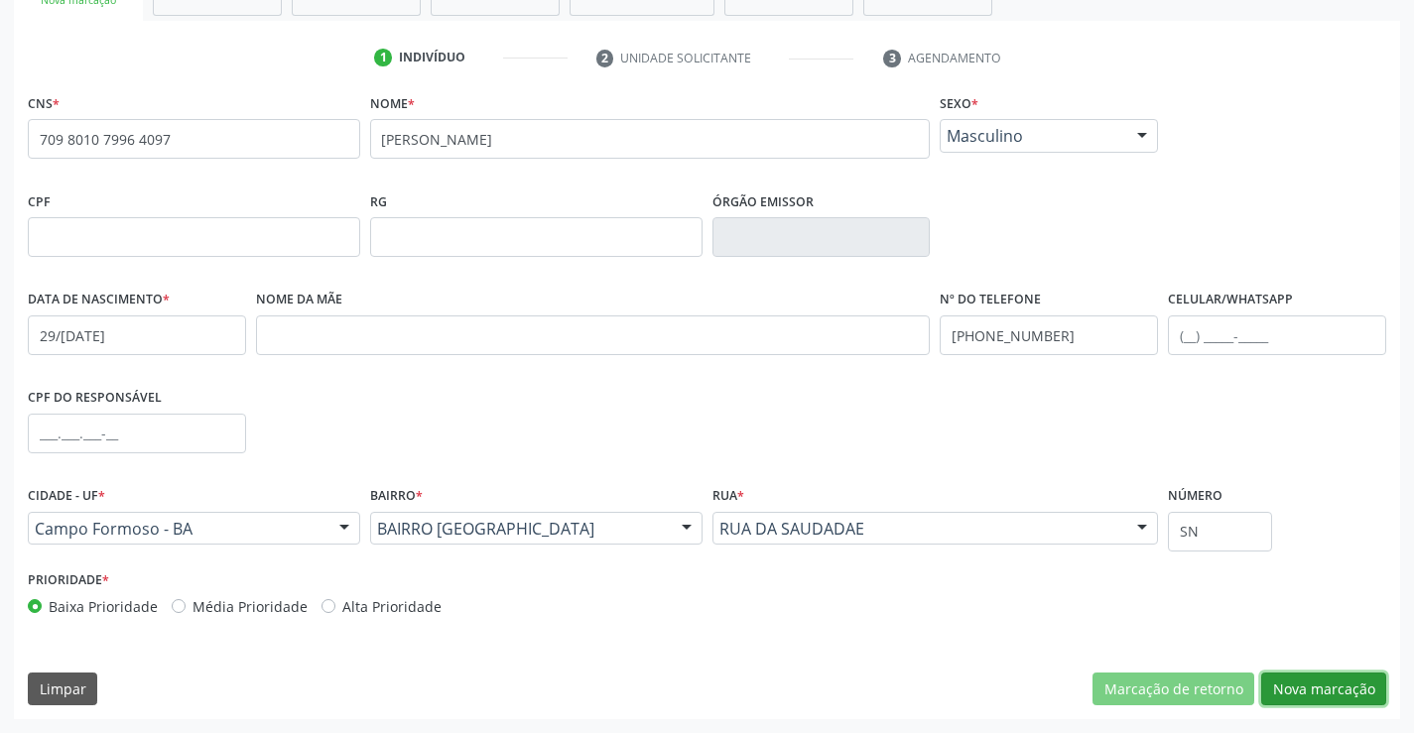
click at [1345, 689] on button "Nova marcação" at bounding box center [1323, 690] width 125 height 34
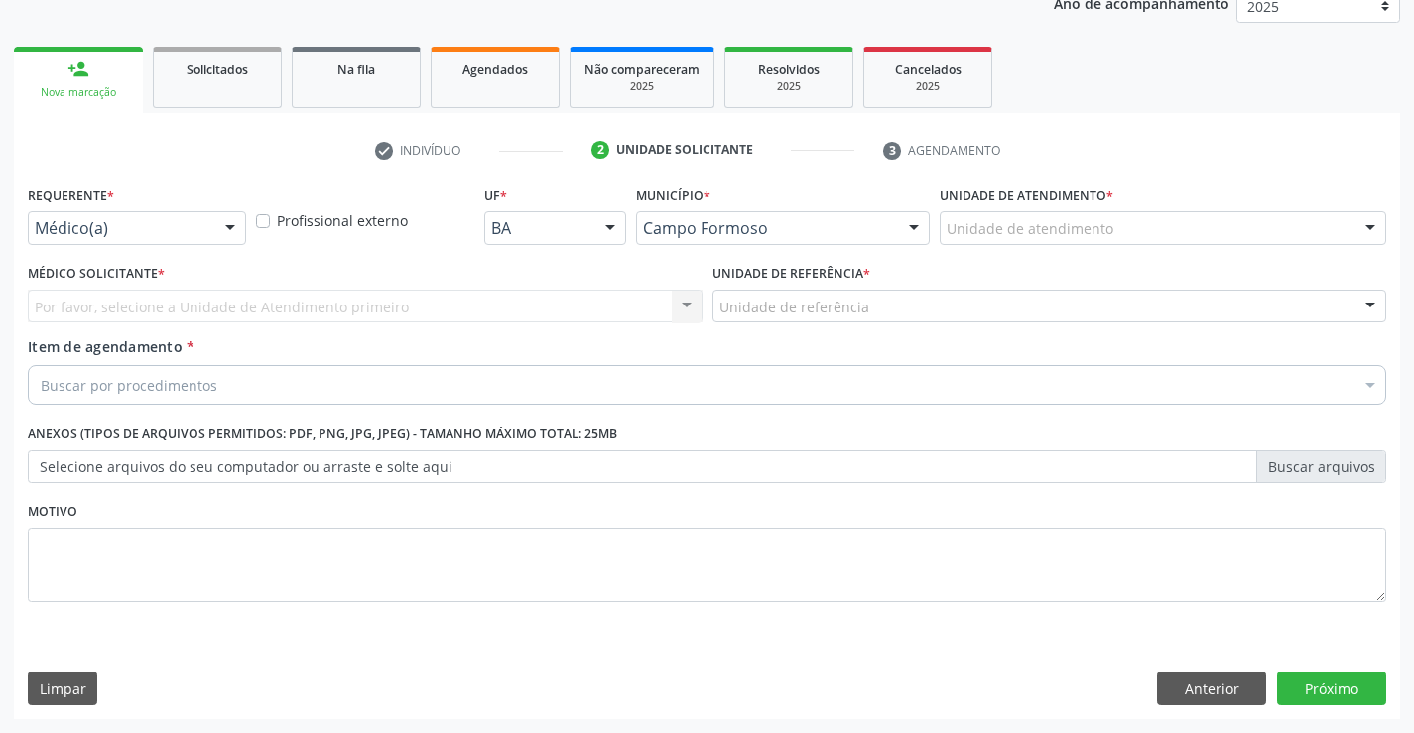
scroll to position [250, 0]
drag, startPoint x: 192, startPoint y: 212, endPoint x: 181, endPoint y: 236, distance: 26.2
click at [192, 214] on div "Médico(a)" at bounding box center [137, 228] width 218 height 34
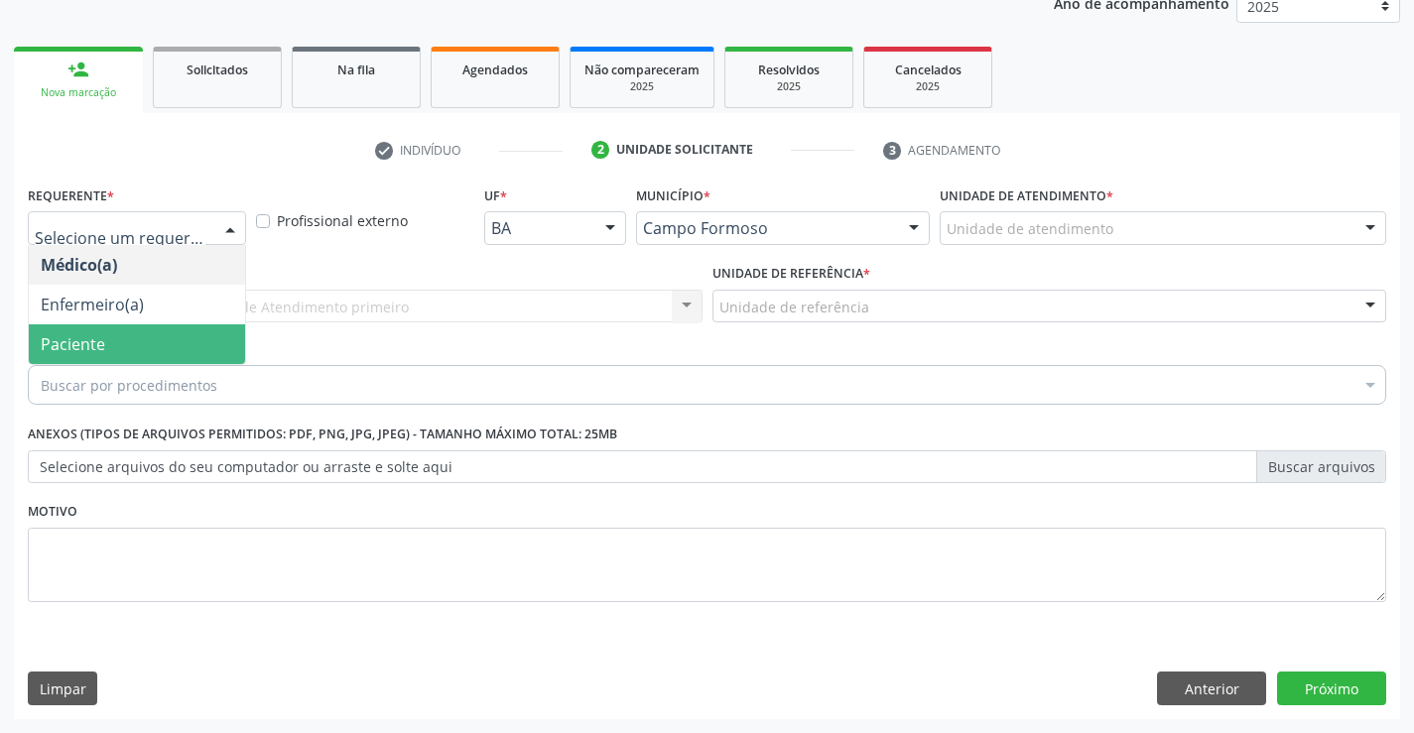
drag, startPoint x: 119, startPoint y: 348, endPoint x: 345, endPoint y: 327, distance: 227.2
click at [135, 347] on span "Paciente" at bounding box center [137, 344] width 216 height 40
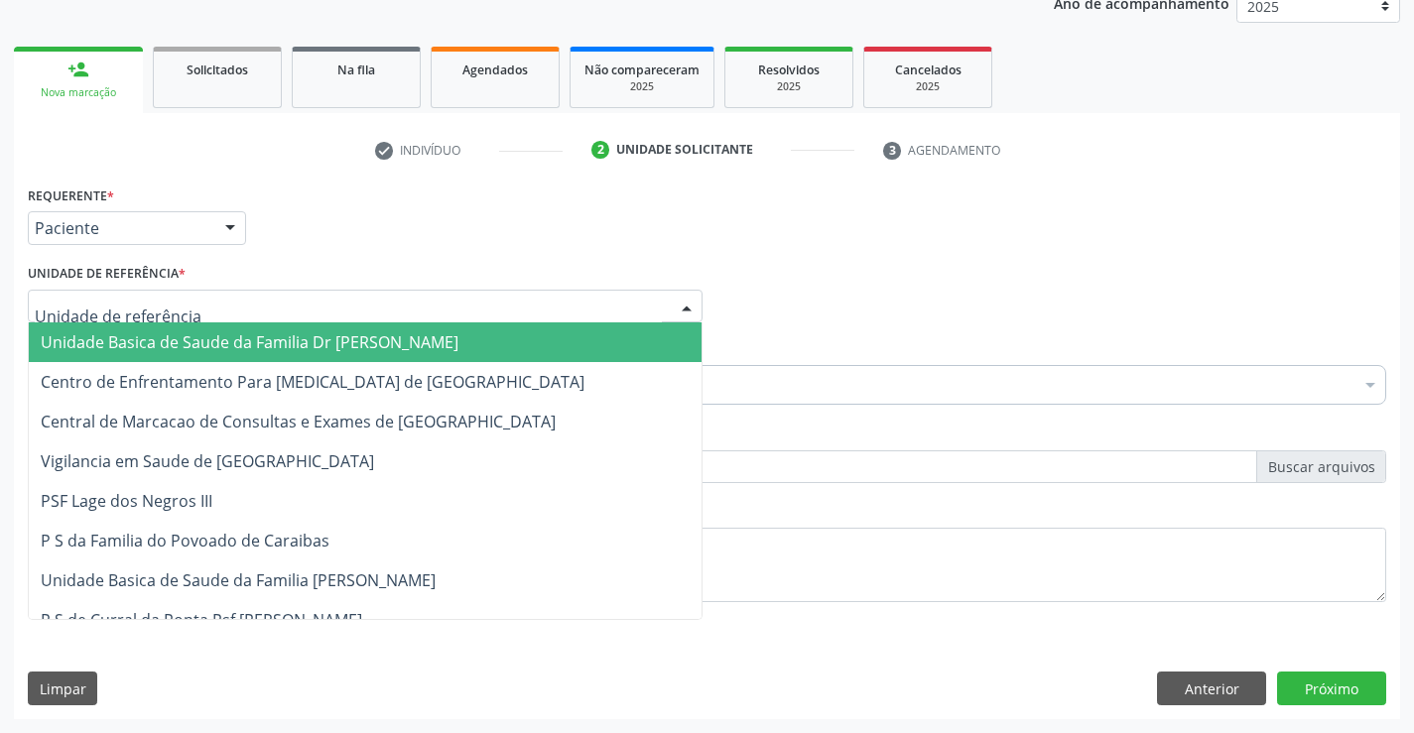
click at [366, 297] on div at bounding box center [365, 307] width 675 height 34
click at [282, 334] on span "Unidade Basica de Saude da Familia Dr [PERSON_NAME]" at bounding box center [250, 342] width 418 height 22
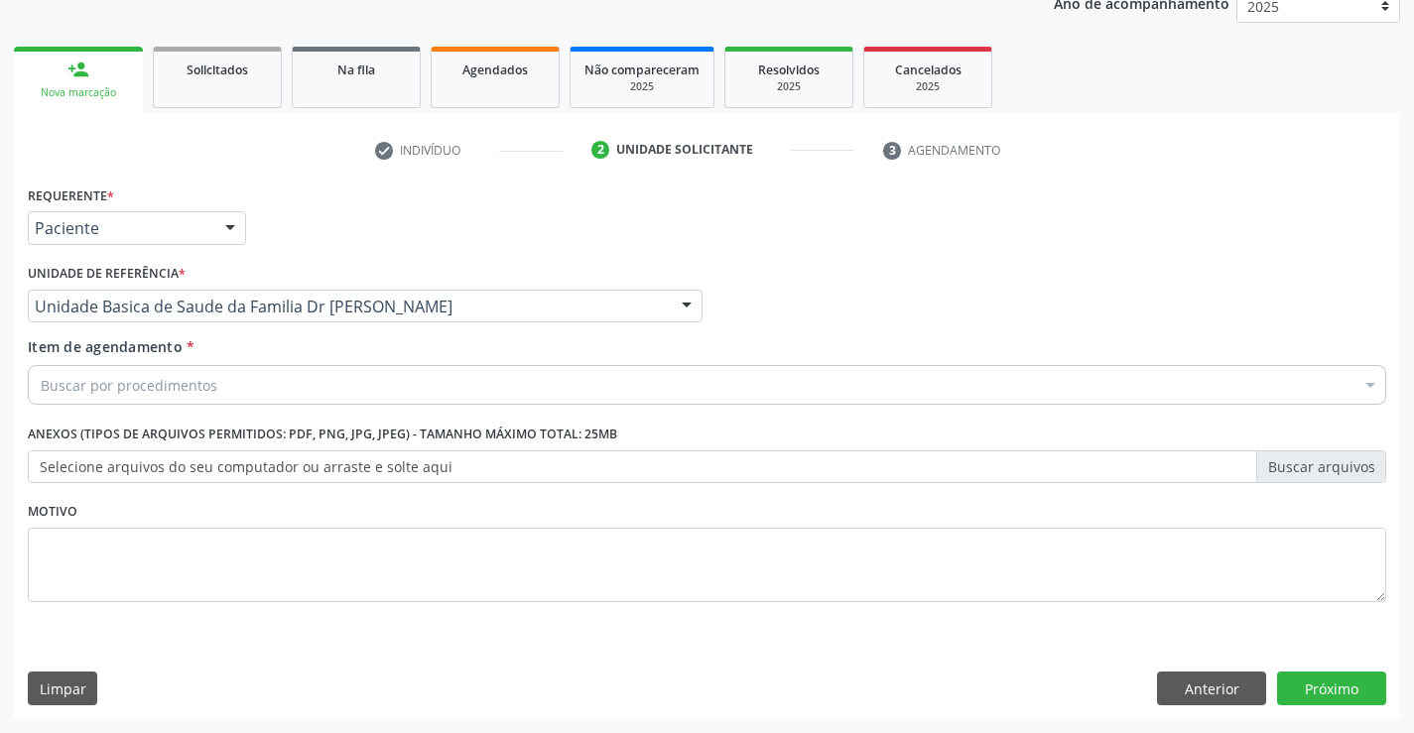
click at [235, 386] on div "Buscar por procedimentos" at bounding box center [707, 385] width 1358 height 40
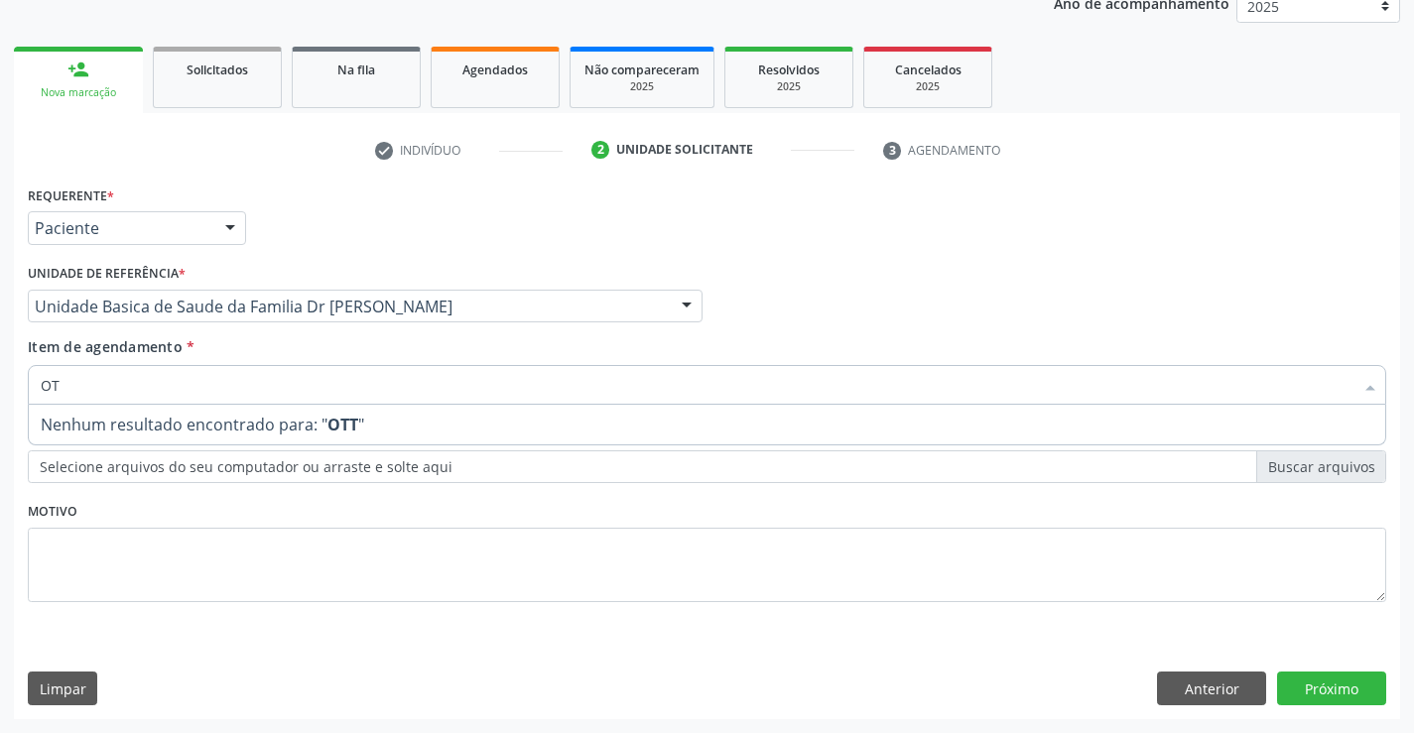
type input "O"
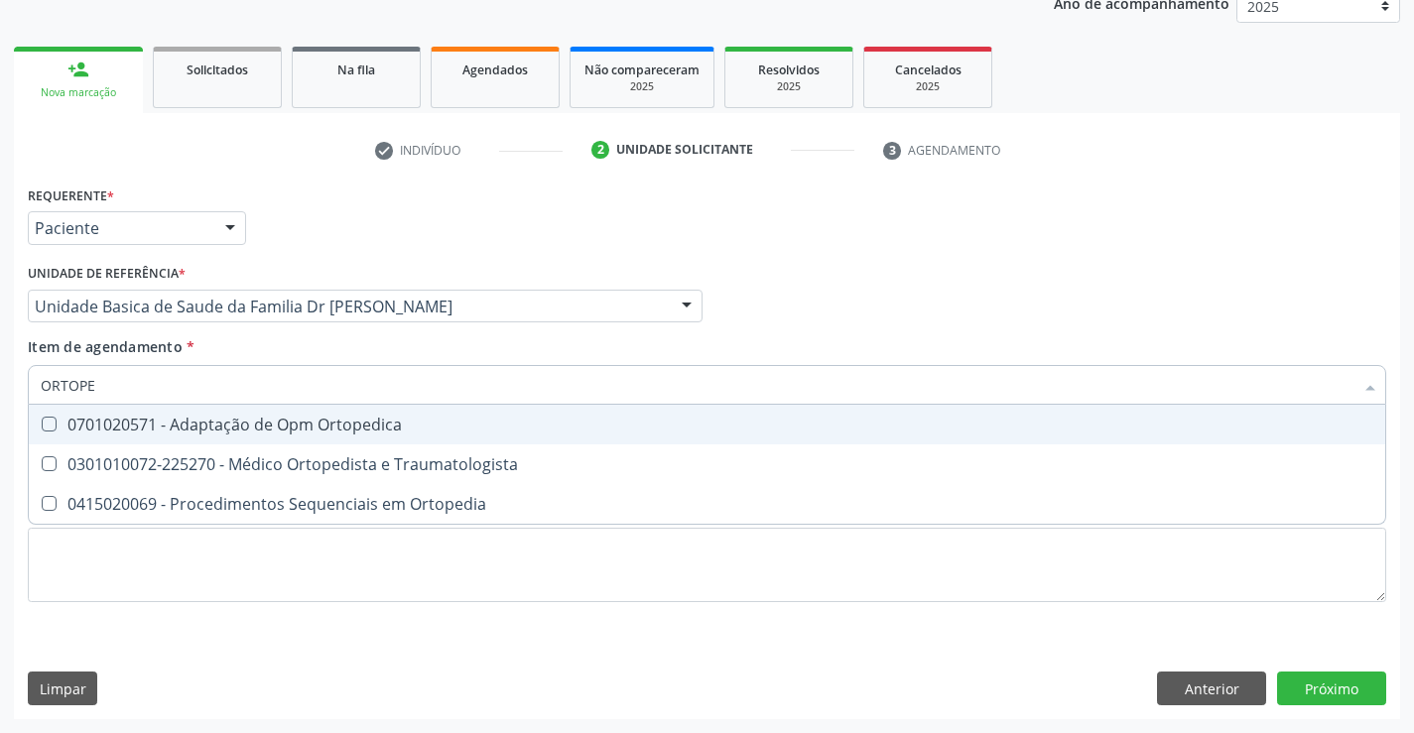
type input "ORTOPED"
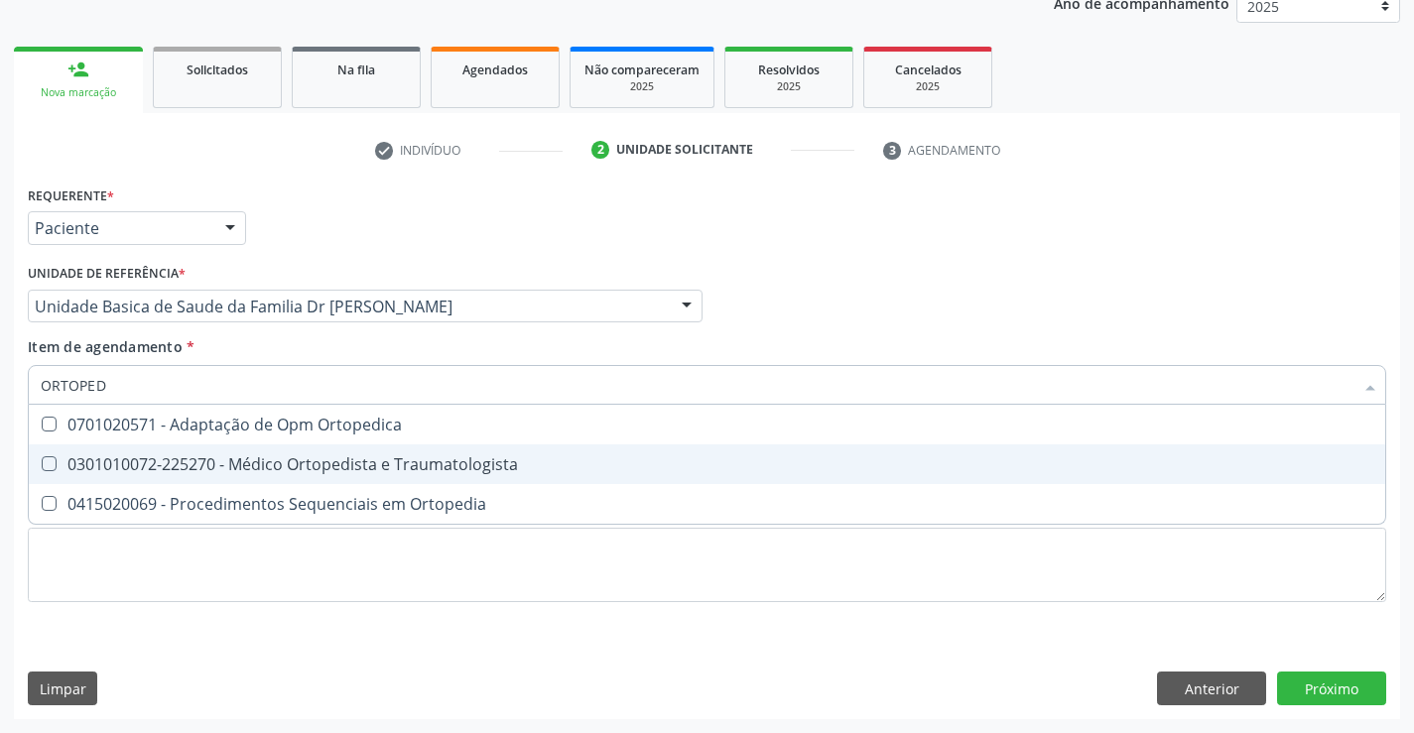
drag, startPoint x: 312, startPoint y: 458, endPoint x: 510, endPoint y: 635, distance: 265.7
click at [318, 460] on div "0301010072-225270 - Médico Ortopedista e Traumatologista" at bounding box center [707, 464] width 1333 height 16
checkbox Traumatologista "true"
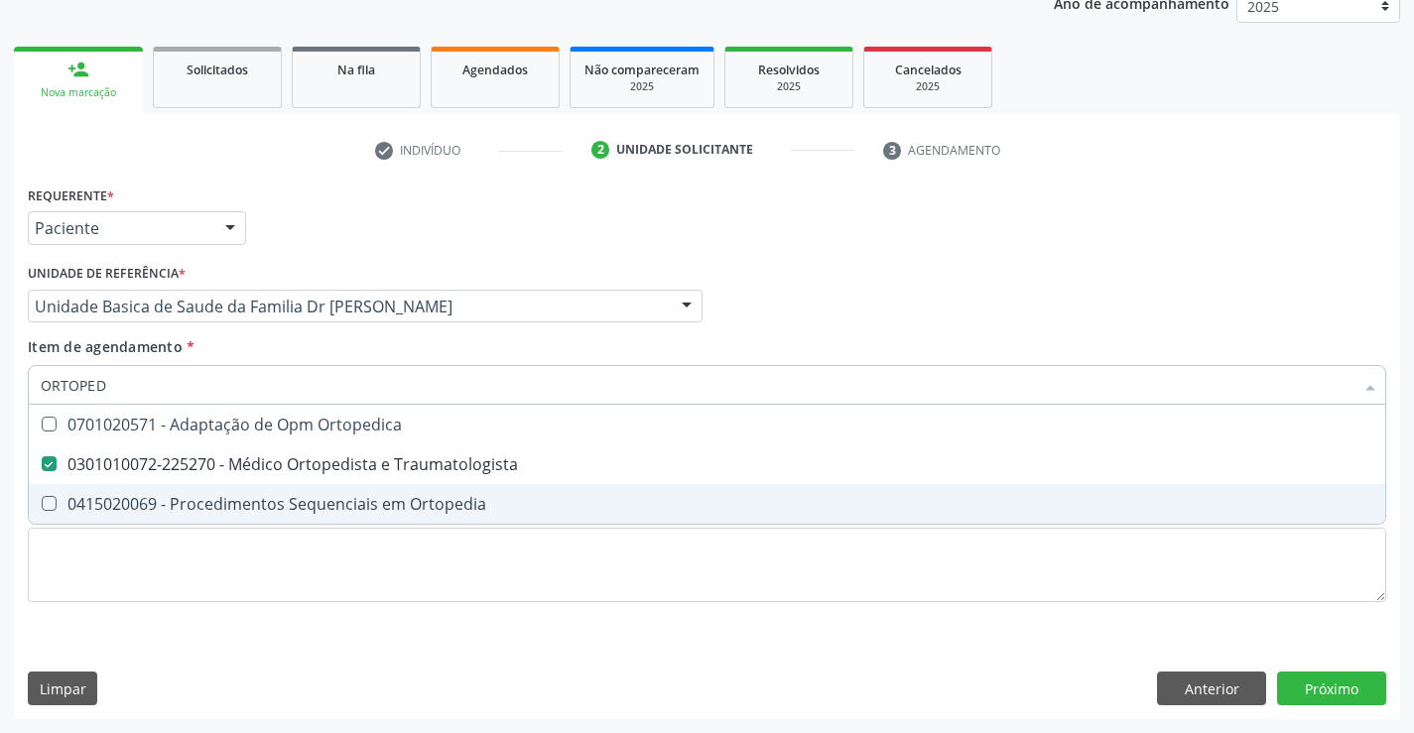
click at [711, 660] on div "Requerente * Paciente Médico(a) Enfermeiro(a) Paciente Nenhum resultado encontr…" at bounding box center [707, 450] width 1386 height 539
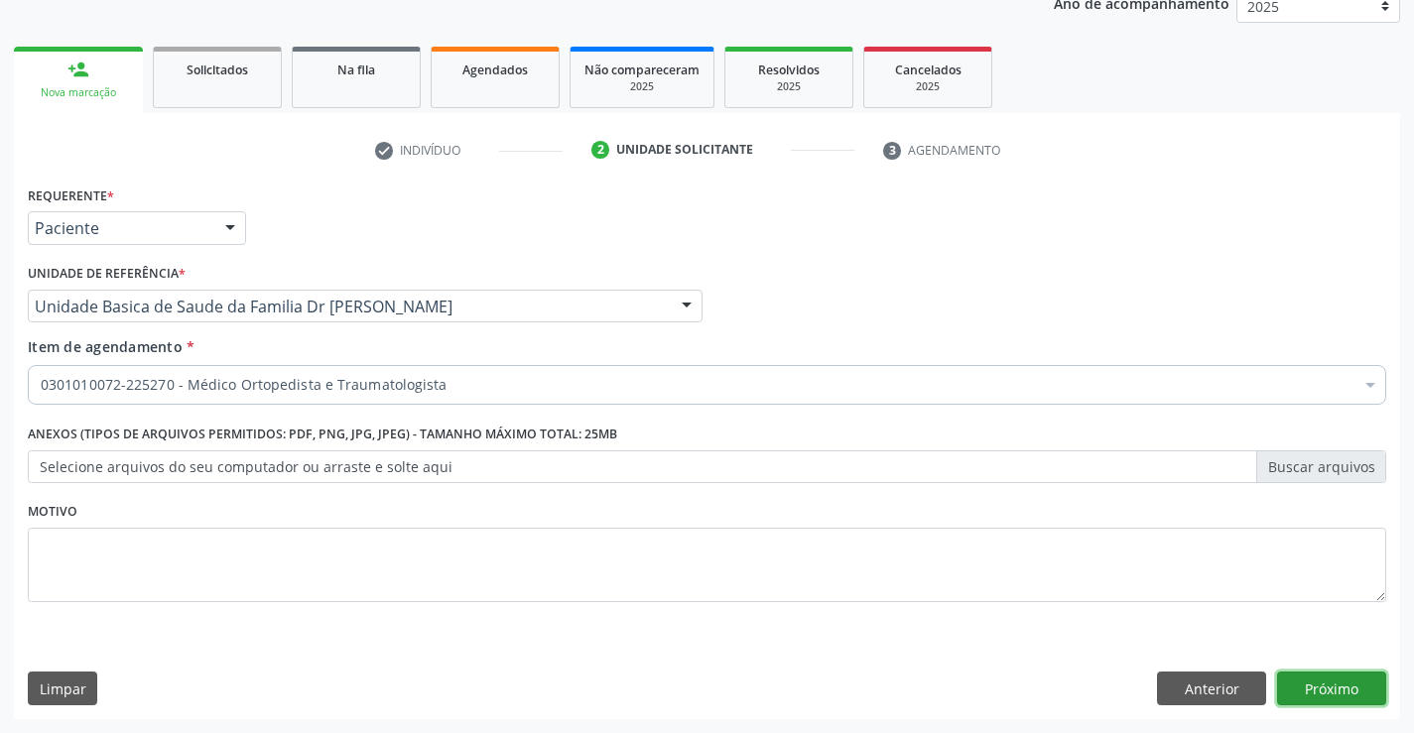
click at [1335, 682] on button "Próximo" at bounding box center [1331, 689] width 109 height 34
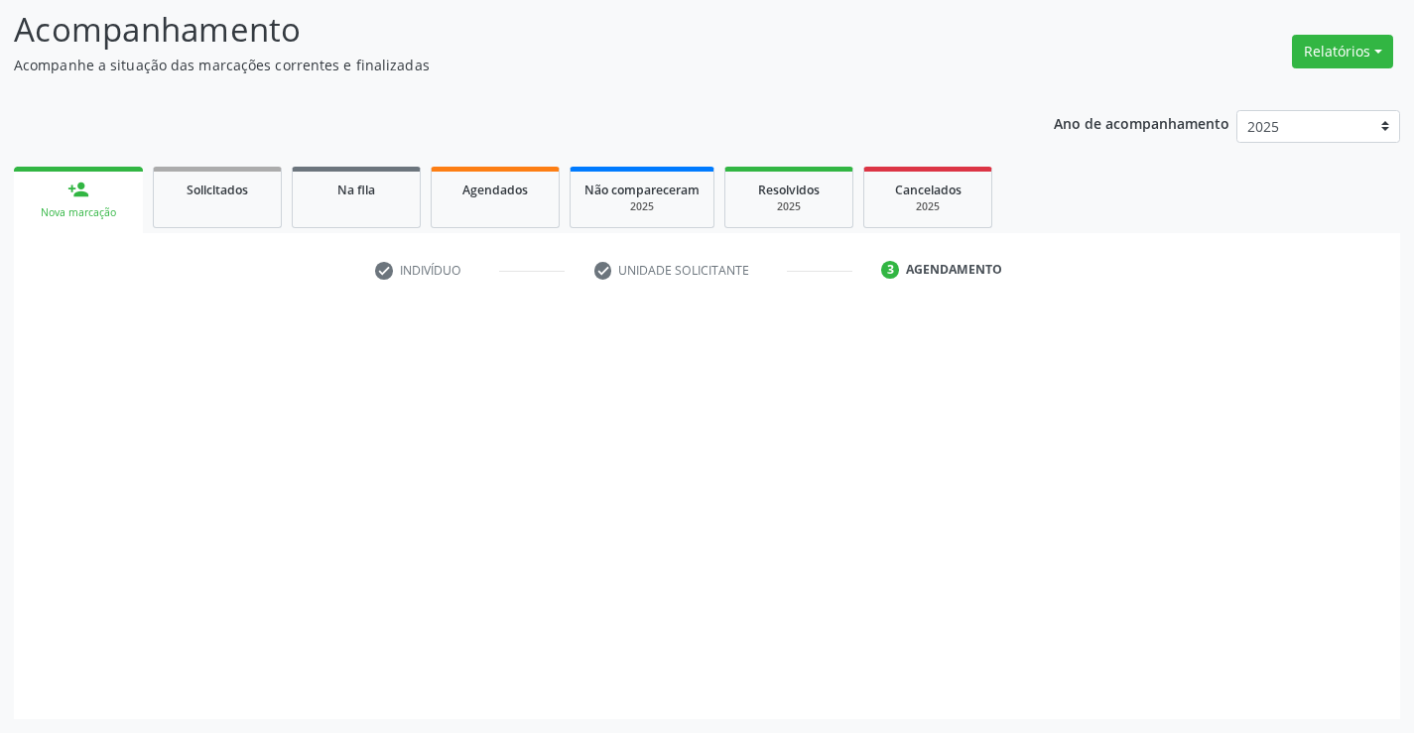
scroll to position [130, 0]
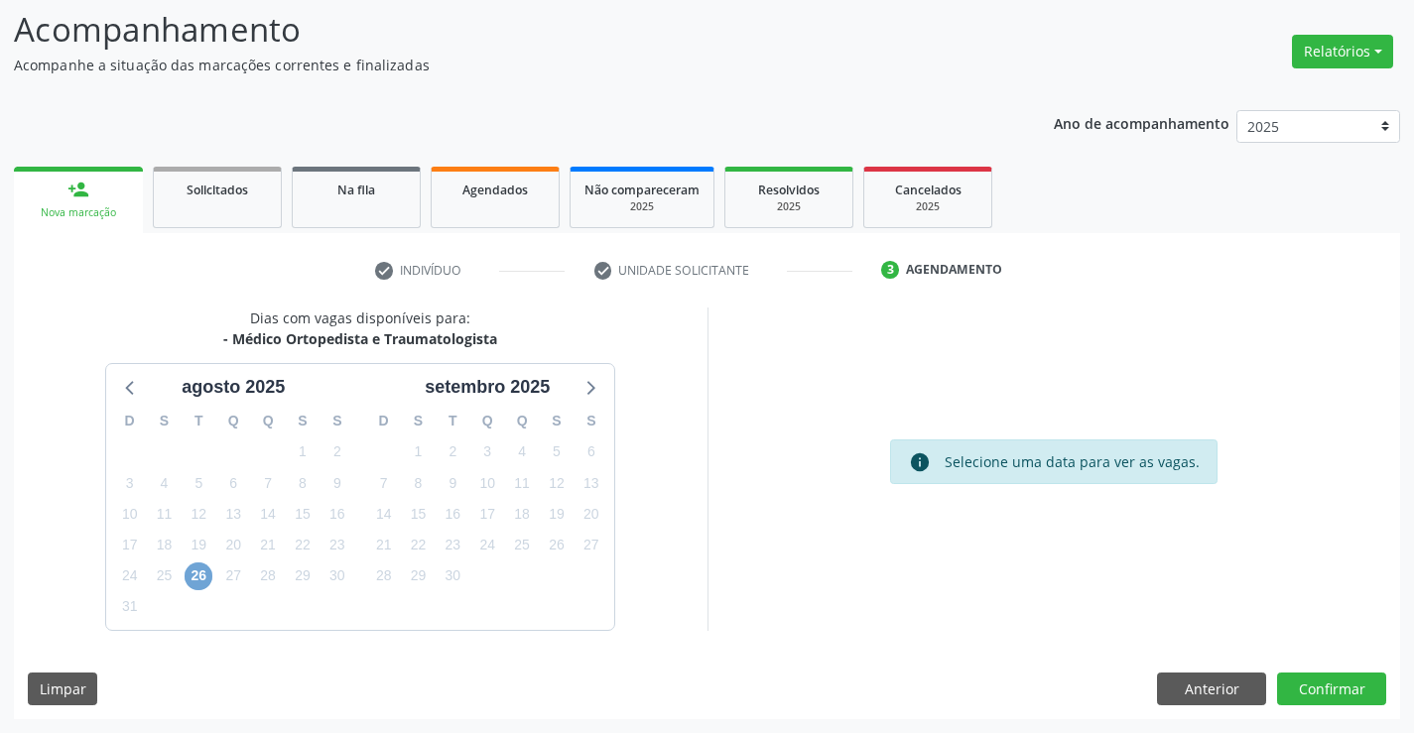
drag, startPoint x: 200, startPoint y: 583, endPoint x: 458, endPoint y: 560, distance: 259.1
click at [203, 580] on span "26" at bounding box center [199, 577] width 28 height 28
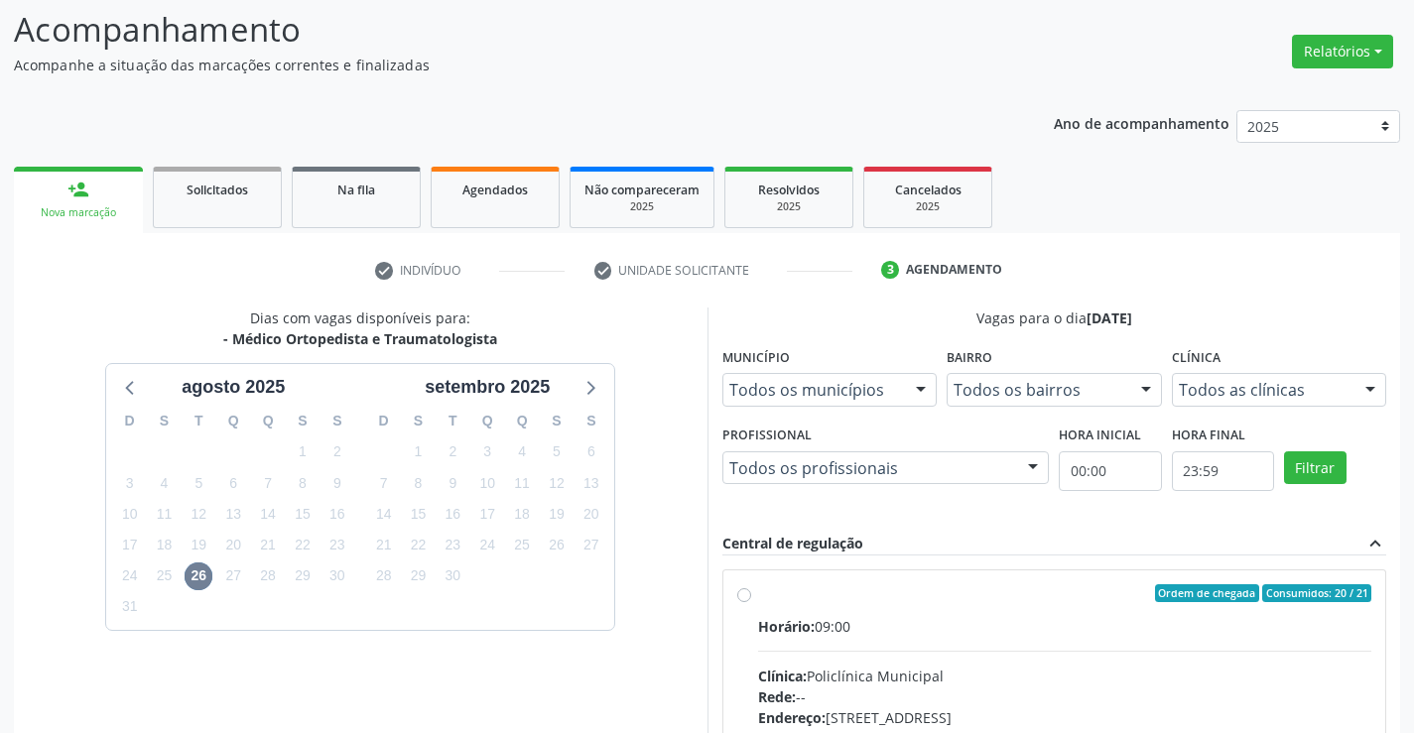
click at [758, 595] on label "Ordem de chegada Consumidos: 20 / 21 Horário: 09:00 Clínica: Policlínica Munici…" at bounding box center [1065, 736] width 614 height 305
click at [747, 595] on input "Ordem de chegada Consumidos: 20 / 21 Horário: 09:00 Clínica: Policlínica Munici…" at bounding box center [744, 593] width 14 height 18
radio input "true"
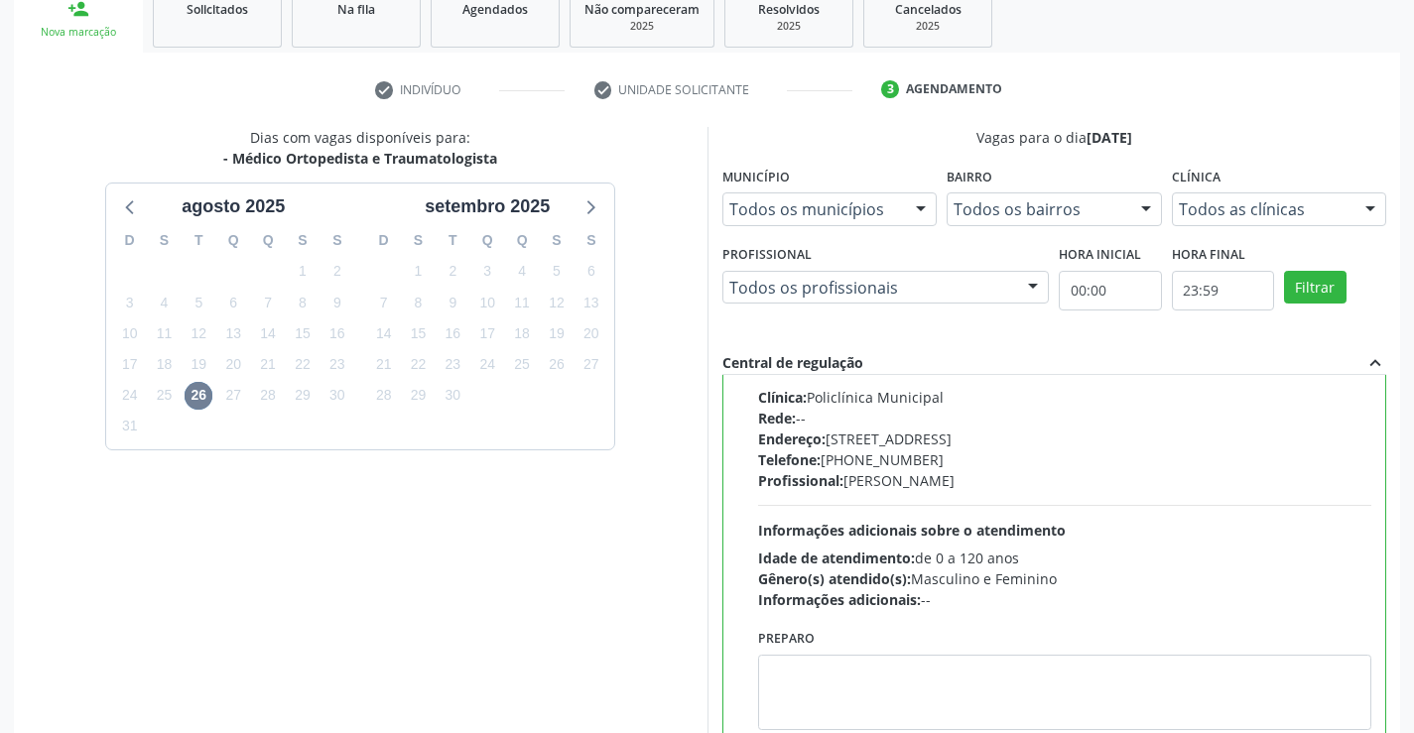
scroll to position [452, 0]
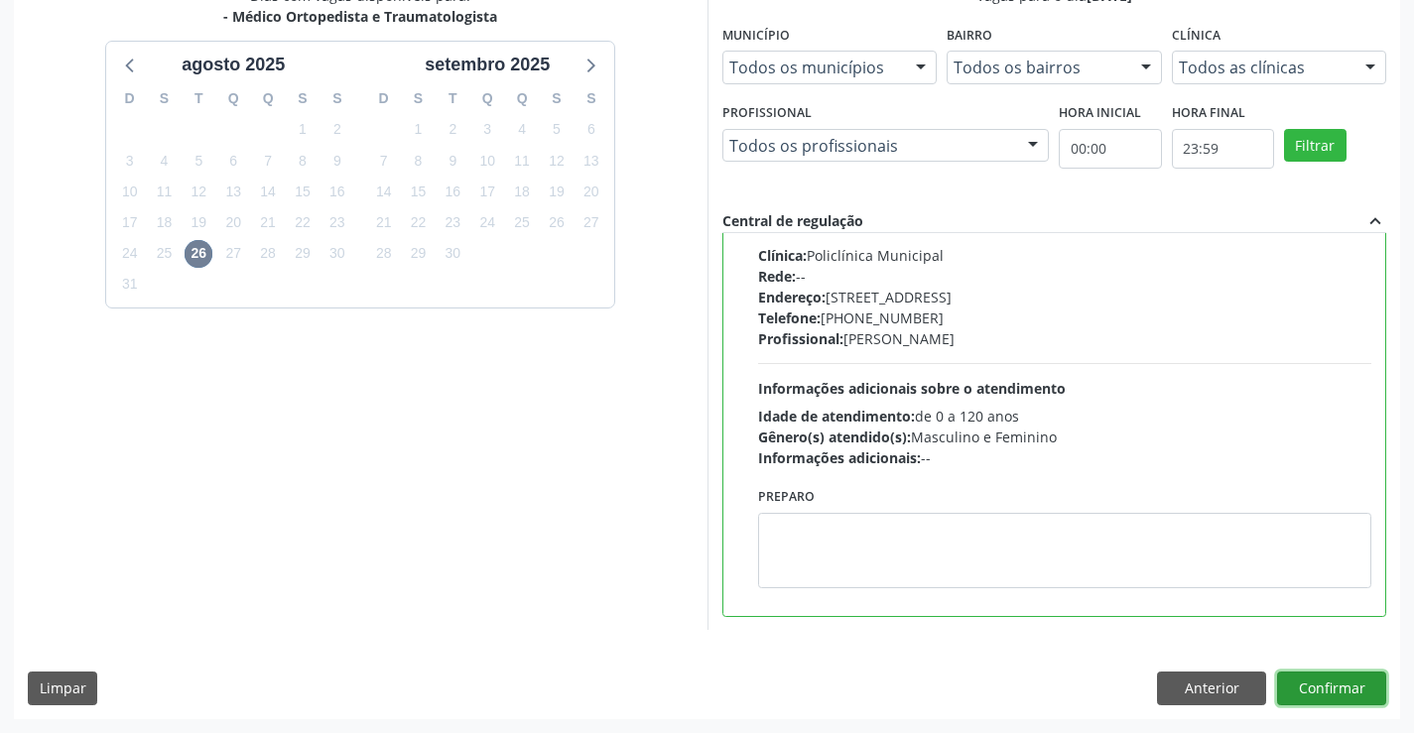
click at [1323, 700] on button "Confirmar" at bounding box center [1331, 689] width 109 height 34
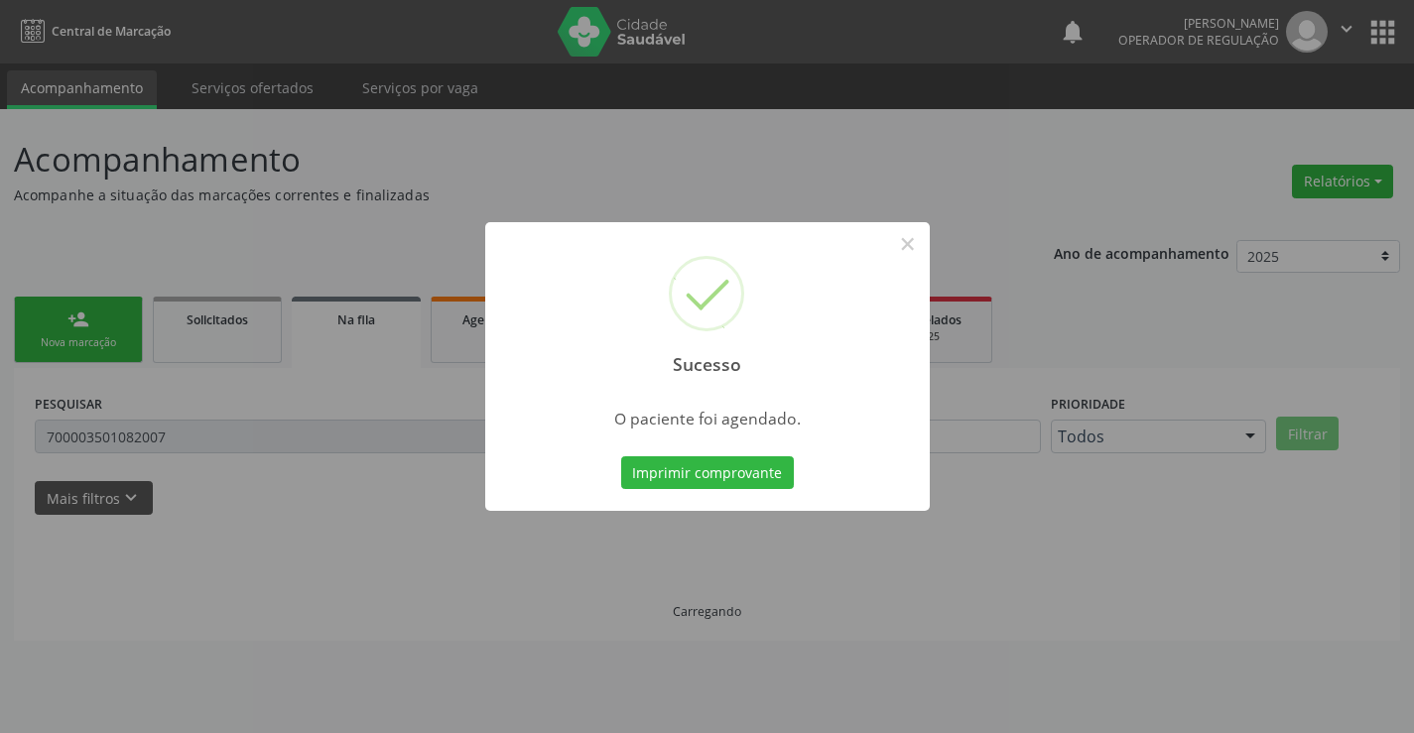
scroll to position [0, 0]
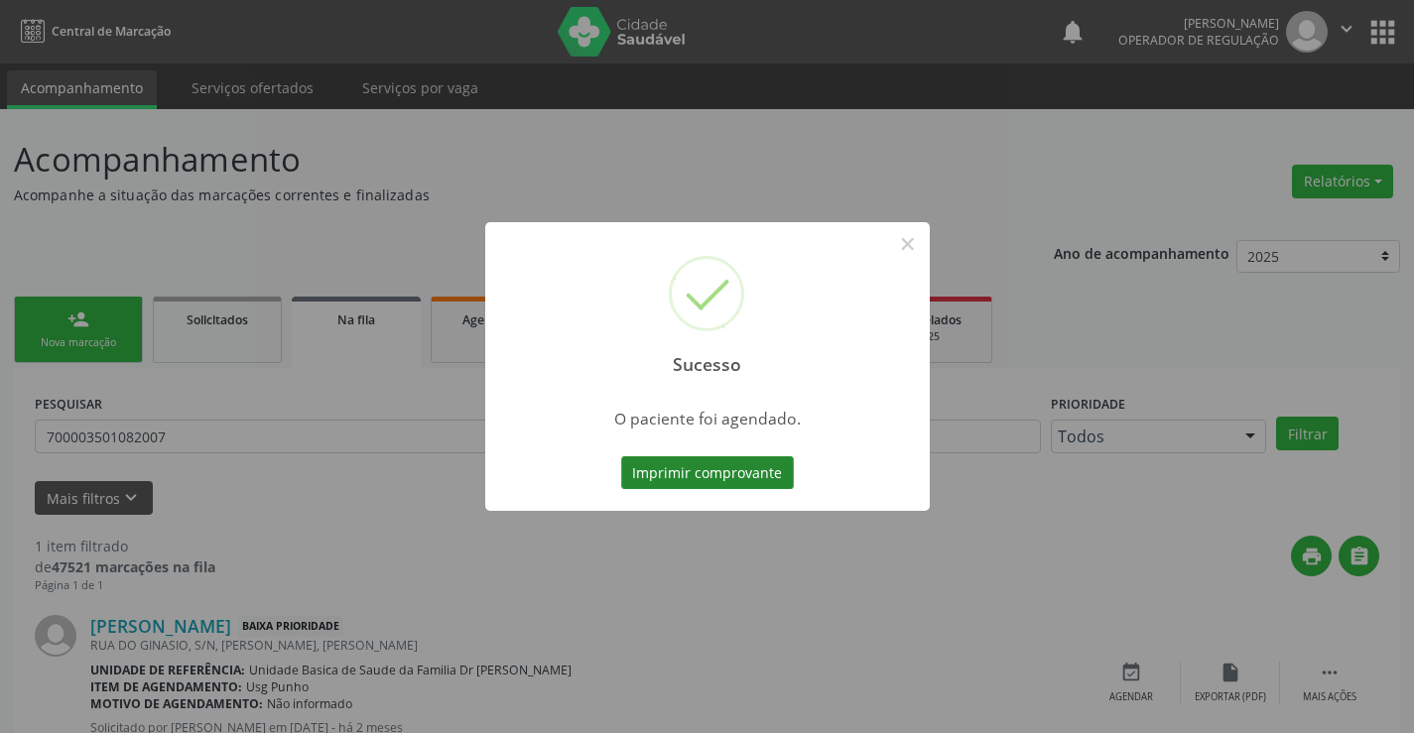
click at [725, 467] on button "Imprimir comprovante" at bounding box center [707, 473] width 173 height 34
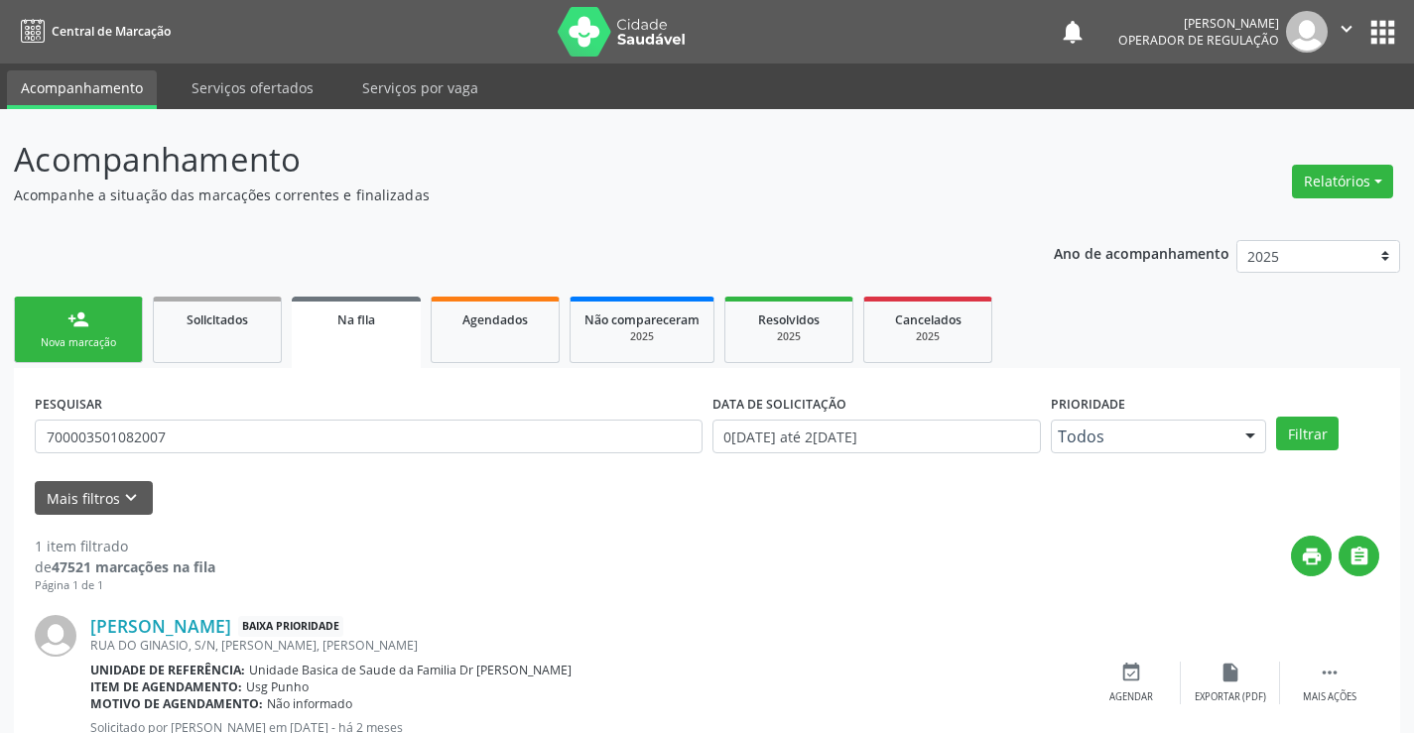
click at [79, 330] on link "person_add Nova marcação" at bounding box center [78, 330] width 129 height 66
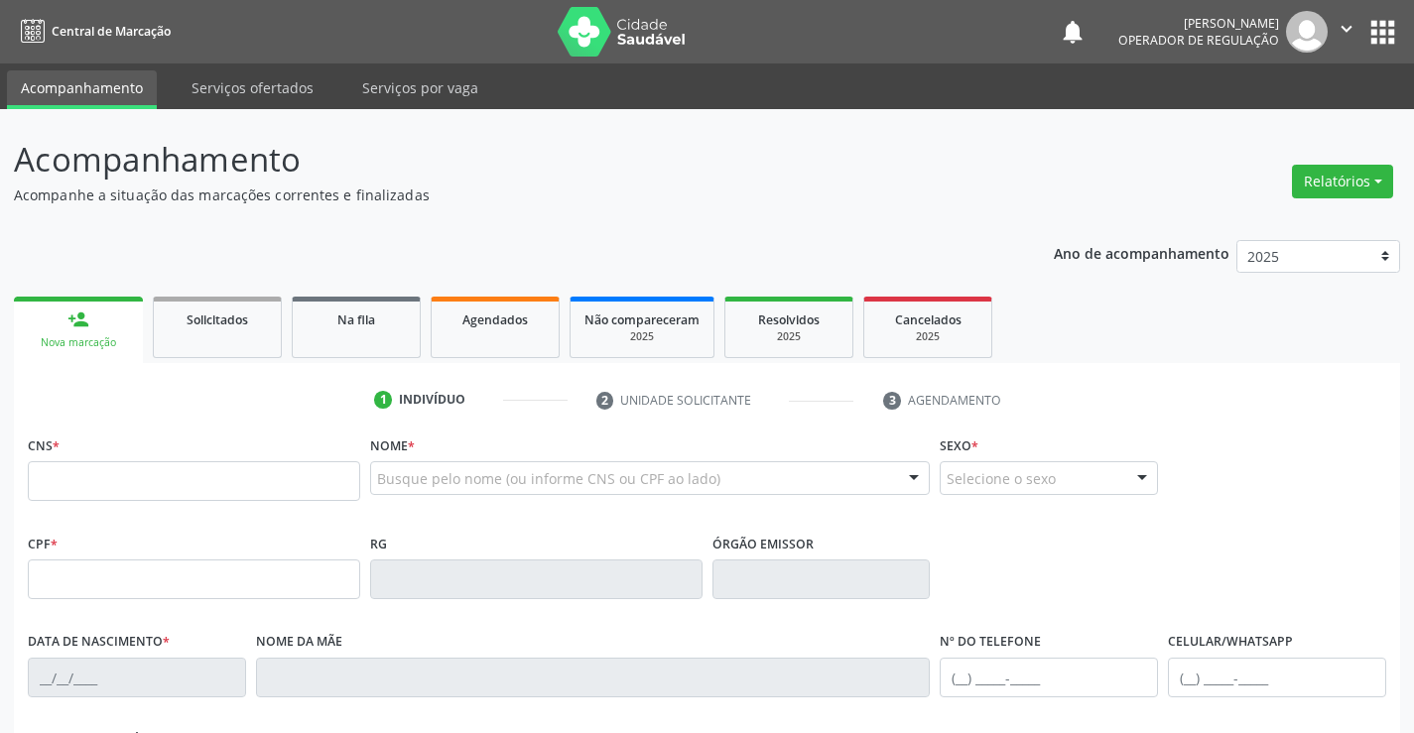
click at [219, 444] on div "CNS *" at bounding box center [194, 466] width 332 height 70
click at [128, 473] on input "text" at bounding box center [194, 481] width 332 height 40
drag, startPoint x: 128, startPoint y: 473, endPoint x: 118, endPoint y: 429, distance: 45.7
click at [122, 463] on input "text" at bounding box center [194, 481] width 332 height 40
type input "700 6064 6674 5464"
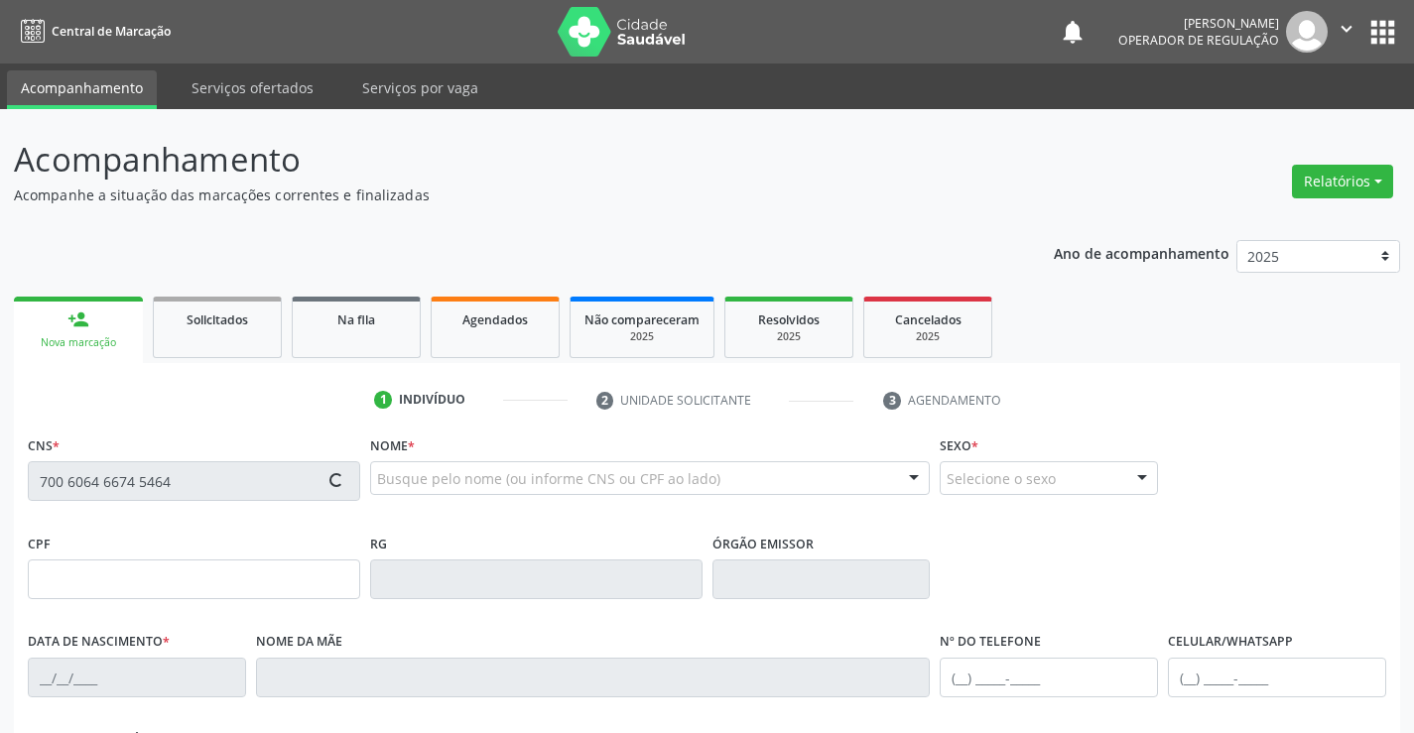
type input "2104364256"
type input "[DATE]"
type input "[PERSON_NAME]"
type input "[PHONE_NUMBER]"
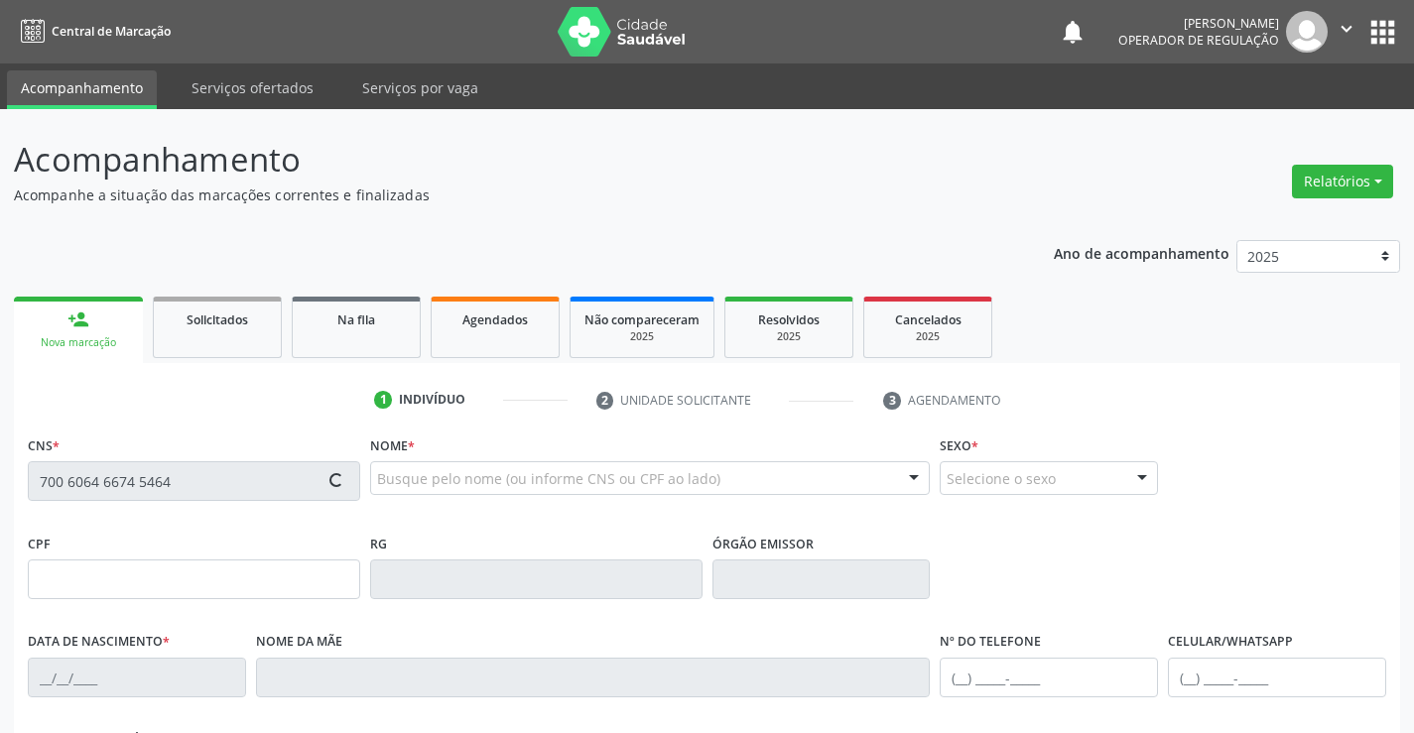
type input "S/N"
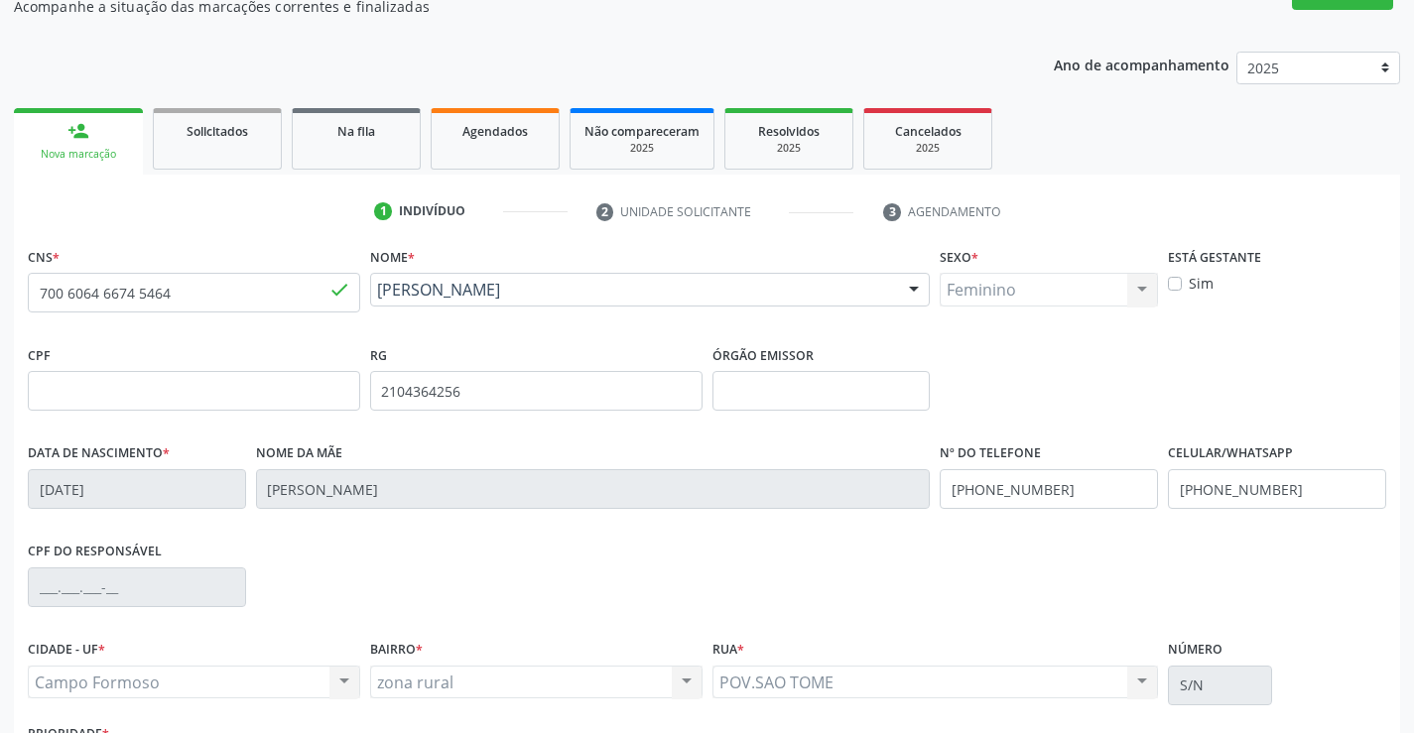
scroll to position [342, 0]
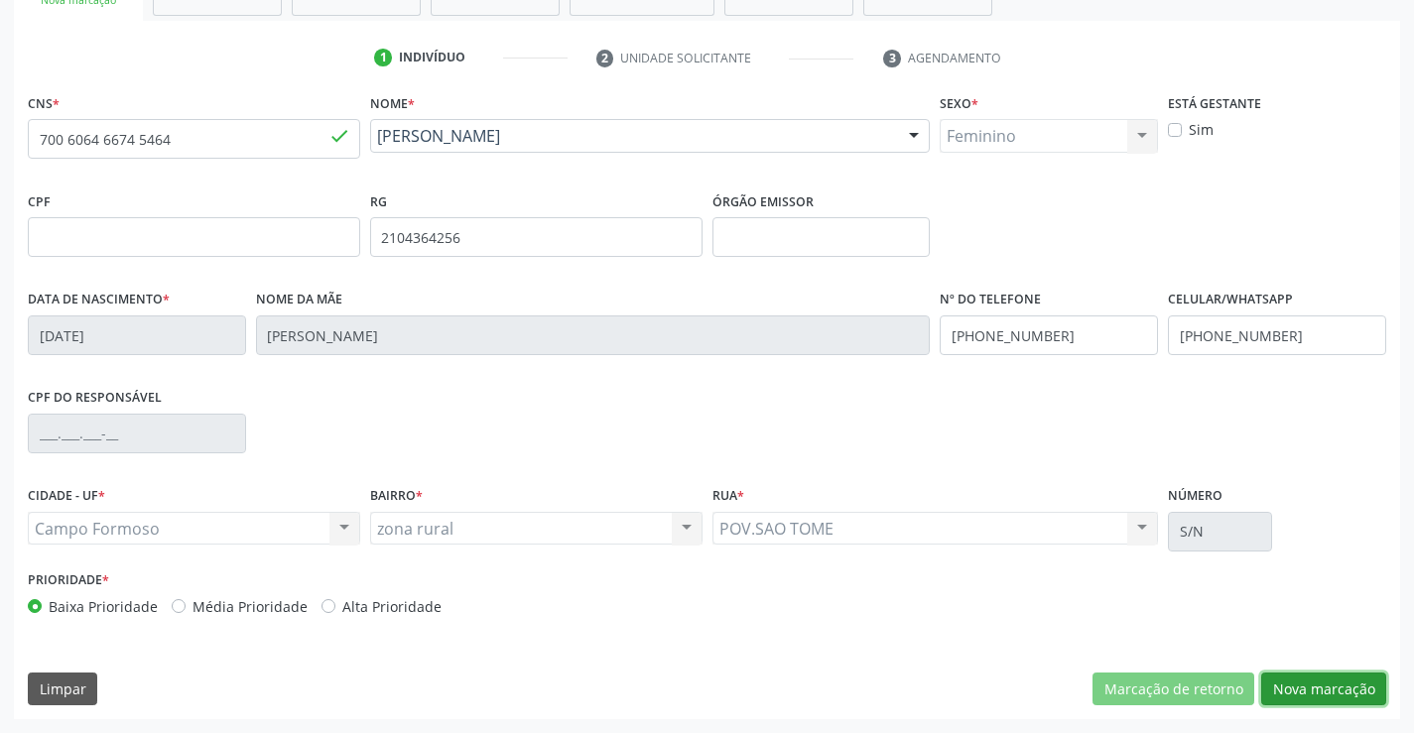
click at [1325, 692] on button "Nova marcação" at bounding box center [1323, 690] width 125 height 34
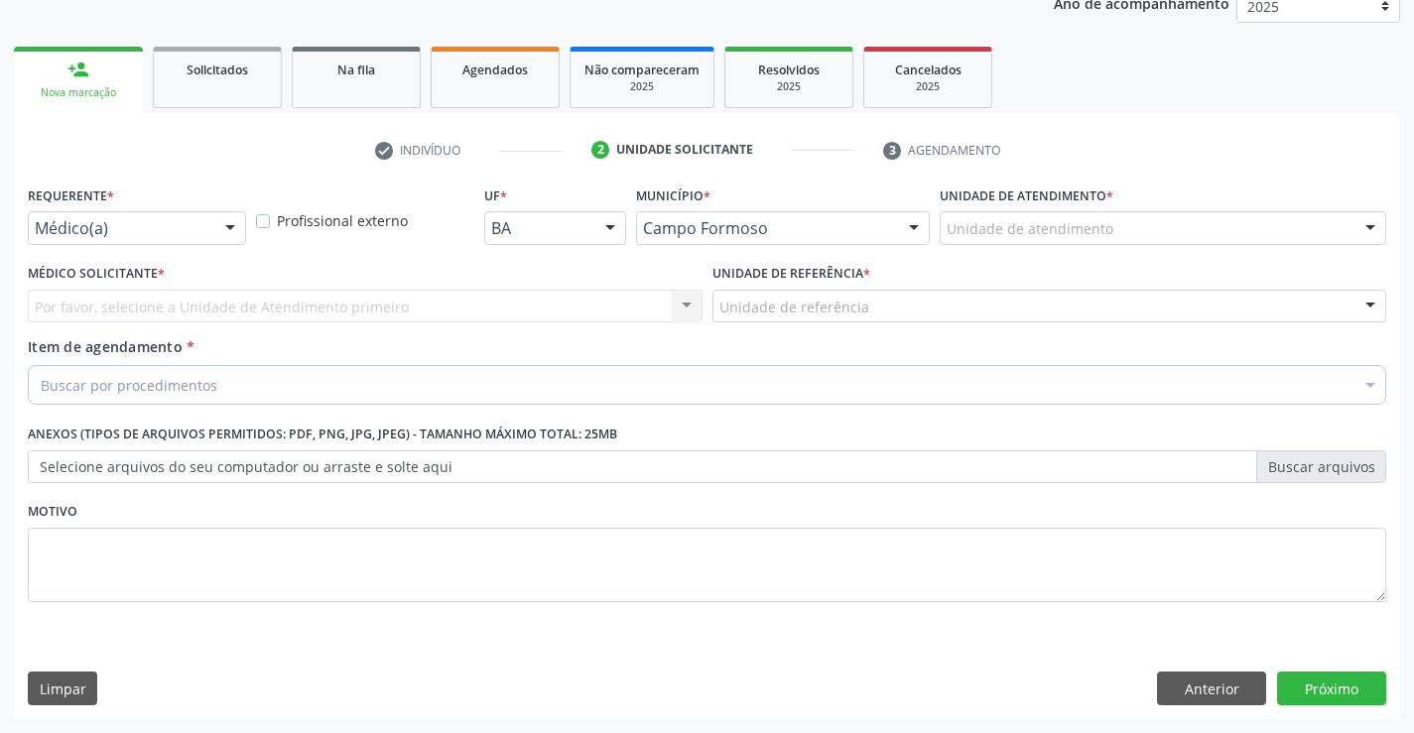
click at [163, 217] on div "Médico(a)" at bounding box center [137, 228] width 218 height 34
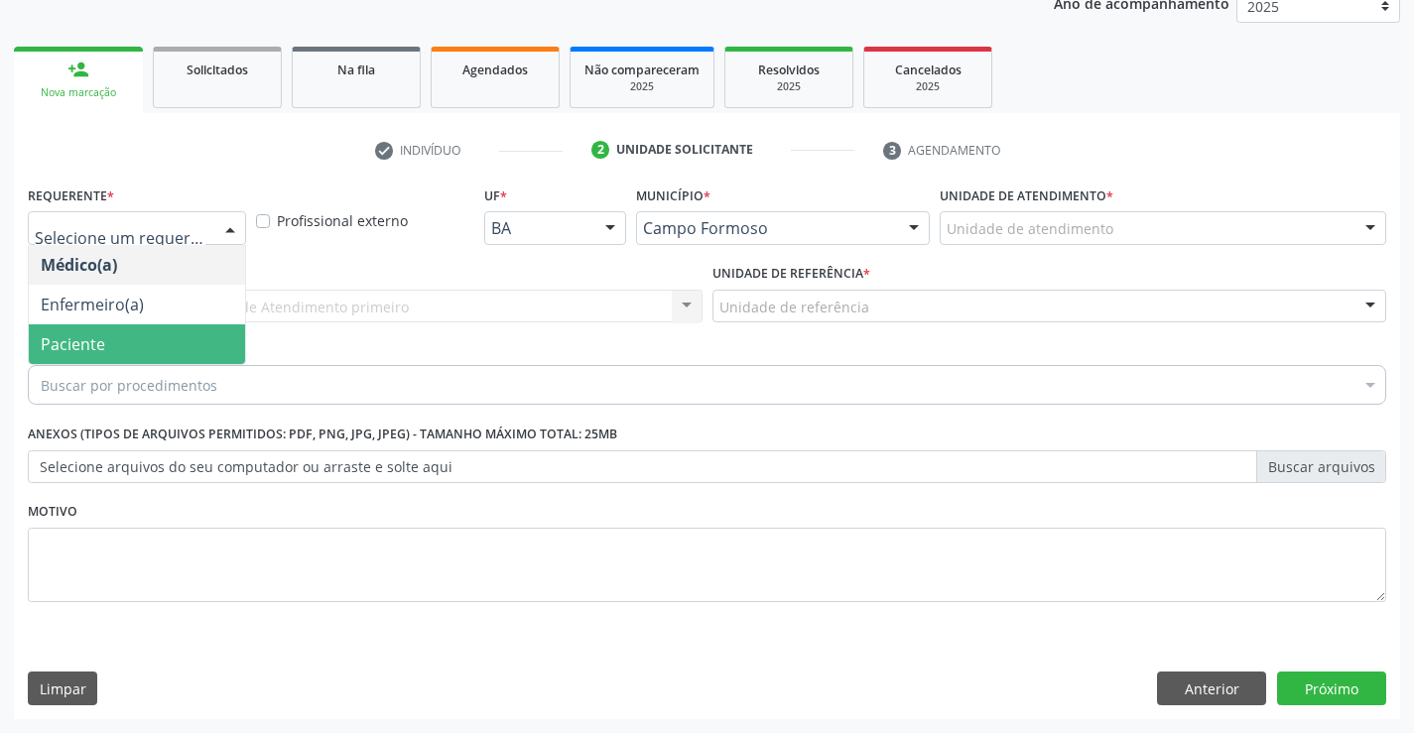
drag, startPoint x: 108, startPoint y: 350, endPoint x: 346, endPoint y: 314, distance: 241.0
click at [133, 346] on span "Paciente" at bounding box center [137, 344] width 216 height 40
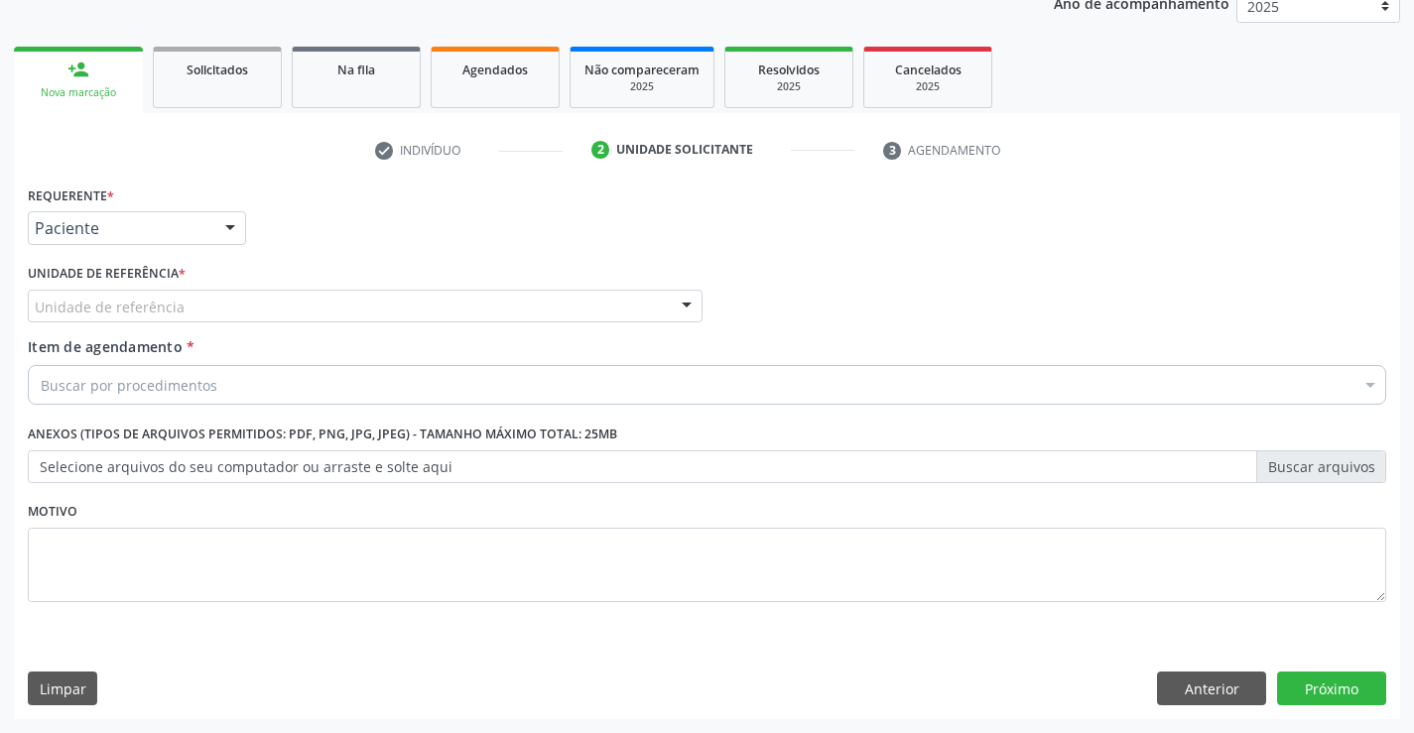
click at [370, 305] on div "Unidade de referência" at bounding box center [365, 307] width 675 height 34
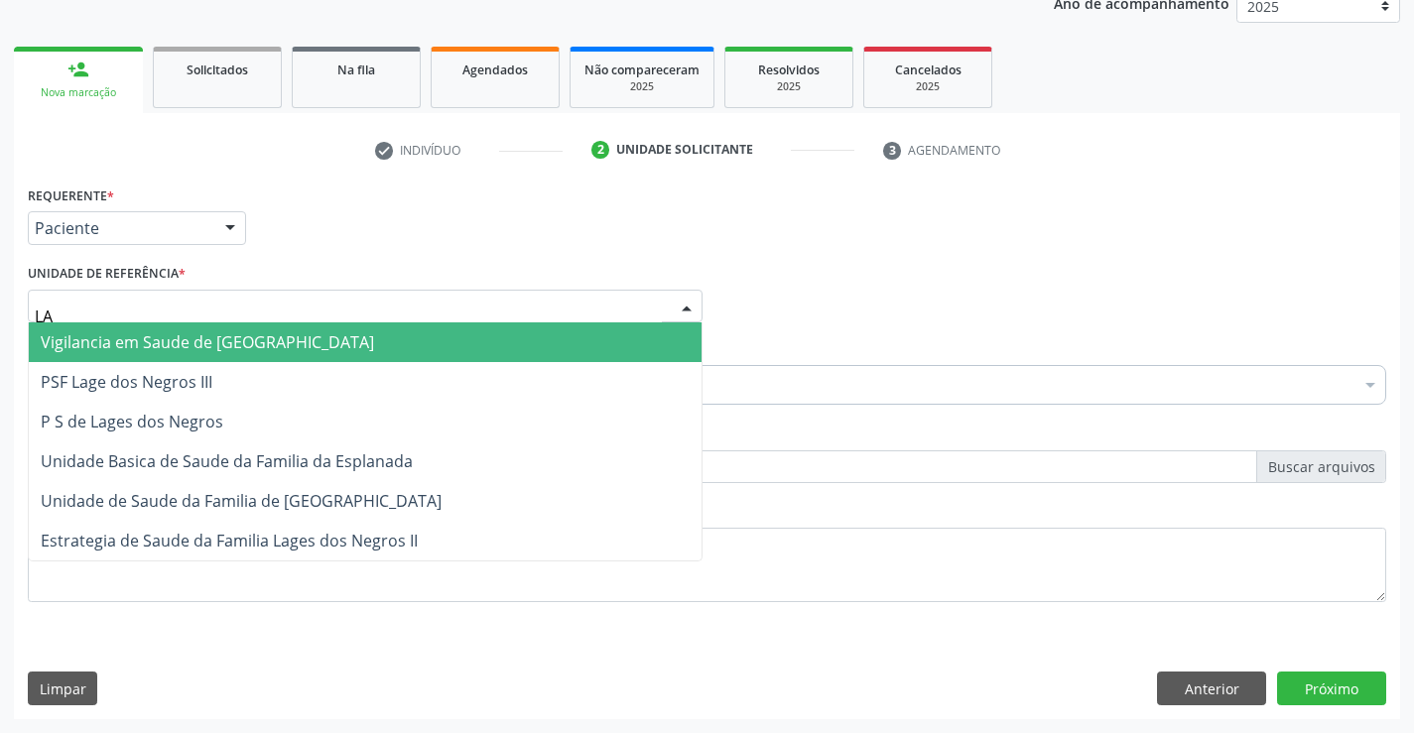
type input "LAG"
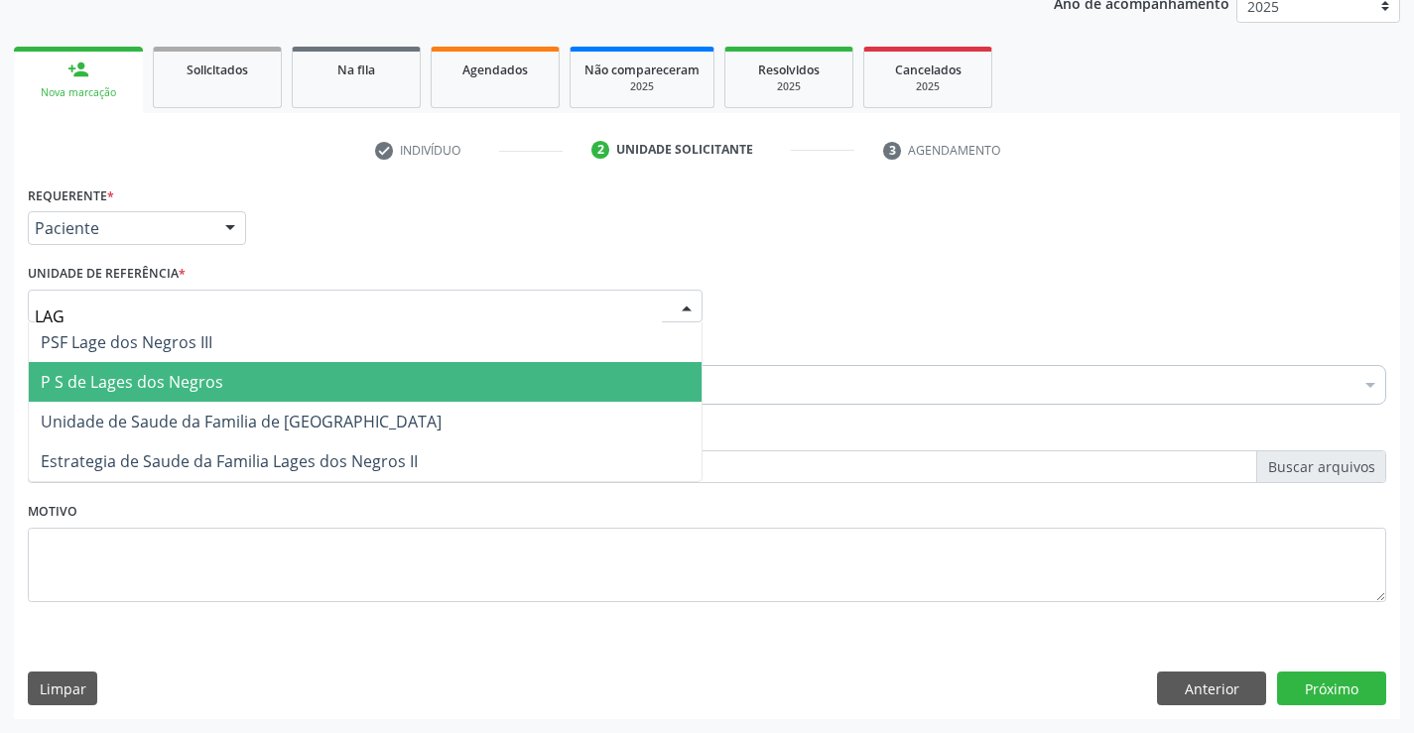
click at [135, 381] on span "P S de Lages dos Negros" at bounding box center [132, 382] width 183 height 22
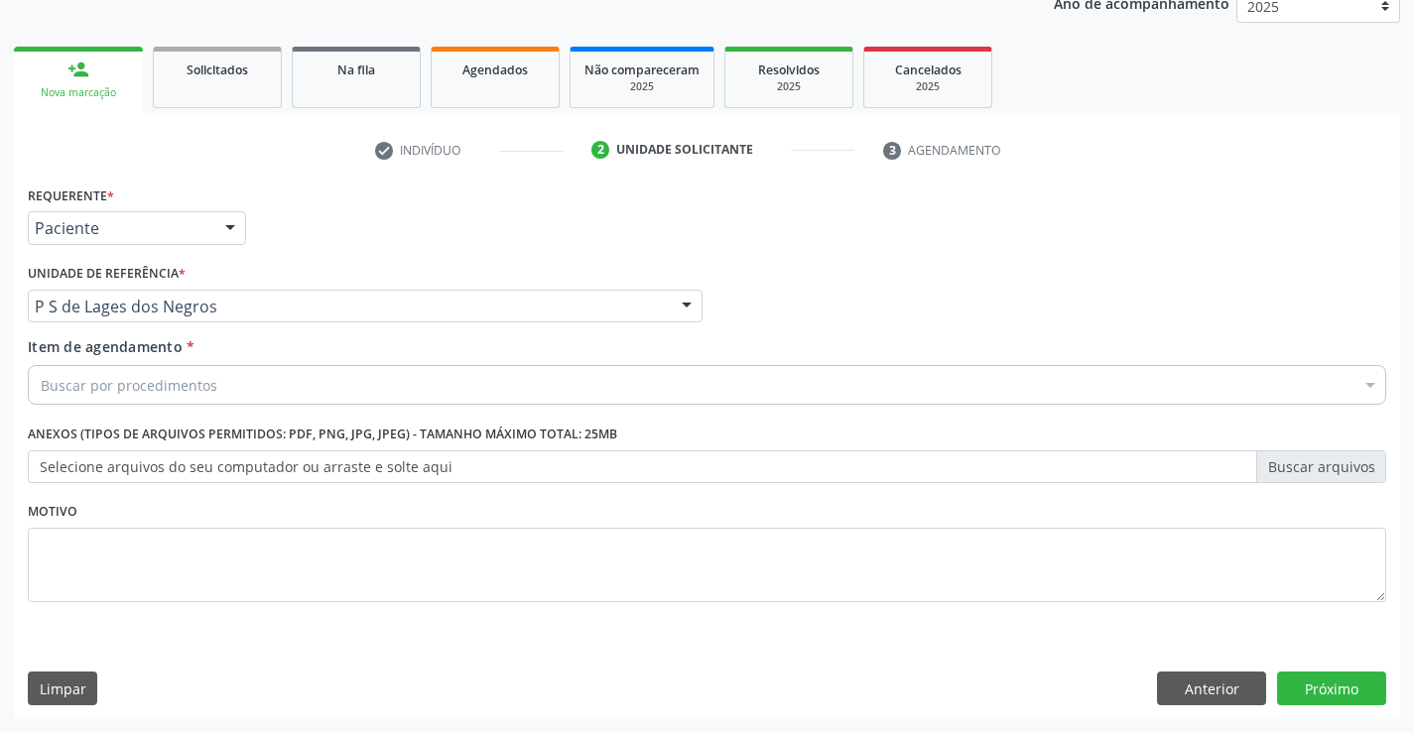
click at [300, 387] on div "Buscar por procedimentos" at bounding box center [707, 385] width 1358 height 40
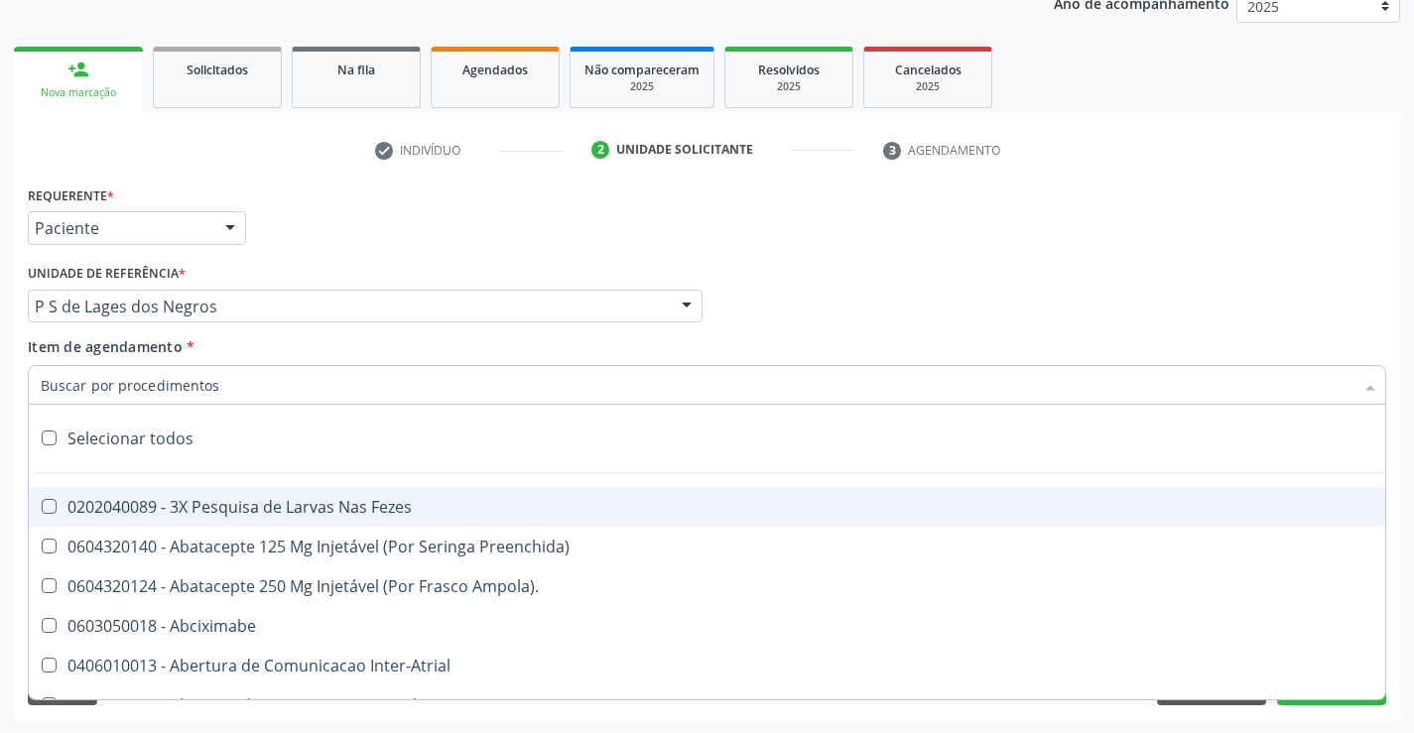
click at [108, 391] on input "Item de agendamento *" at bounding box center [697, 385] width 1313 height 40
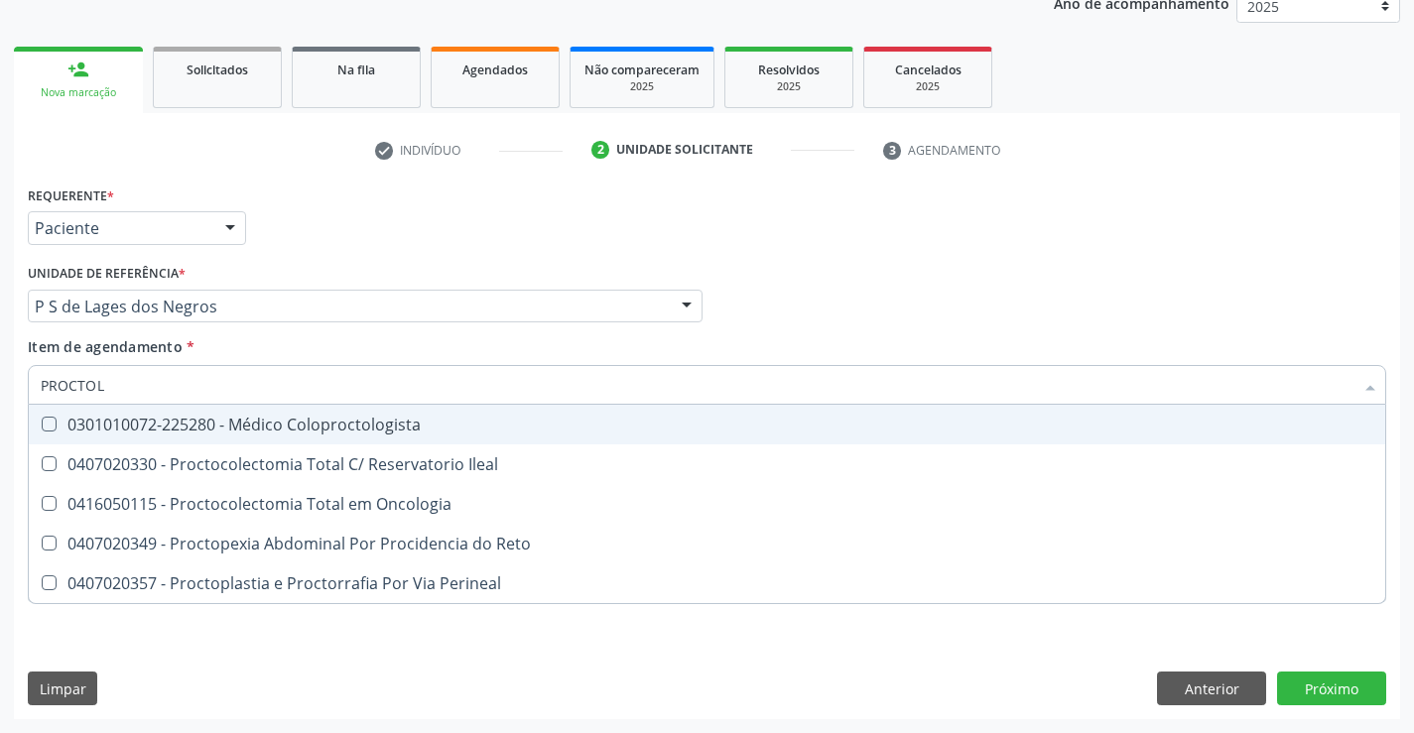
type input "PROCTOLO"
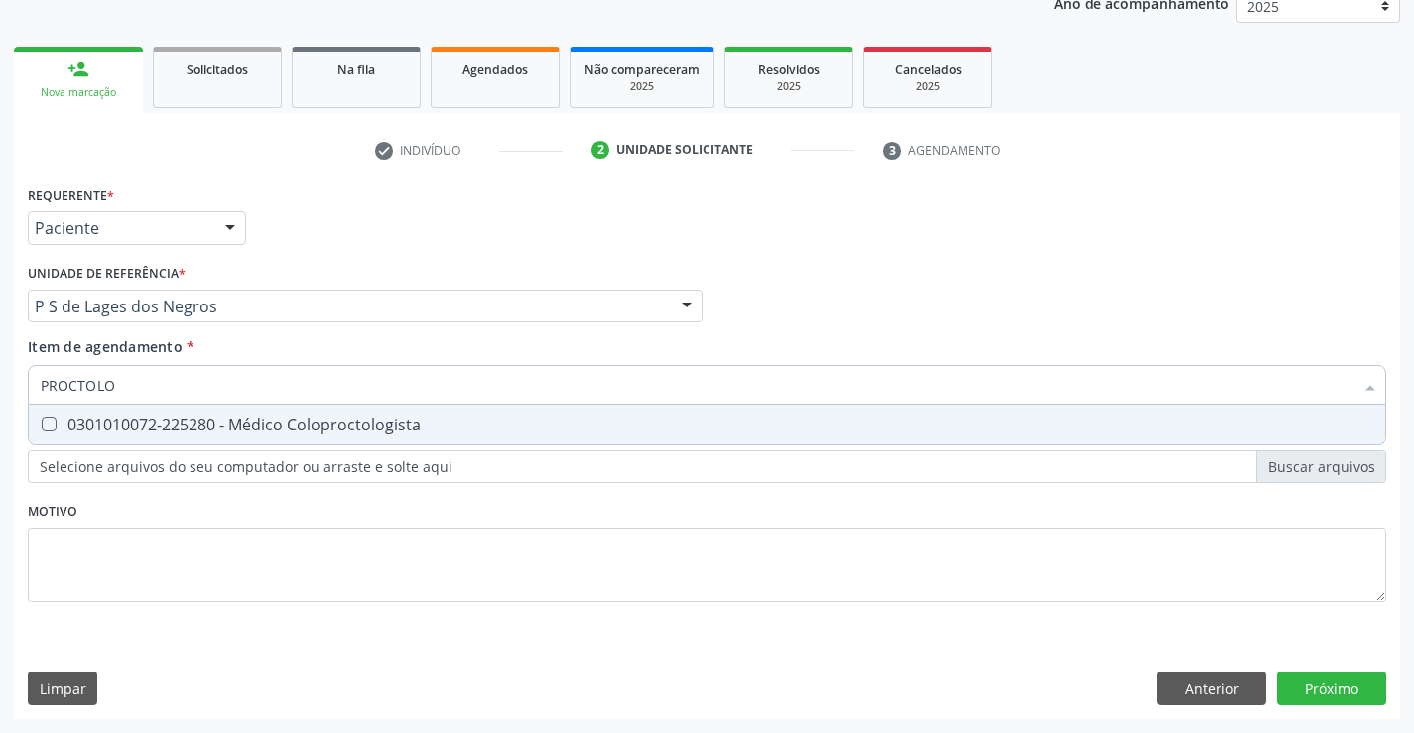
drag, startPoint x: 293, startPoint y: 423, endPoint x: 543, endPoint y: 594, distance: 303.3
click at [294, 423] on div "0301010072-225280 - Médico Coloproctologista" at bounding box center [707, 425] width 1333 height 16
checkbox Coloproctologista "true"
click at [561, 586] on div "Requerente * Paciente Médico(a) Enfermeiro(a) Paciente Nenhum resultado encontr…" at bounding box center [707, 405] width 1358 height 449
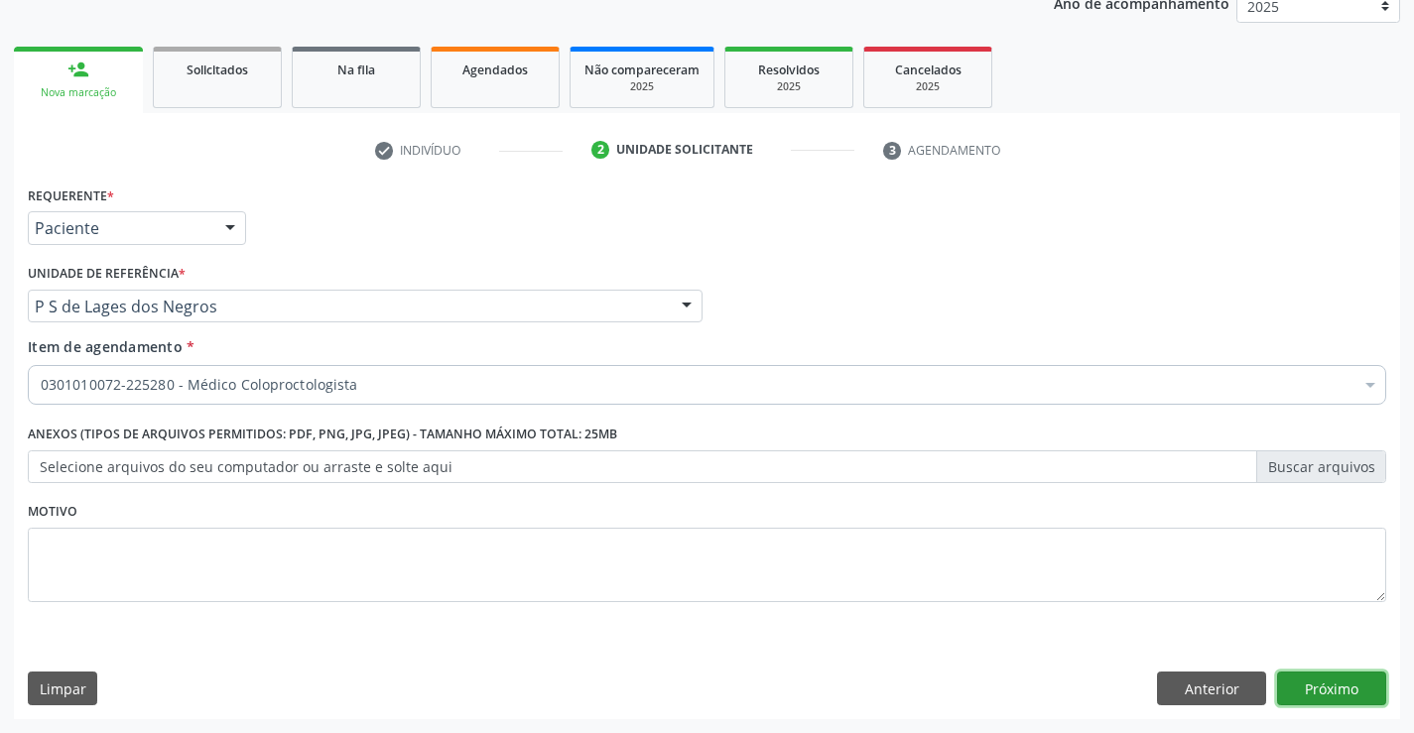
click at [1337, 682] on button "Próximo" at bounding box center [1331, 689] width 109 height 34
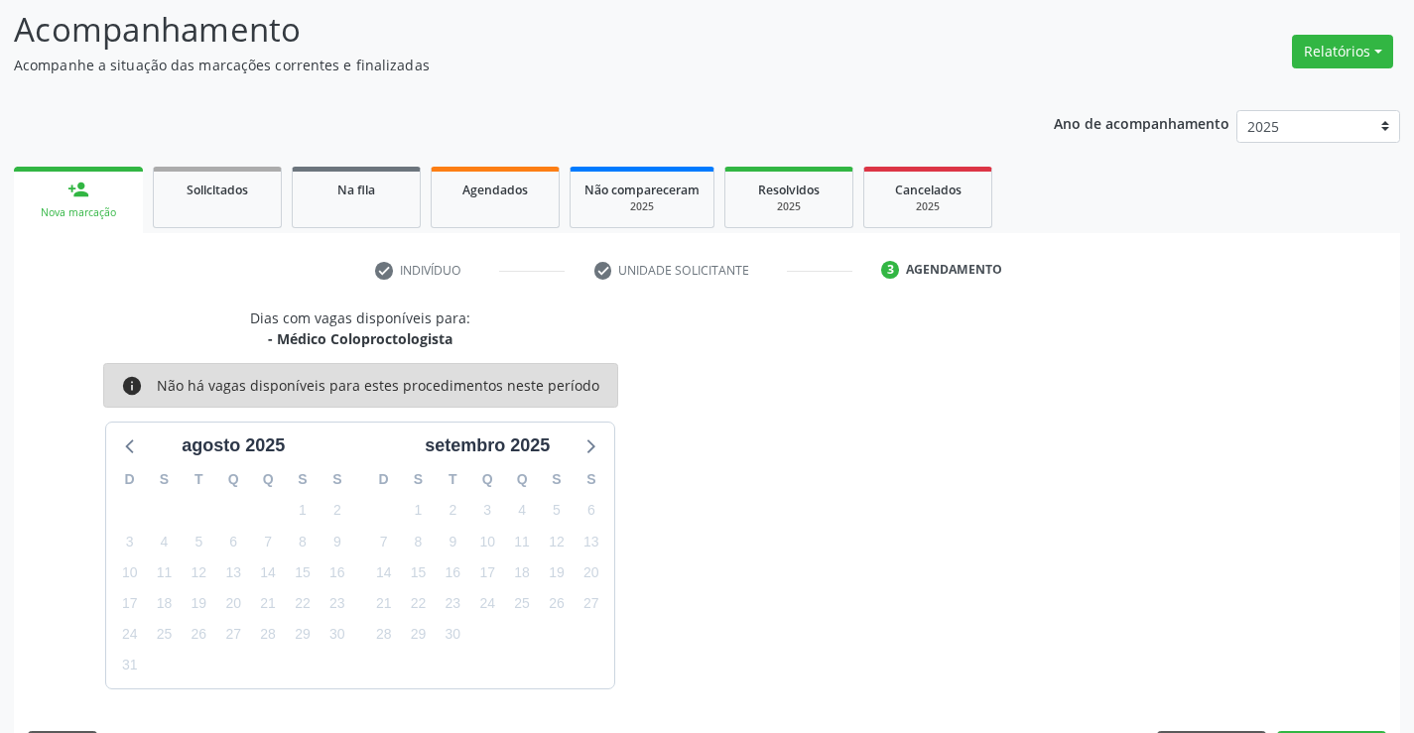
scroll to position [189, 0]
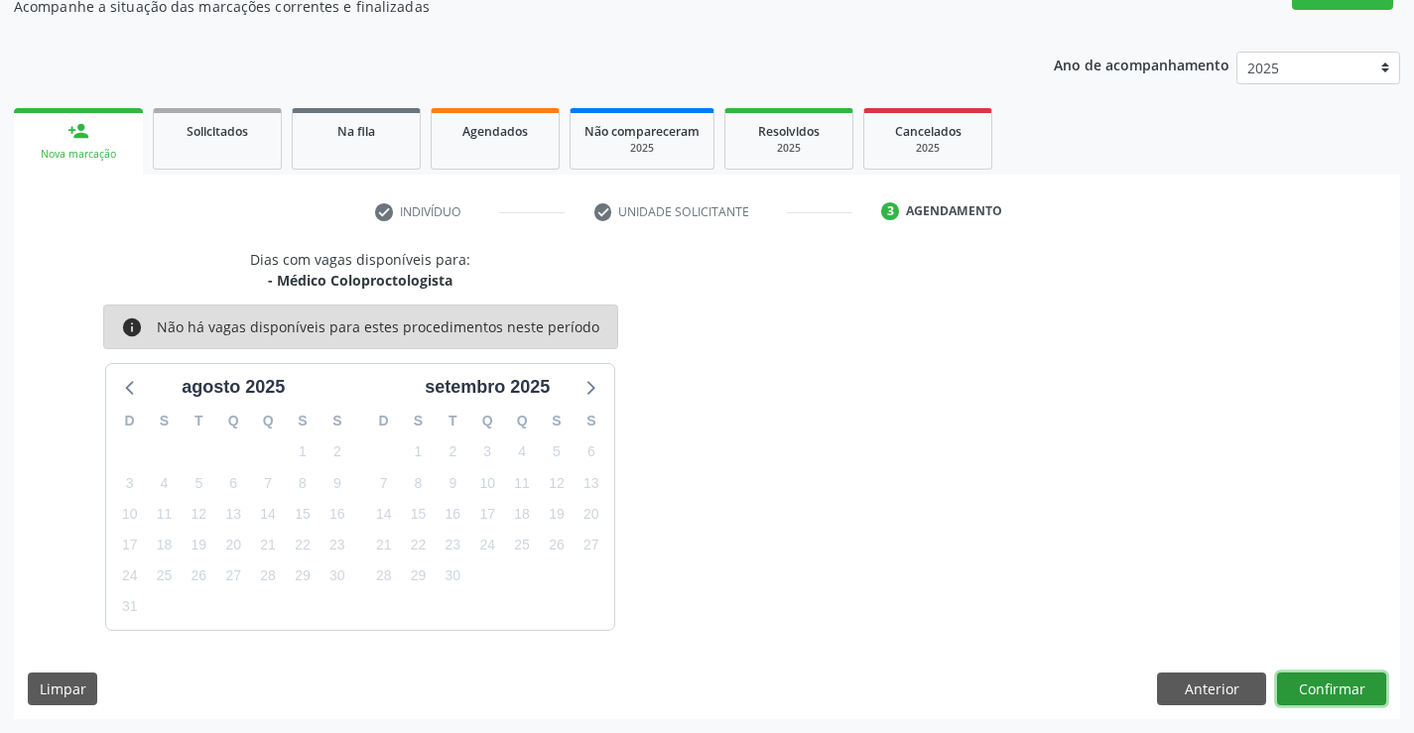
click at [1336, 682] on button "Confirmar" at bounding box center [1331, 690] width 109 height 34
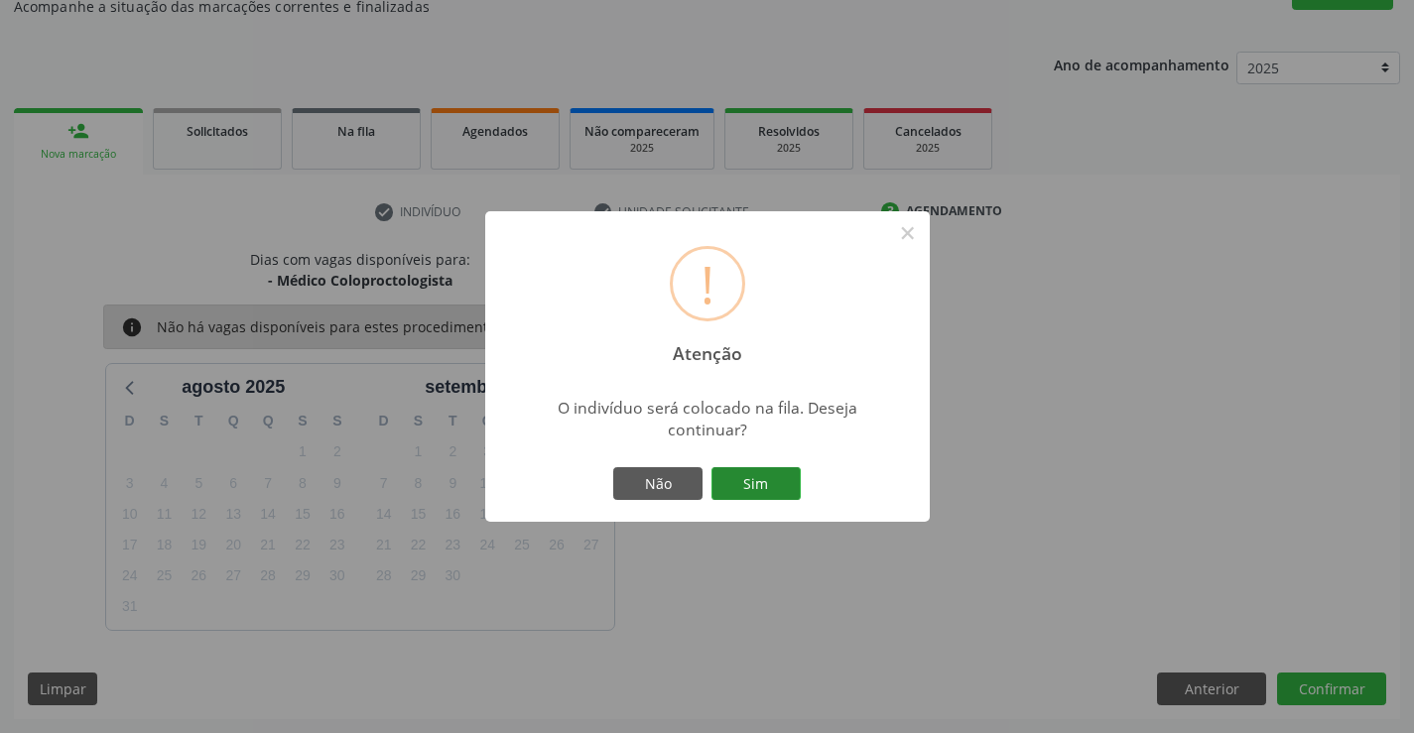
click at [784, 493] on button "Sim" at bounding box center [755, 484] width 89 height 34
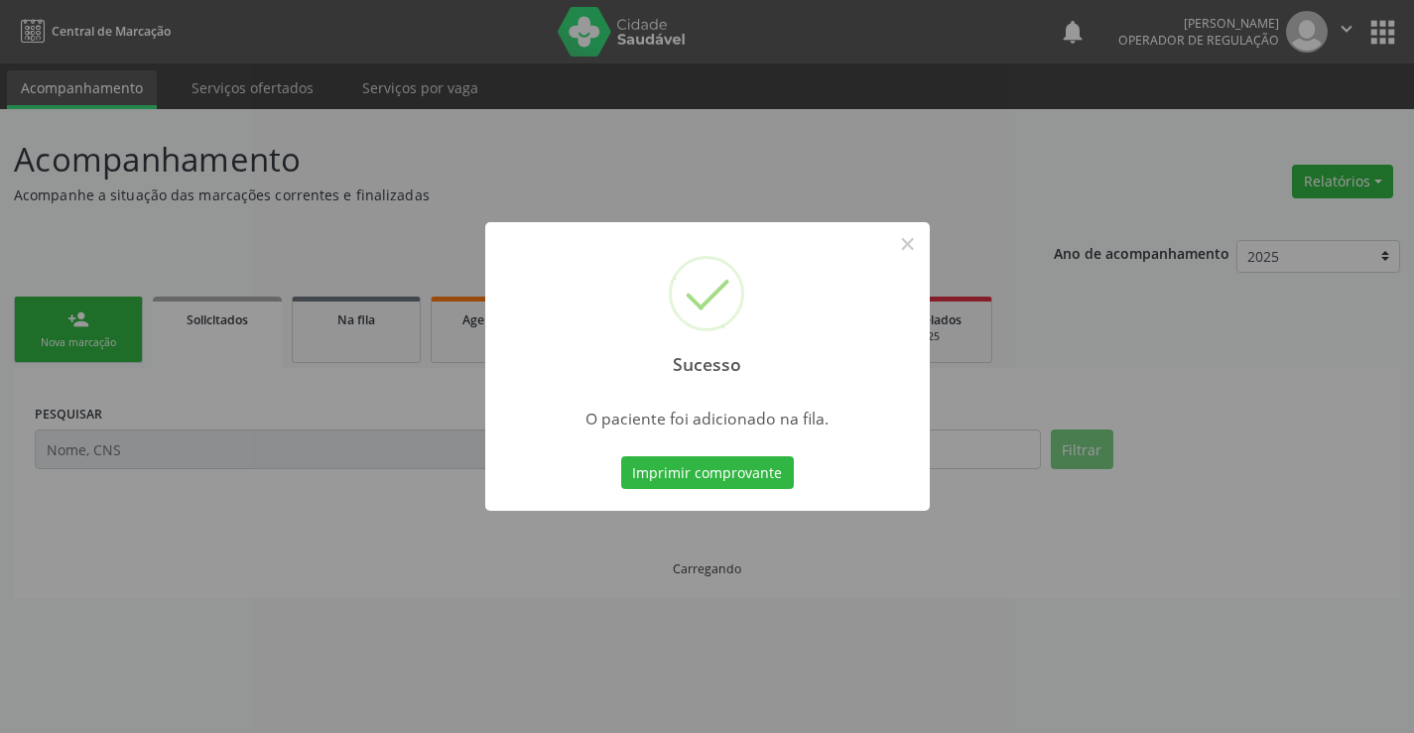
scroll to position [0, 0]
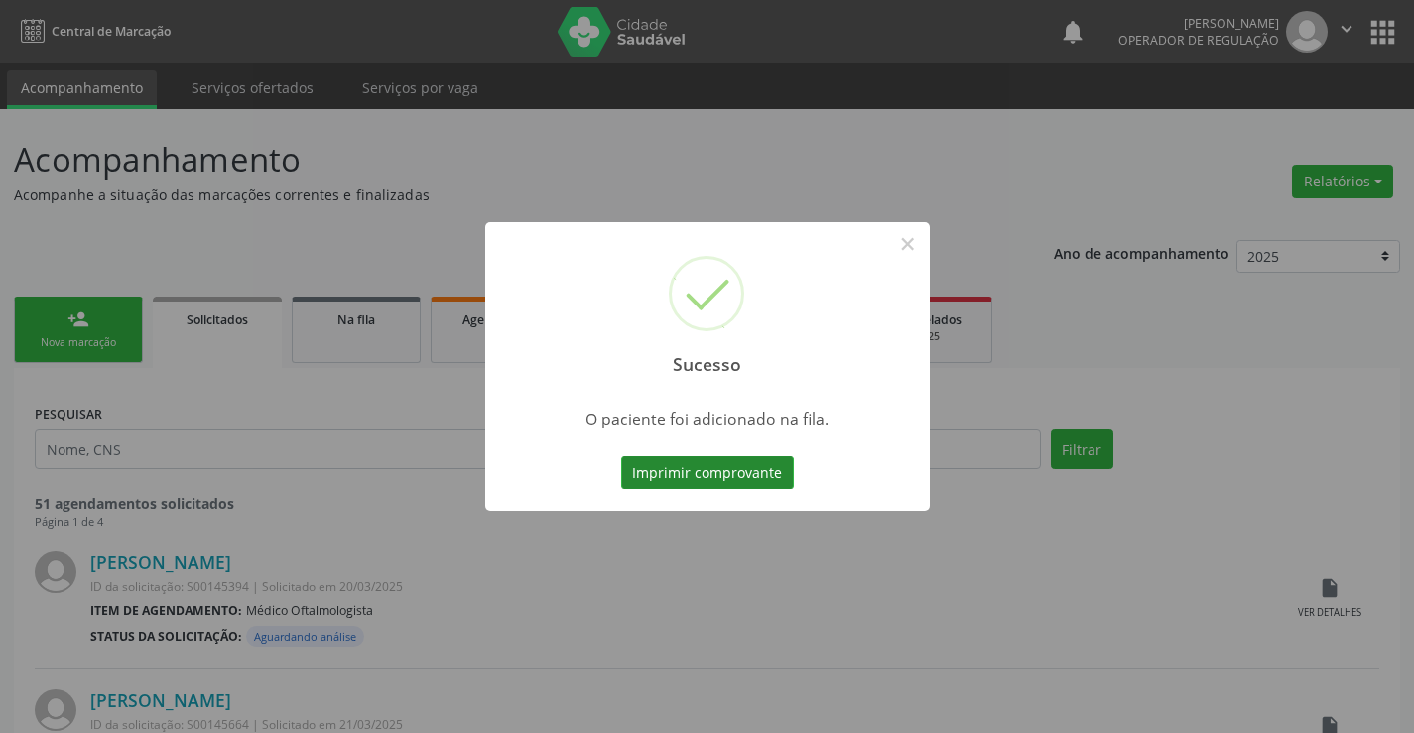
click at [707, 474] on button "Imprimir comprovante" at bounding box center [707, 473] width 173 height 34
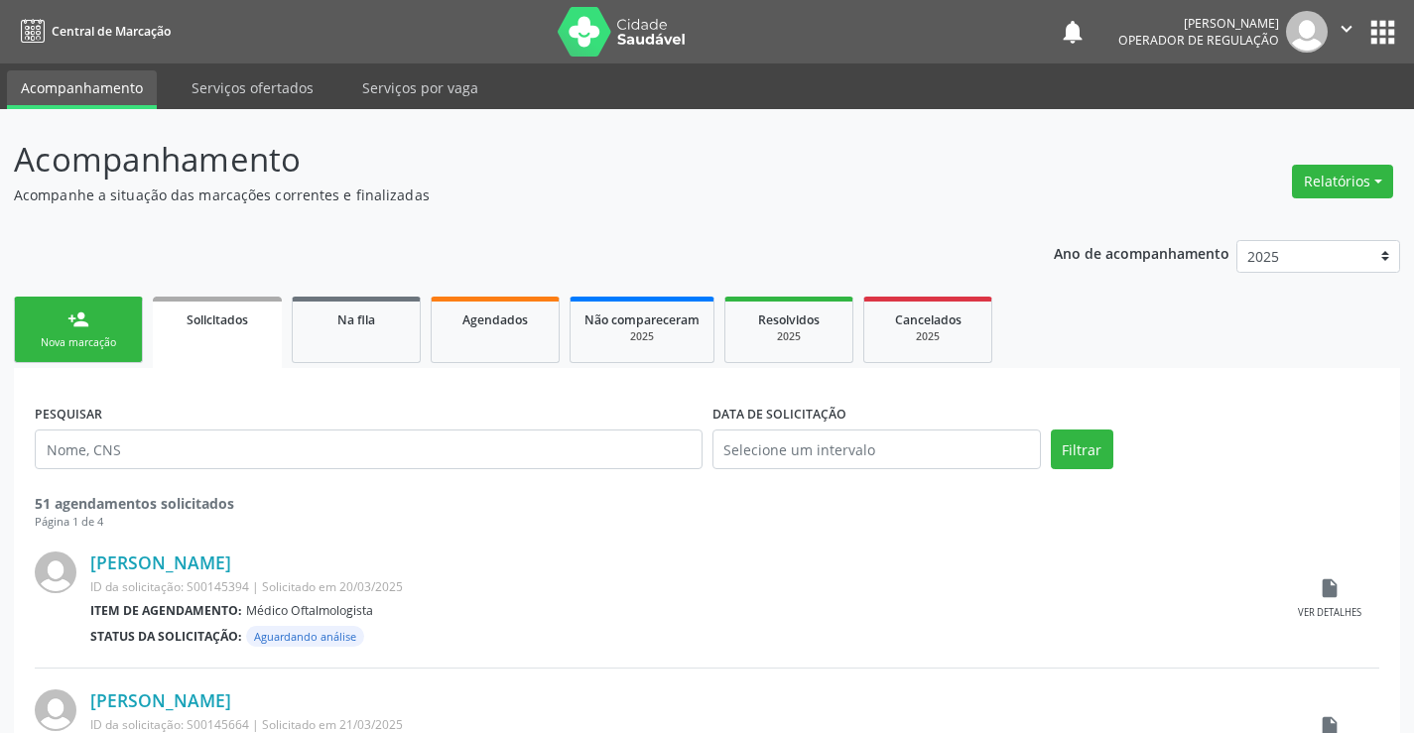
drag, startPoint x: 1357, startPoint y: 32, endPoint x: 1312, endPoint y: 58, distance: 52.4
click at [1346, 32] on button "" at bounding box center [1347, 32] width 38 height 42
click at [1303, 107] on link "Sair" at bounding box center [1295, 121] width 137 height 28
